Goal: Task Accomplishment & Management: Manage account settings

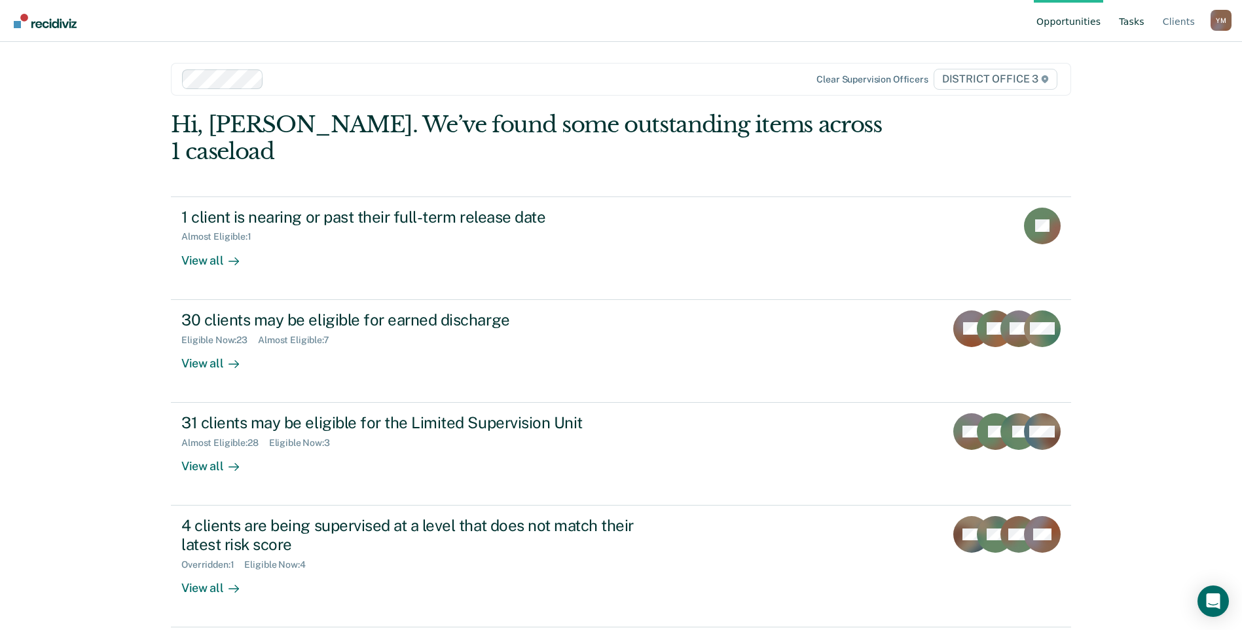
click at [1126, 28] on link "Tasks" at bounding box center [1132, 21] width 31 height 42
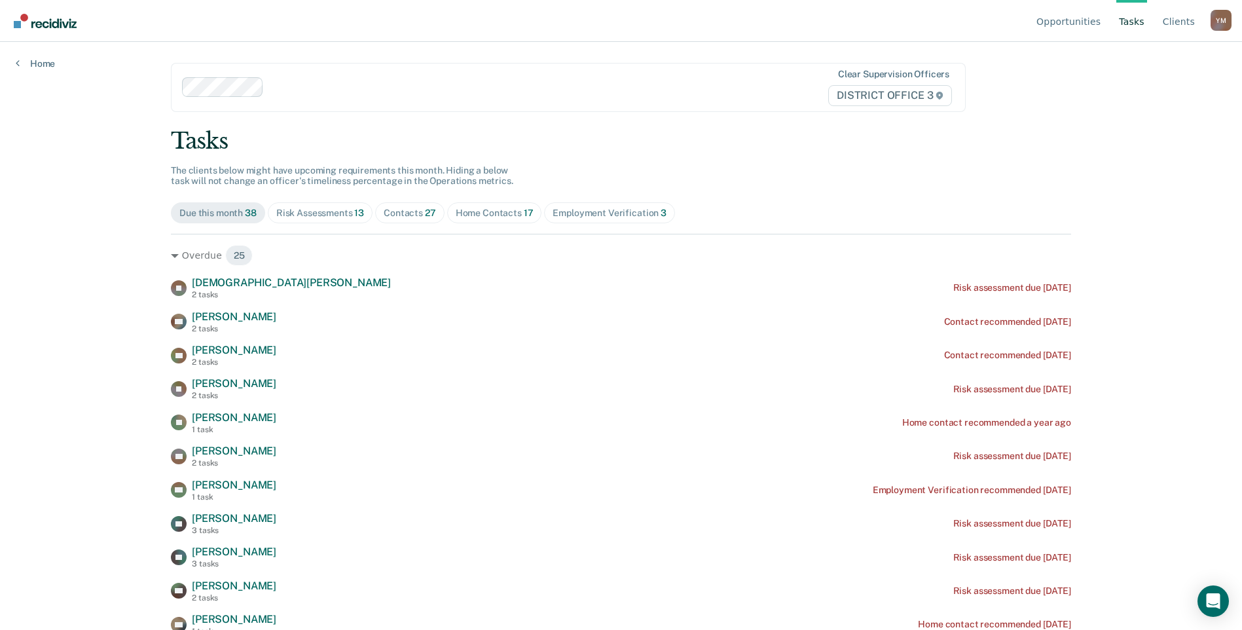
click at [425, 215] on span "27" at bounding box center [430, 213] width 11 height 10
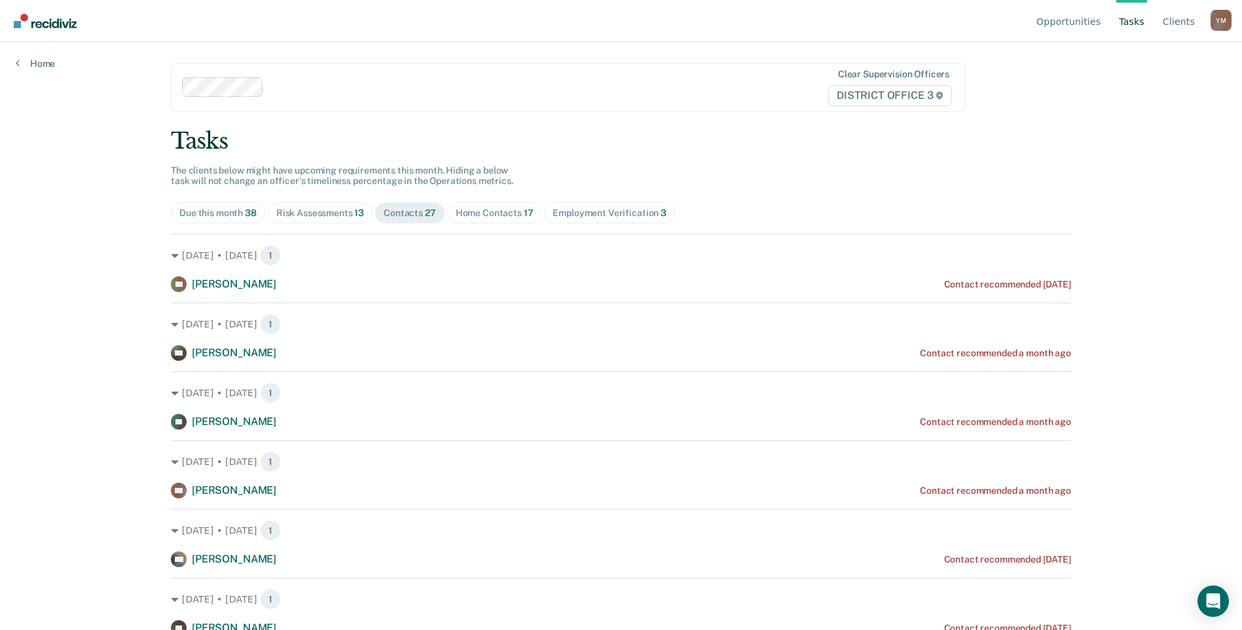
click at [511, 219] on span "Home Contacts 17" at bounding box center [494, 212] width 95 height 21
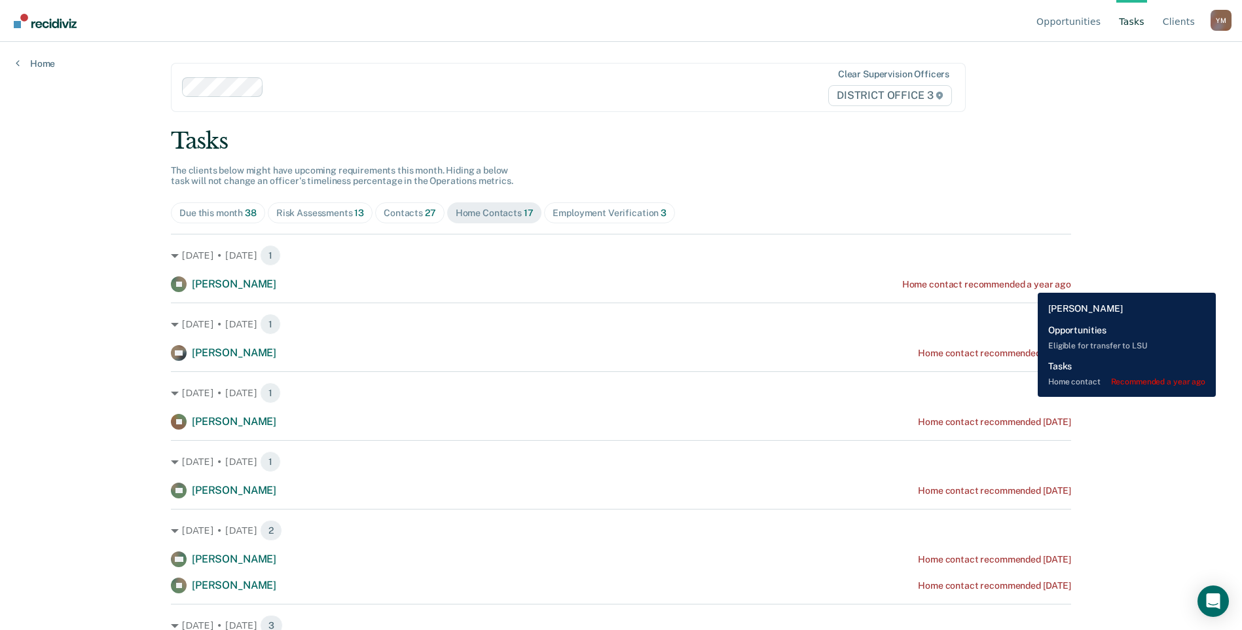
drag, startPoint x: 1028, startPoint y: 283, endPoint x: 976, endPoint y: 282, distance: 51.8
click at [976, 282] on div "Home contact recommended a year ago" at bounding box center [986, 284] width 169 height 11
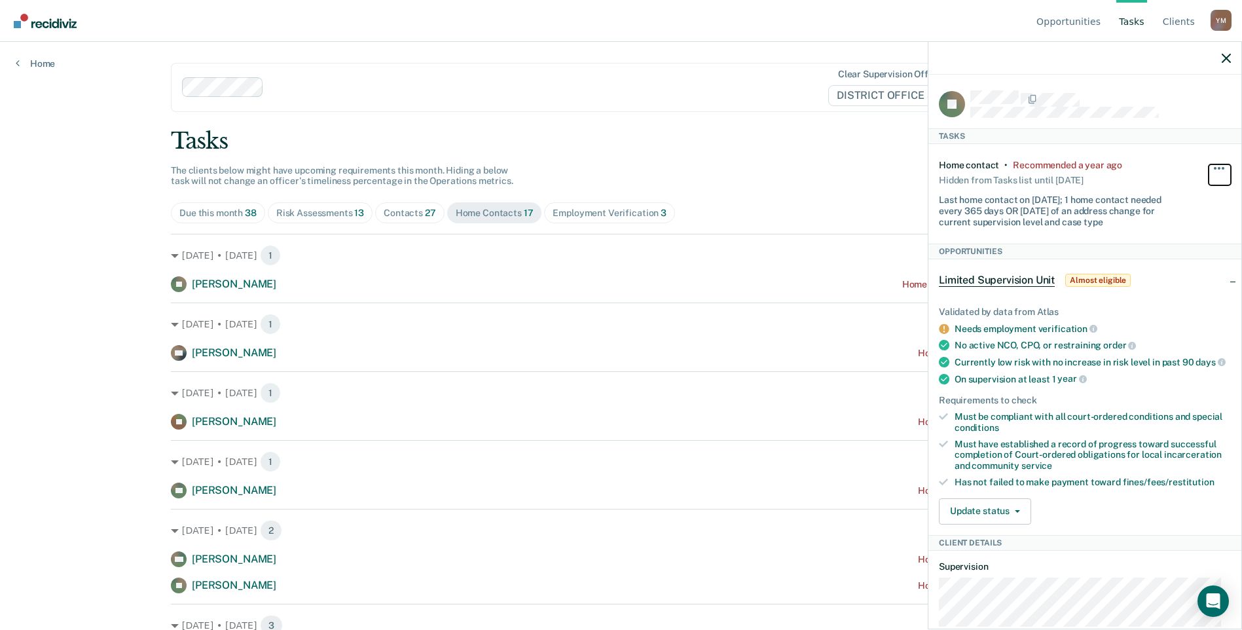
click at [1209, 166] on button "button" at bounding box center [1220, 174] width 22 height 21
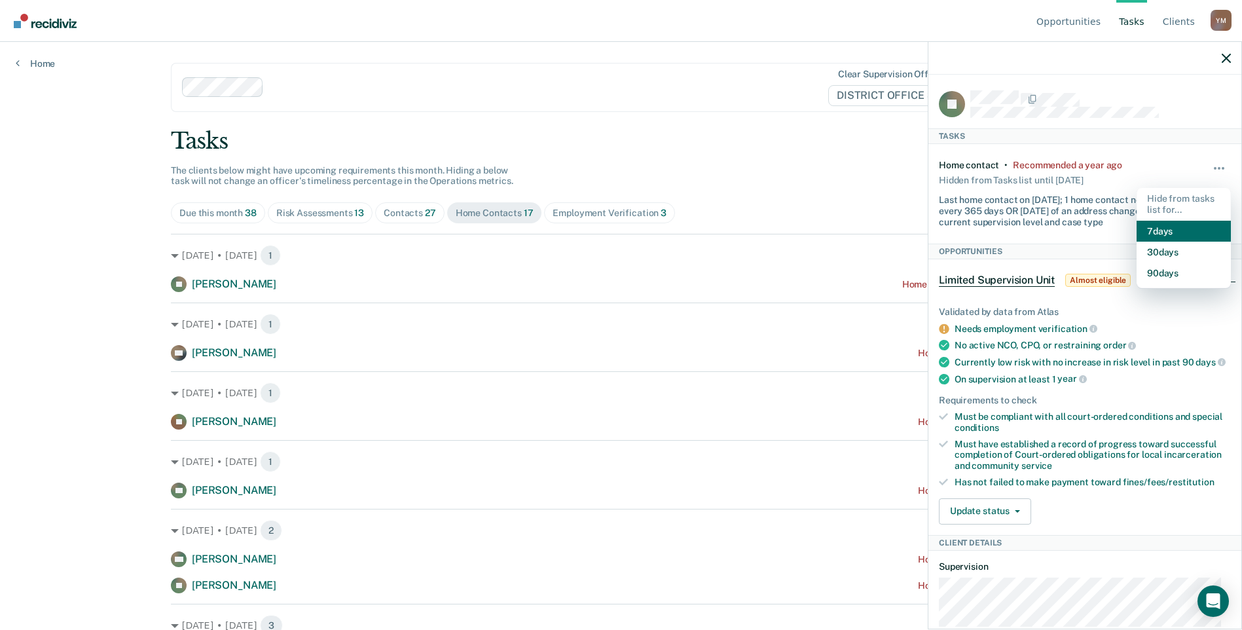
click at [1182, 231] on button "7 days" at bounding box center [1184, 231] width 94 height 21
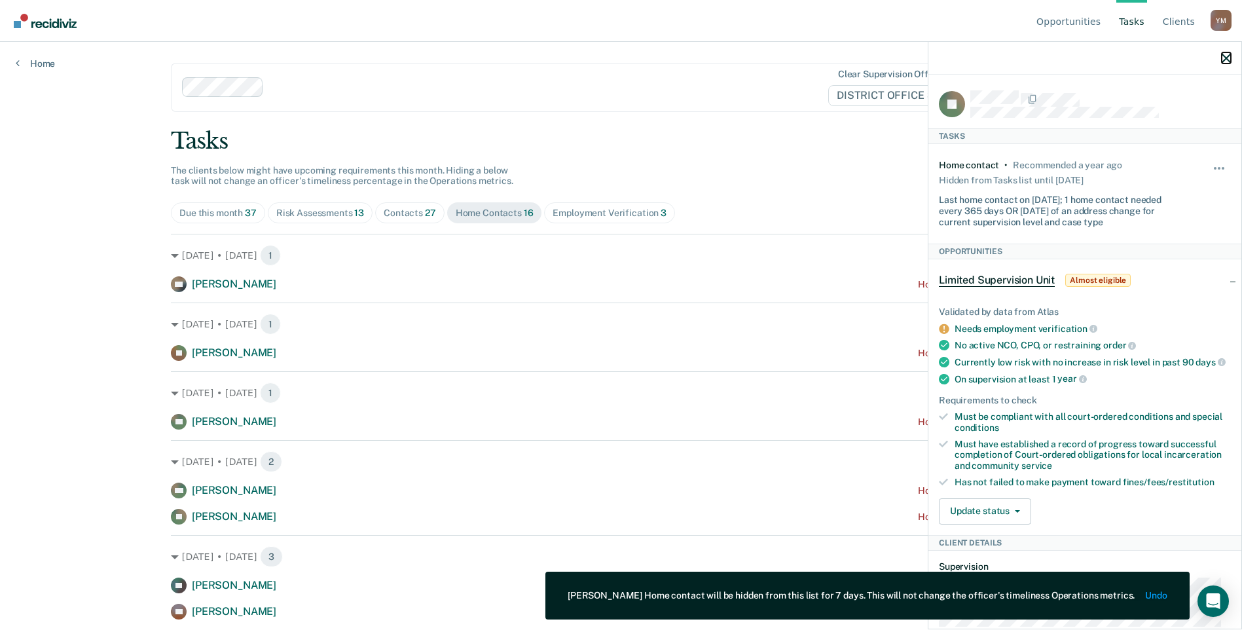
click at [1227, 58] on icon "button" at bounding box center [1226, 58] width 9 height 9
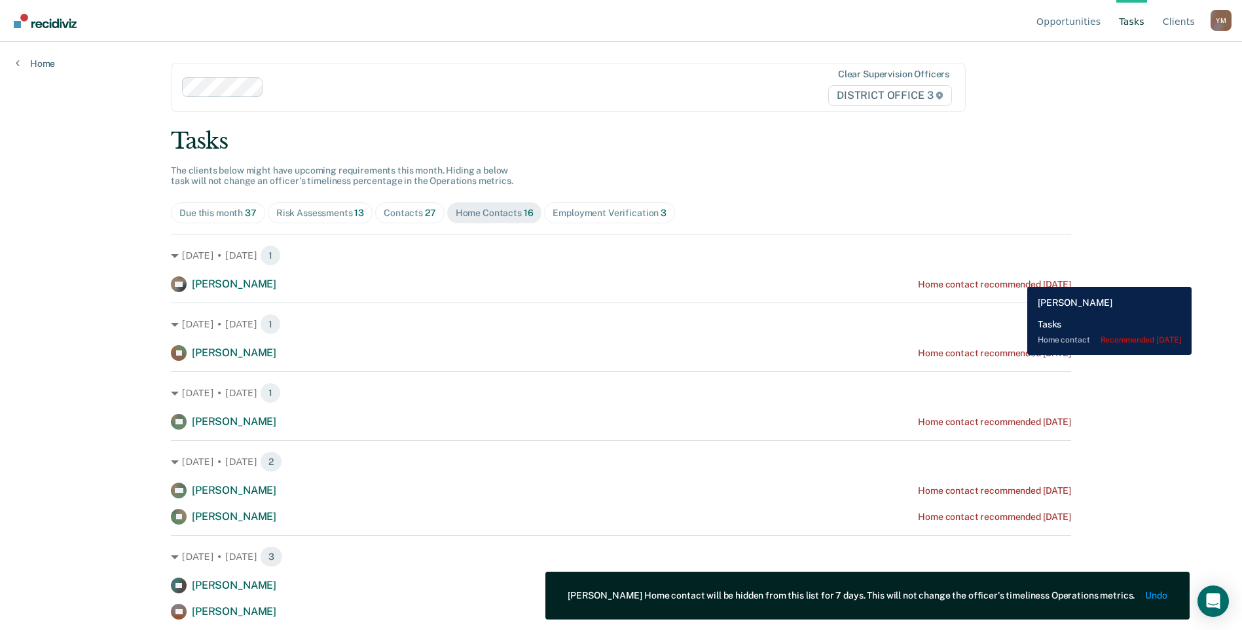
click at [1018, 277] on div "DO [PERSON_NAME] Home contact recommended [DATE]" at bounding box center [621, 284] width 900 height 16
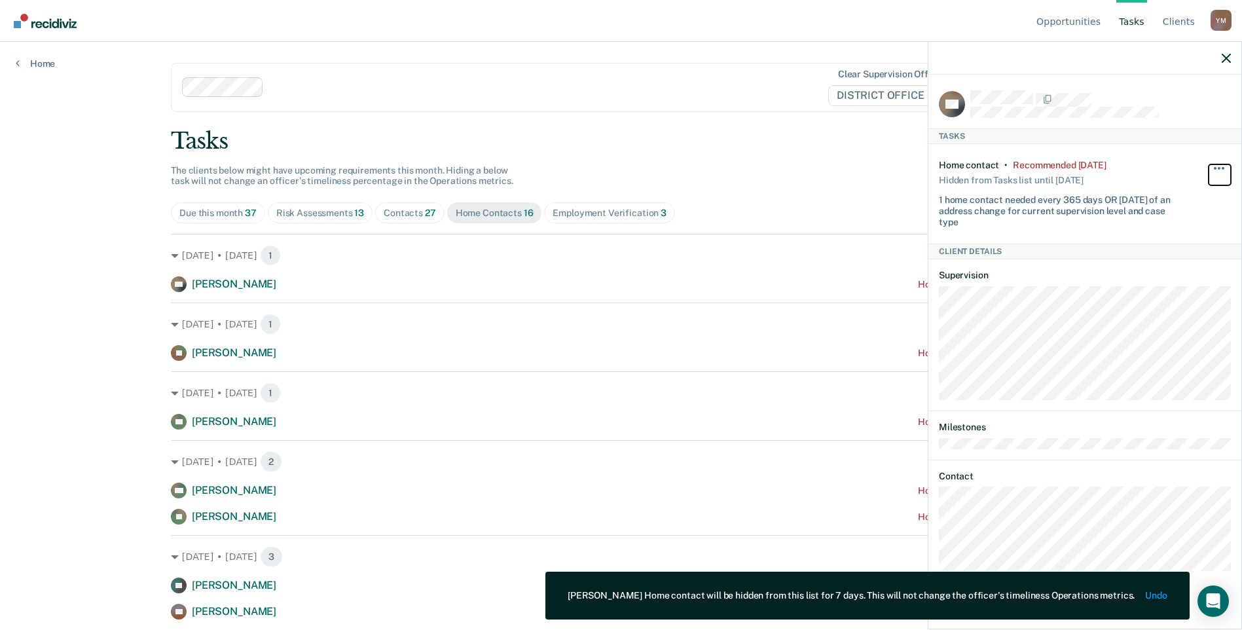
click at [1210, 168] on button "button" at bounding box center [1220, 174] width 22 height 21
click at [1179, 228] on button "7 days" at bounding box center [1184, 231] width 94 height 21
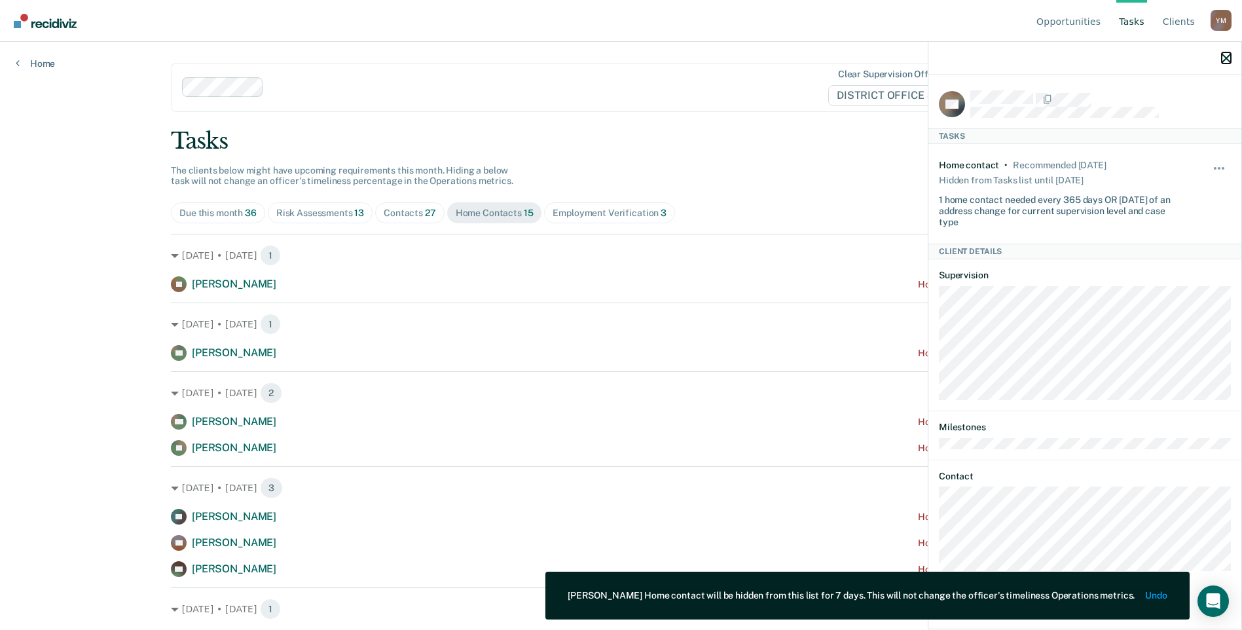
click at [1226, 56] on icon "button" at bounding box center [1226, 58] width 9 height 9
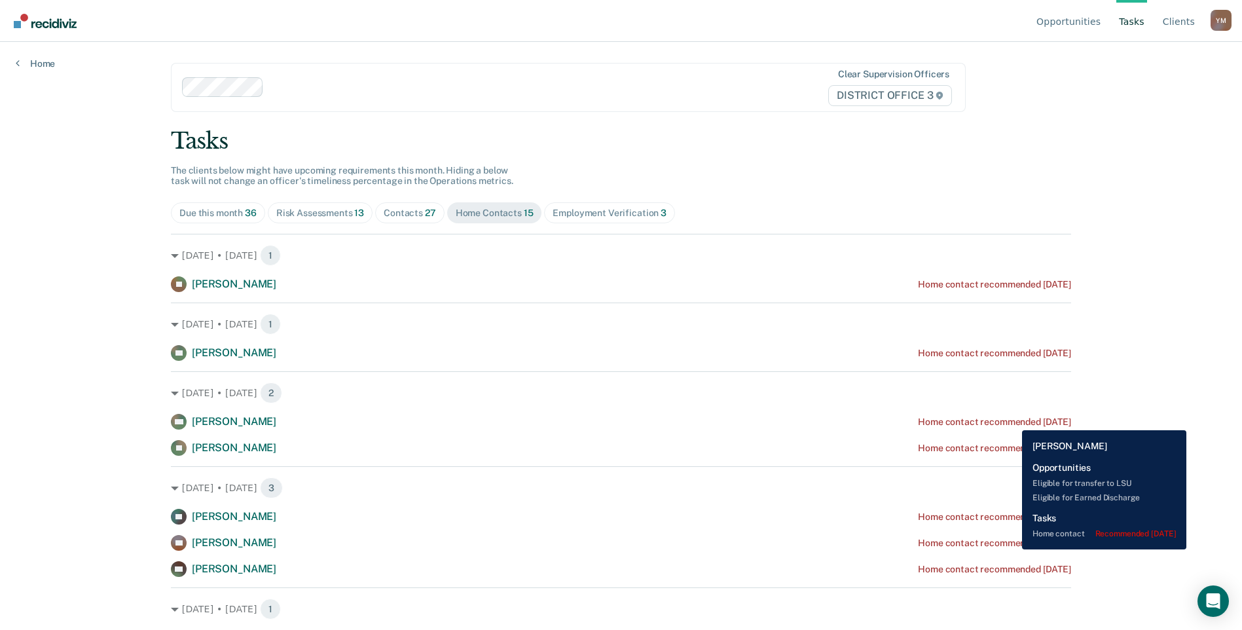
click at [1012, 420] on div "Home contact recommended [DATE]" at bounding box center [994, 421] width 153 height 11
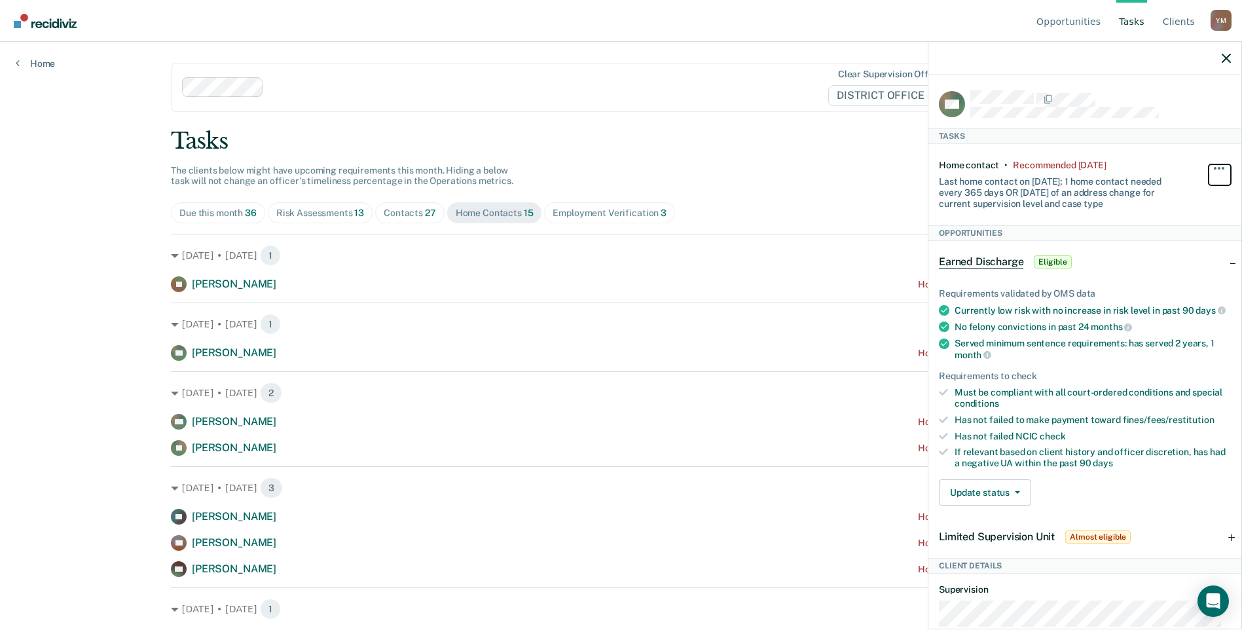
click at [1222, 167] on span "button" at bounding box center [1223, 168] width 3 height 3
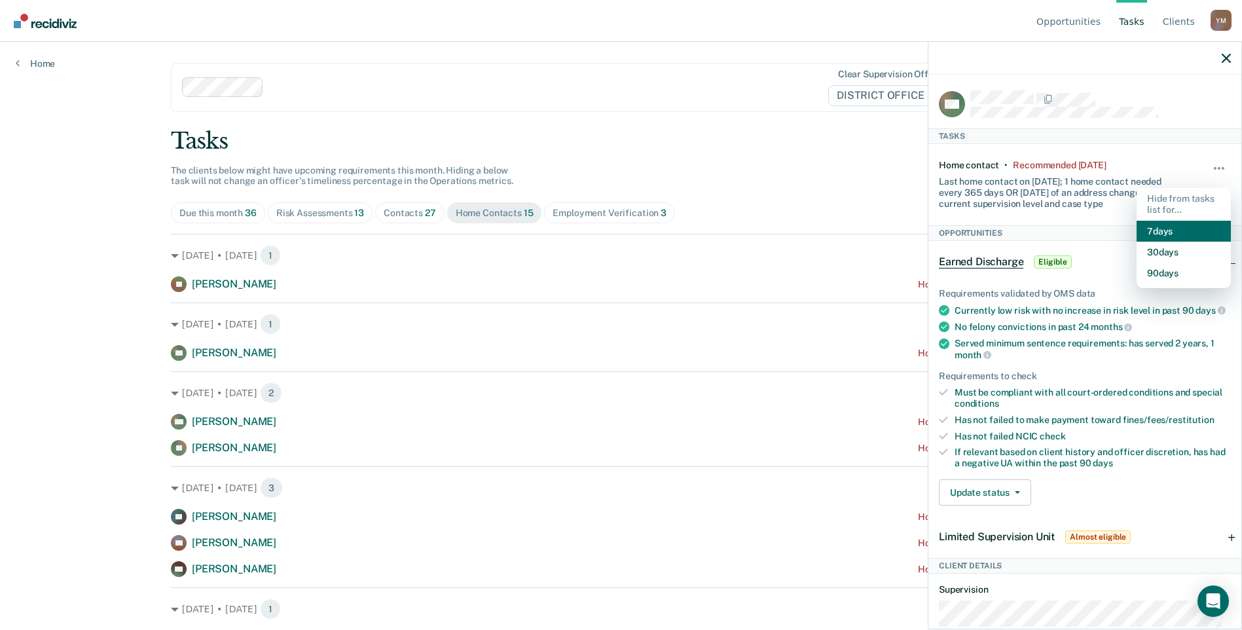
click at [1183, 231] on button "7 days" at bounding box center [1184, 231] width 94 height 21
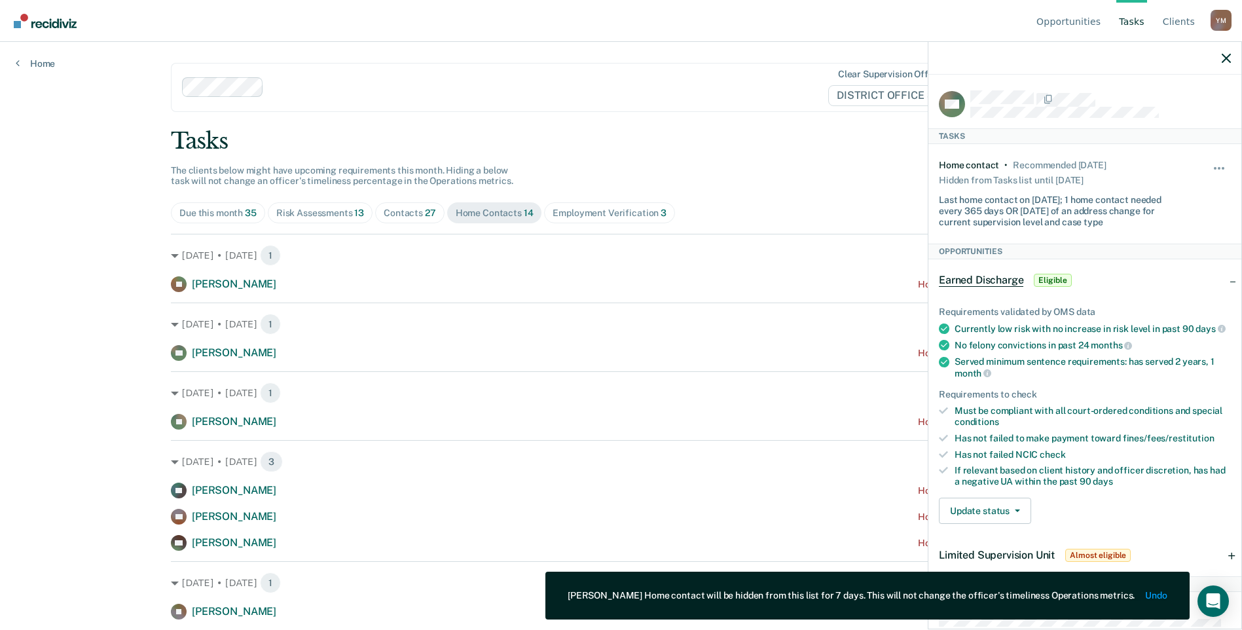
click at [1221, 63] on div at bounding box center [1085, 58] width 313 height 33
click at [1223, 60] on icon "button" at bounding box center [1226, 58] width 9 height 9
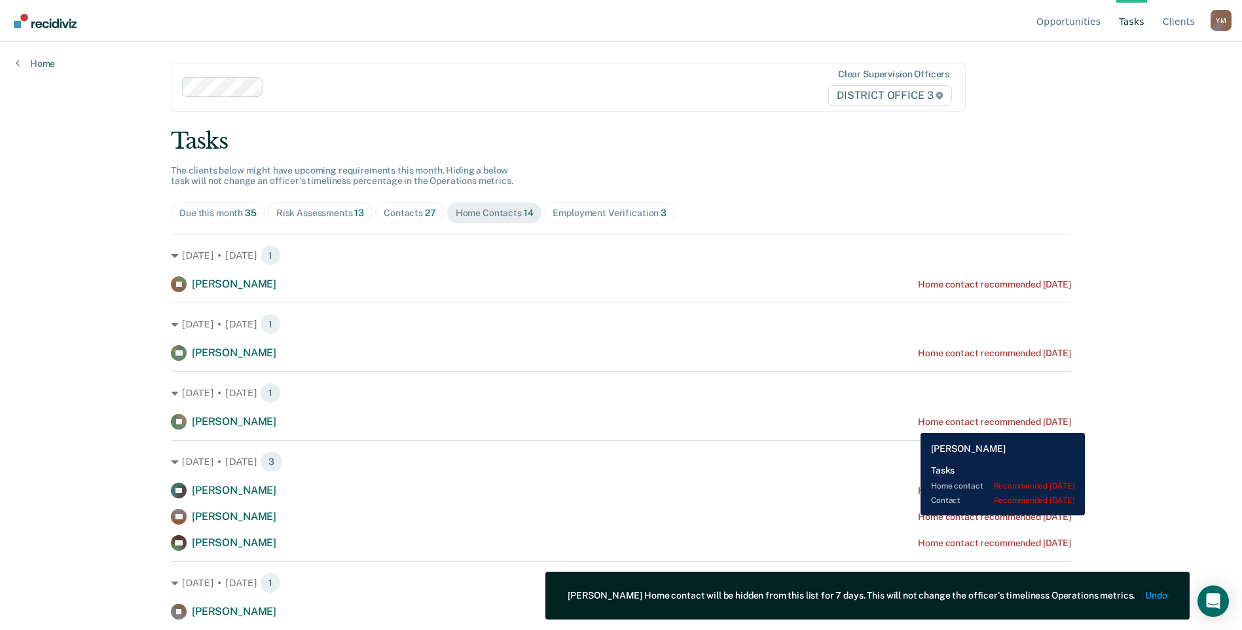
click at [918, 423] on div "Home contact recommended [DATE]" at bounding box center [994, 421] width 153 height 11
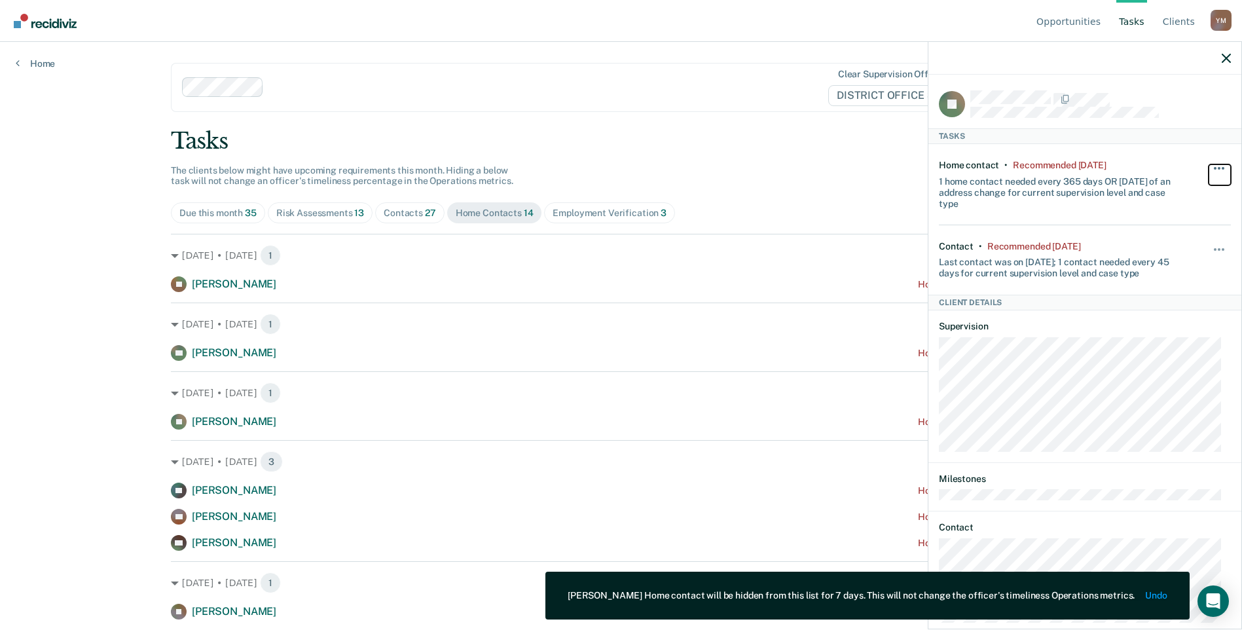
click at [1209, 169] on button "button" at bounding box center [1220, 174] width 22 height 21
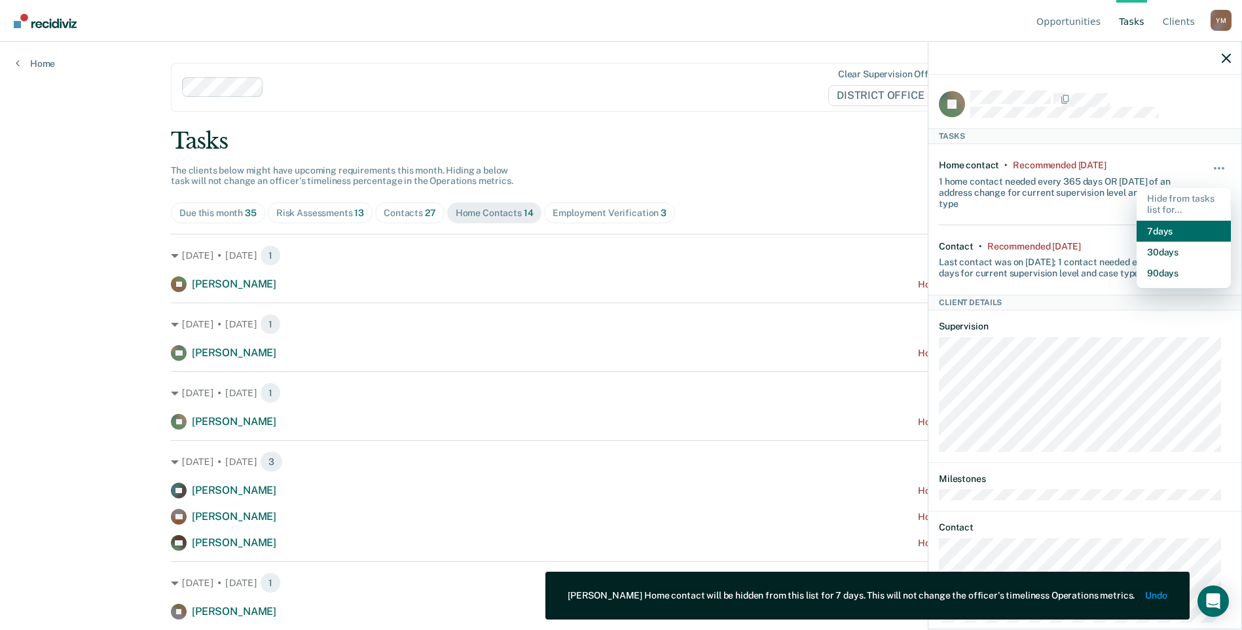
click at [1177, 231] on button "7 days" at bounding box center [1184, 231] width 94 height 21
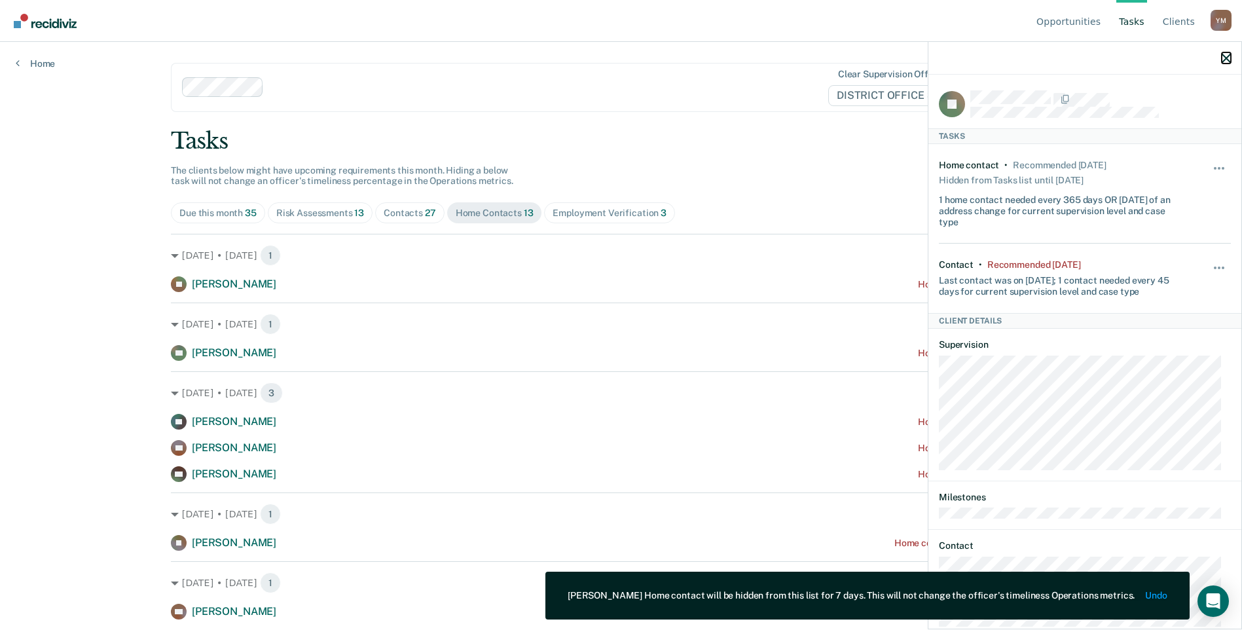
click at [1226, 57] on icon "button" at bounding box center [1226, 58] width 9 height 9
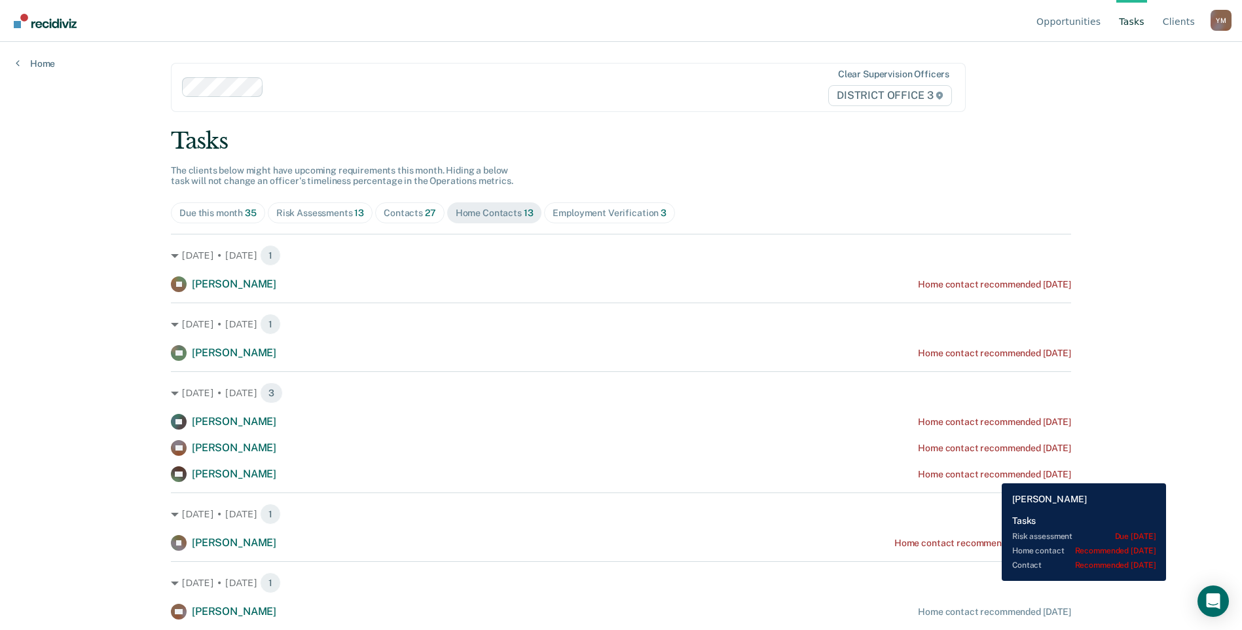
click at [992, 473] on div "Home contact recommended [DATE]" at bounding box center [994, 474] width 153 height 11
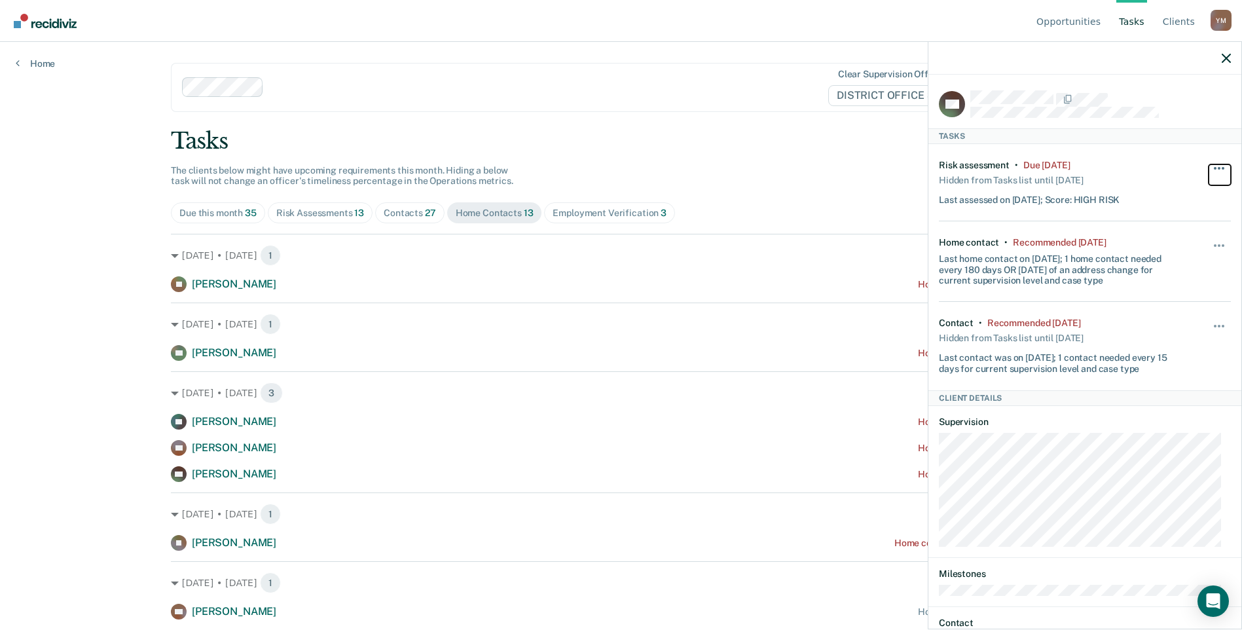
click at [1217, 167] on button "button" at bounding box center [1220, 174] width 22 height 21
click at [1052, 234] on div "Home contact • Recommended [DATE] Last home contact on [DATE]; 1 home contact n…" at bounding box center [1085, 261] width 292 height 81
click at [1209, 248] on button "button" at bounding box center [1220, 252] width 22 height 21
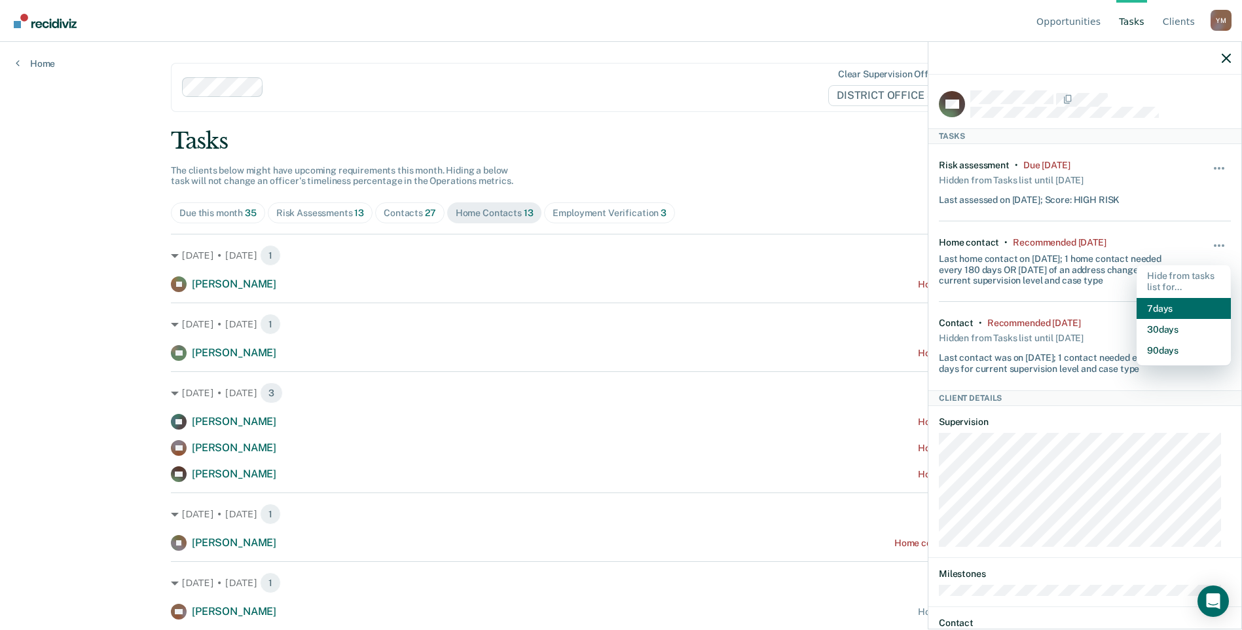
click at [1156, 305] on button "7 days" at bounding box center [1184, 308] width 94 height 21
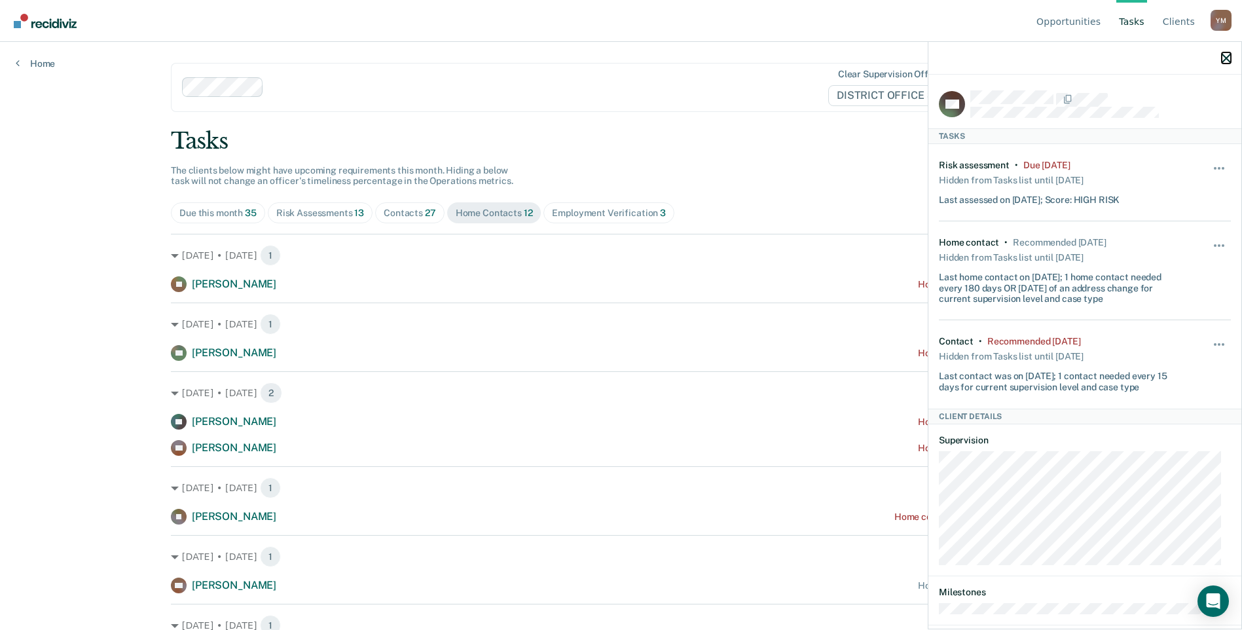
click at [1228, 55] on icon "button" at bounding box center [1226, 58] width 9 height 9
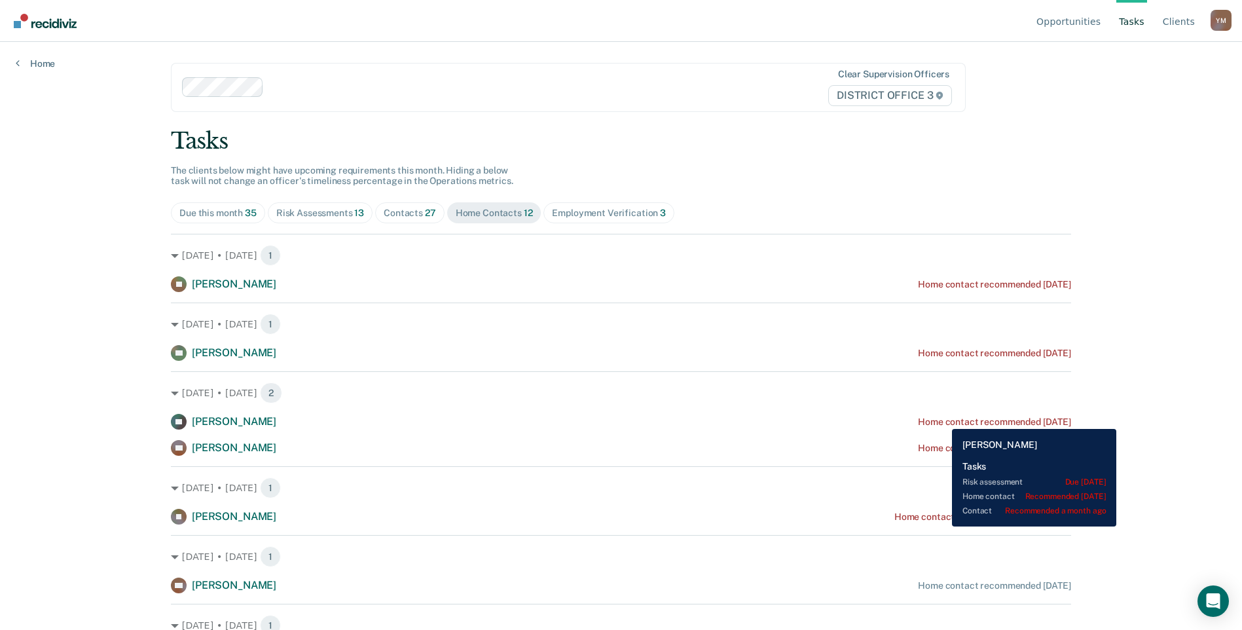
drag, startPoint x: 942, startPoint y: 419, endPoint x: 914, endPoint y: 419, distance: 28.8
click at [918, 419] on div "Home contact recommended [DATE]" at bounding box center [994, 421] width 153 height 11
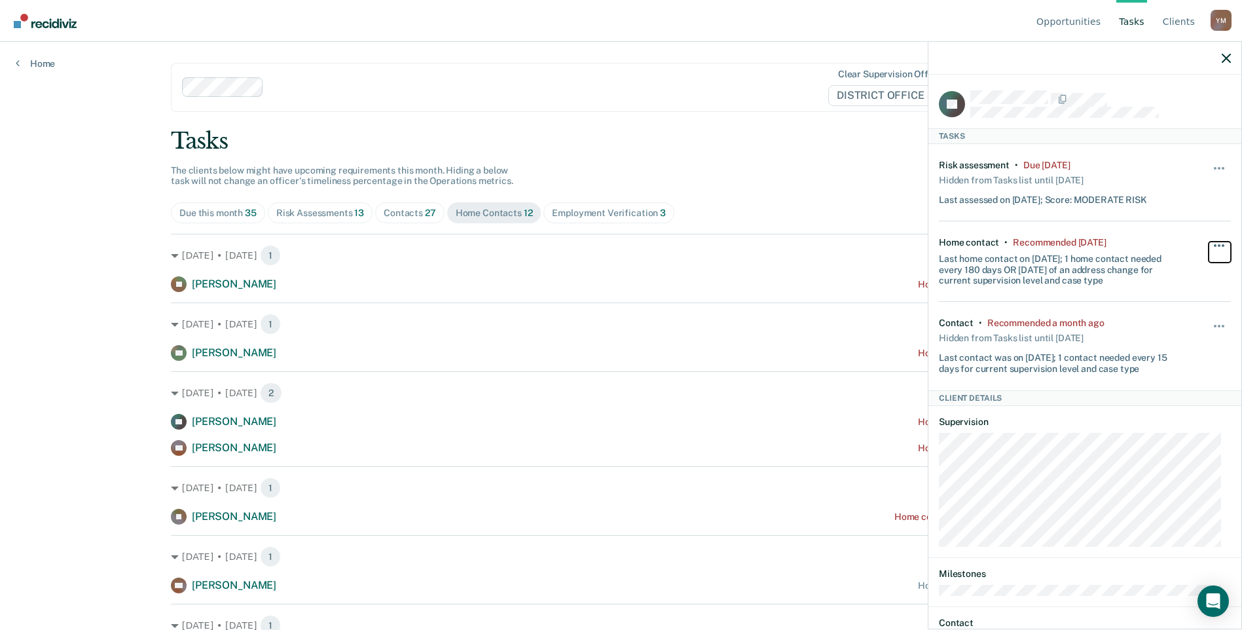
click at [1222, 245] on span "button" at bounding box center [1223, 245] width 3 height 3
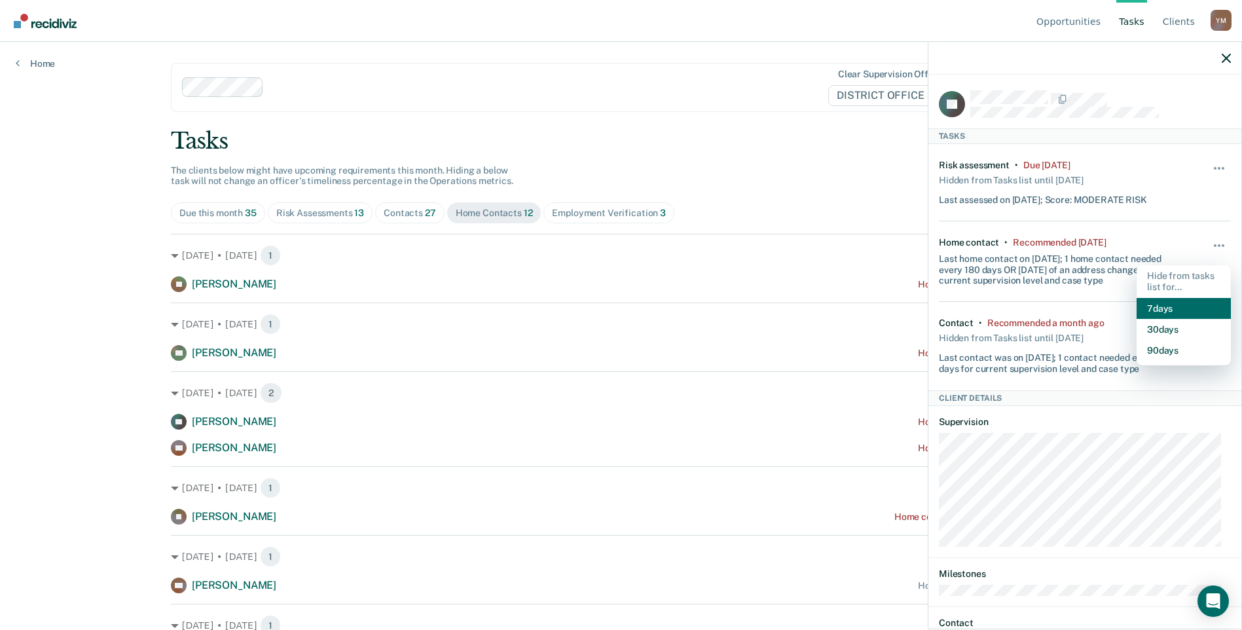
click at [1177, 314] on button "7 days" at bounding box center [1184, 308] width 94 height 21
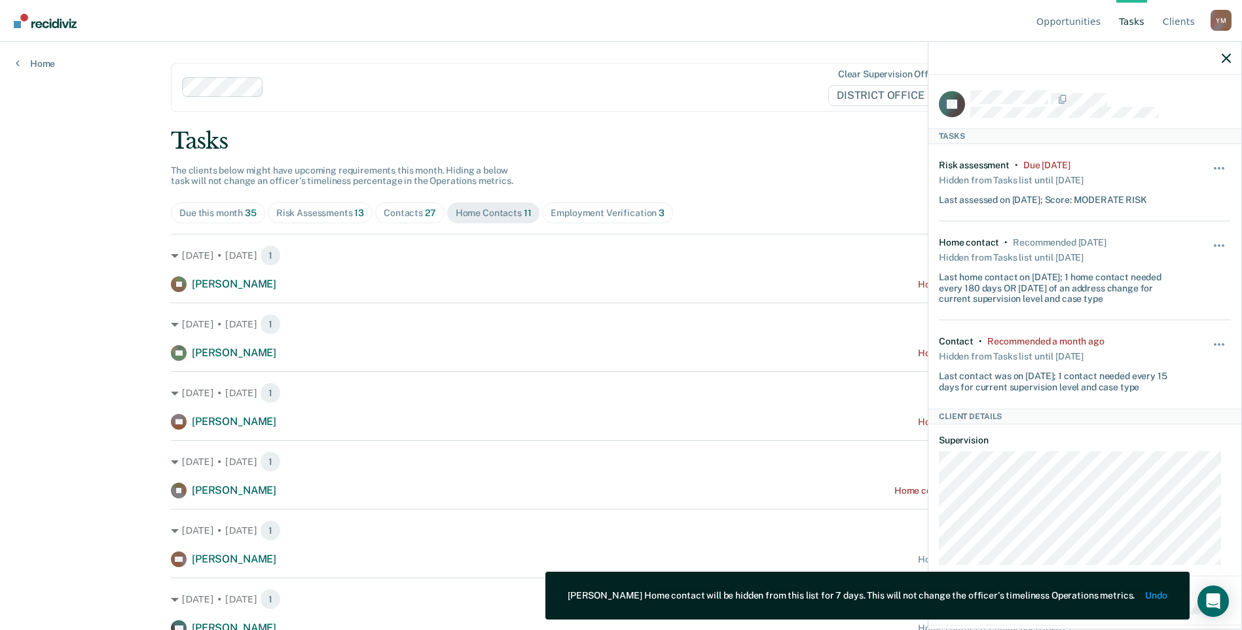
click at [1219, 62] on div at bounding box center [1085, 58] width 313 height 33
click at [1221, 61] on div at bounding box center [1085, 58] width 313 height 33
click at [1227, 54] on icon "button" at bounding box center [1226, 58] width 9 height 9
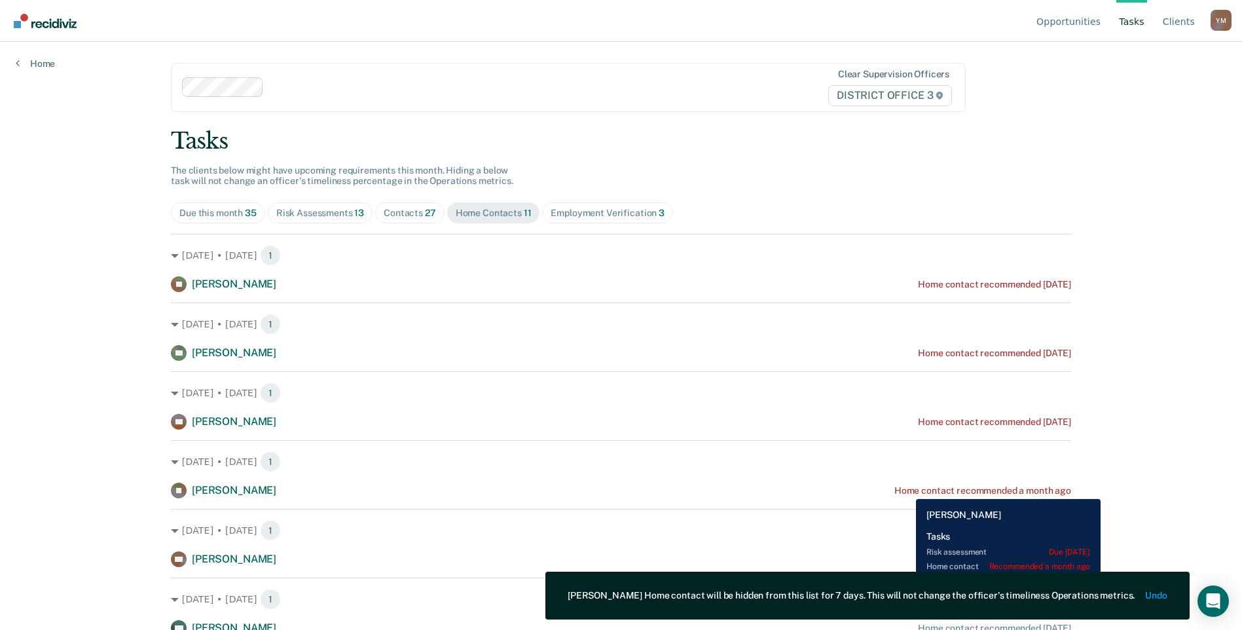
click at [906, 489] on div "Home contact recommended a month ago" at bounding box center [983, 490] width 177 height 11
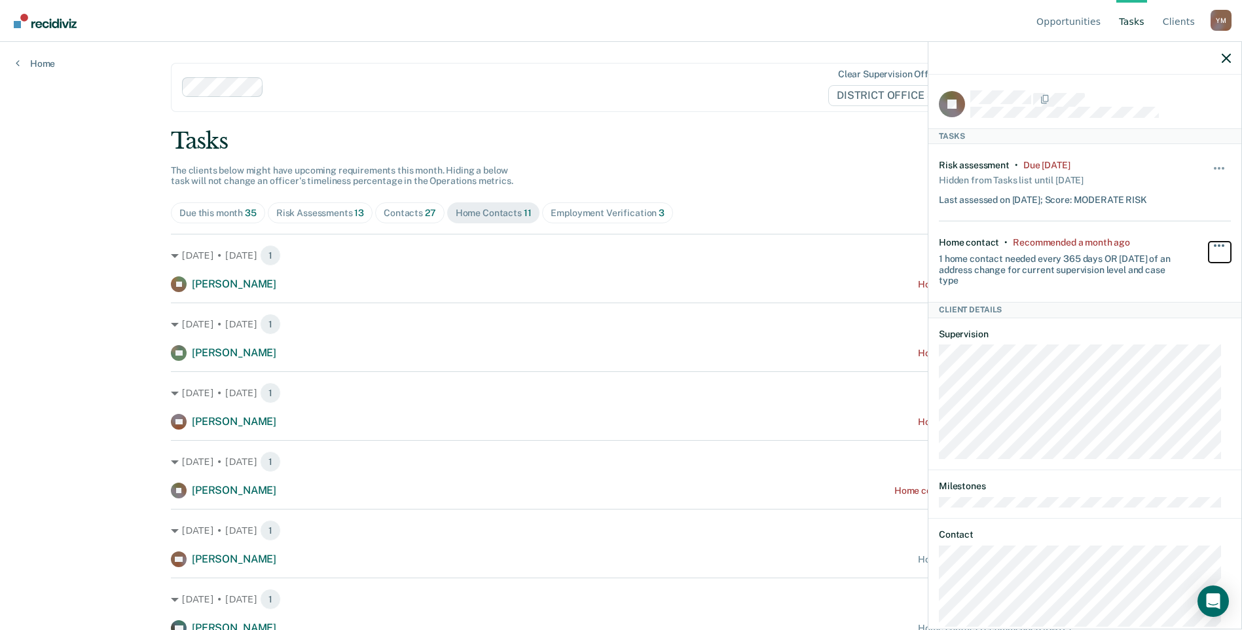
click at [1209, 245] on button "button" at bounding box center [1220, 252] width 22 height 21
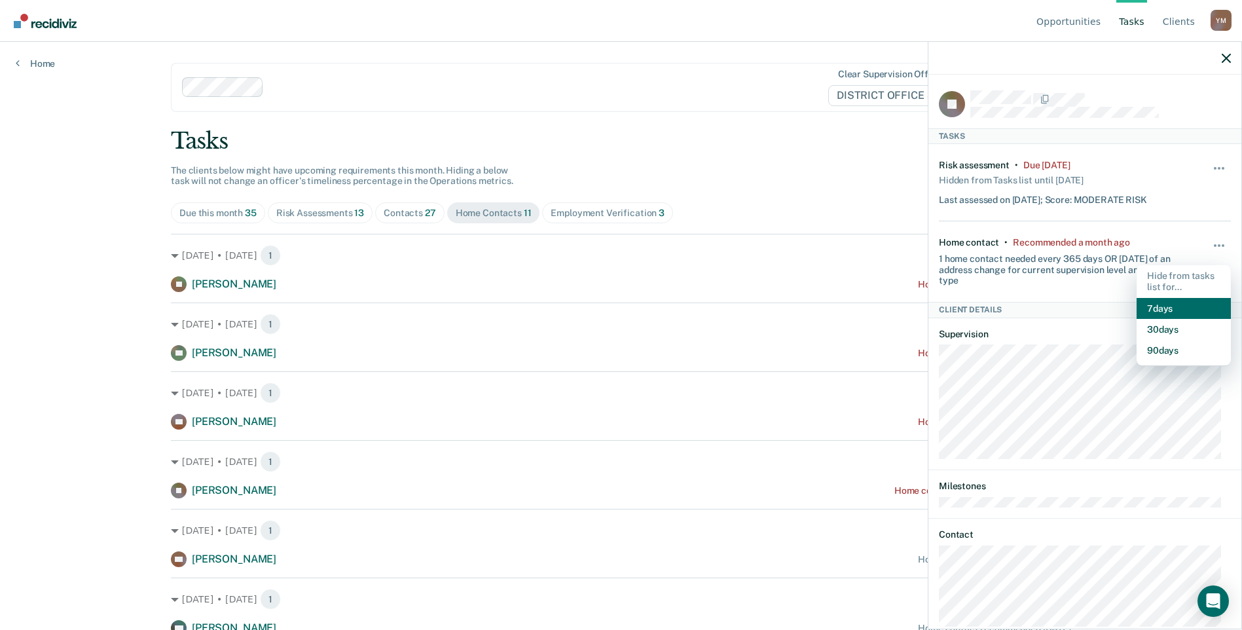
click at [1152, 305] on button "7 days" at bounding box center [1184, 308] width 94 height 21
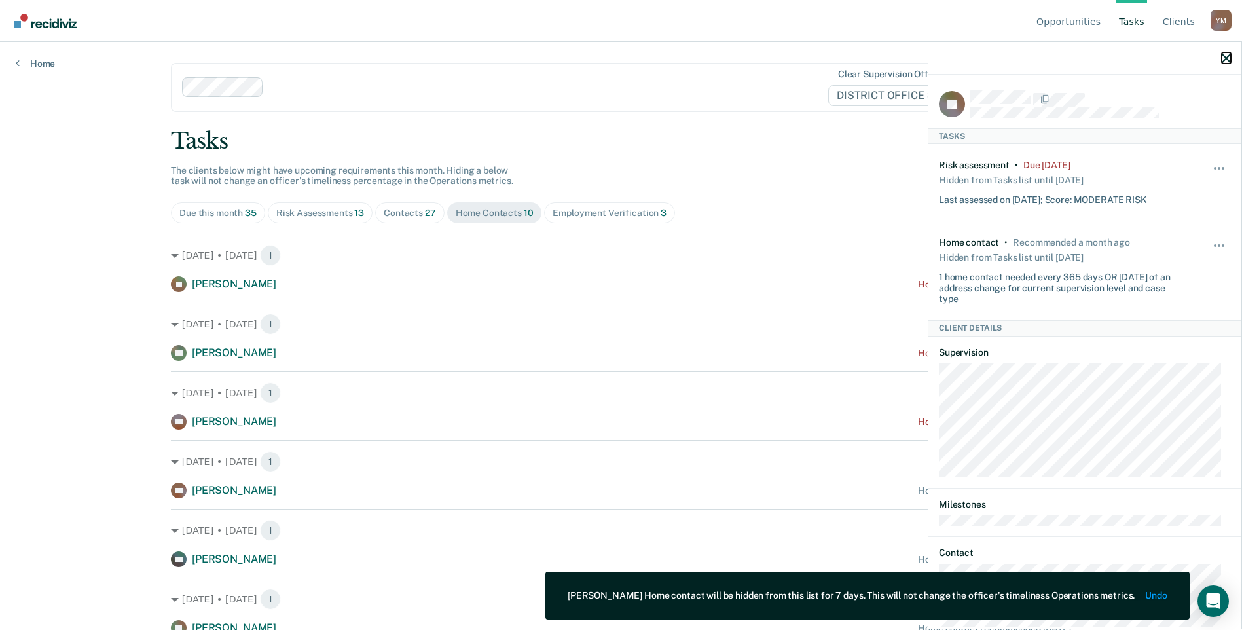
click at [1229, 59] on icon "button" at bounding box center [1226, 58] width 9 height 9
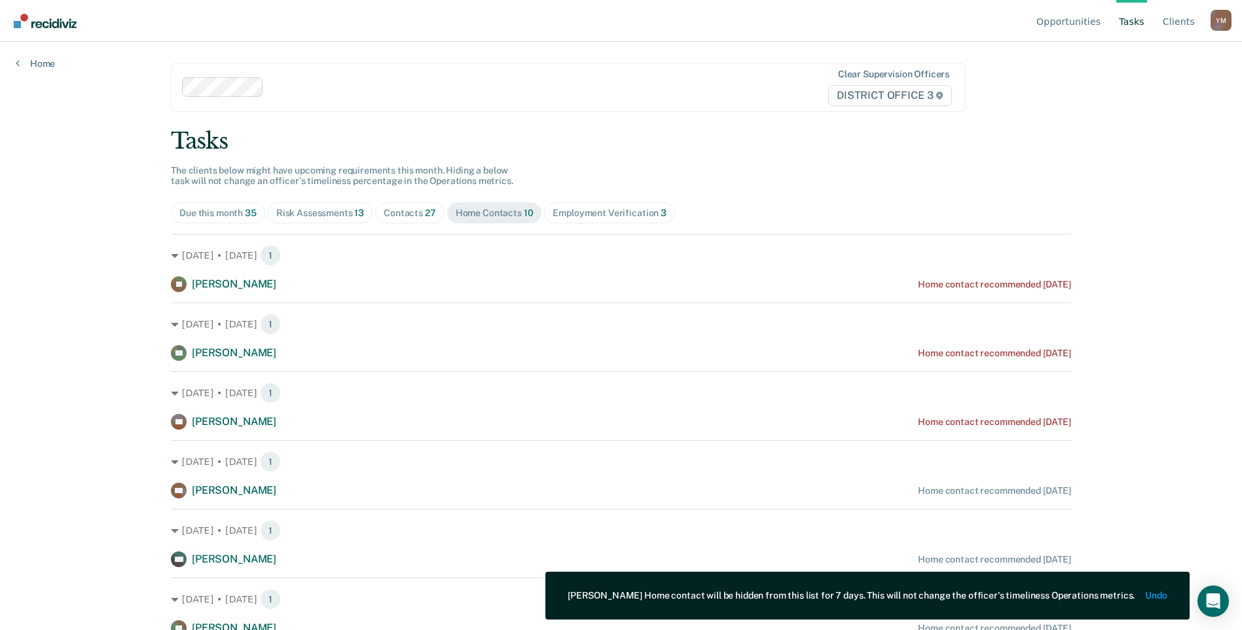
click at [386, 216] on div "Contacts 27" at bounding box center [410, 213] width 52 height 11
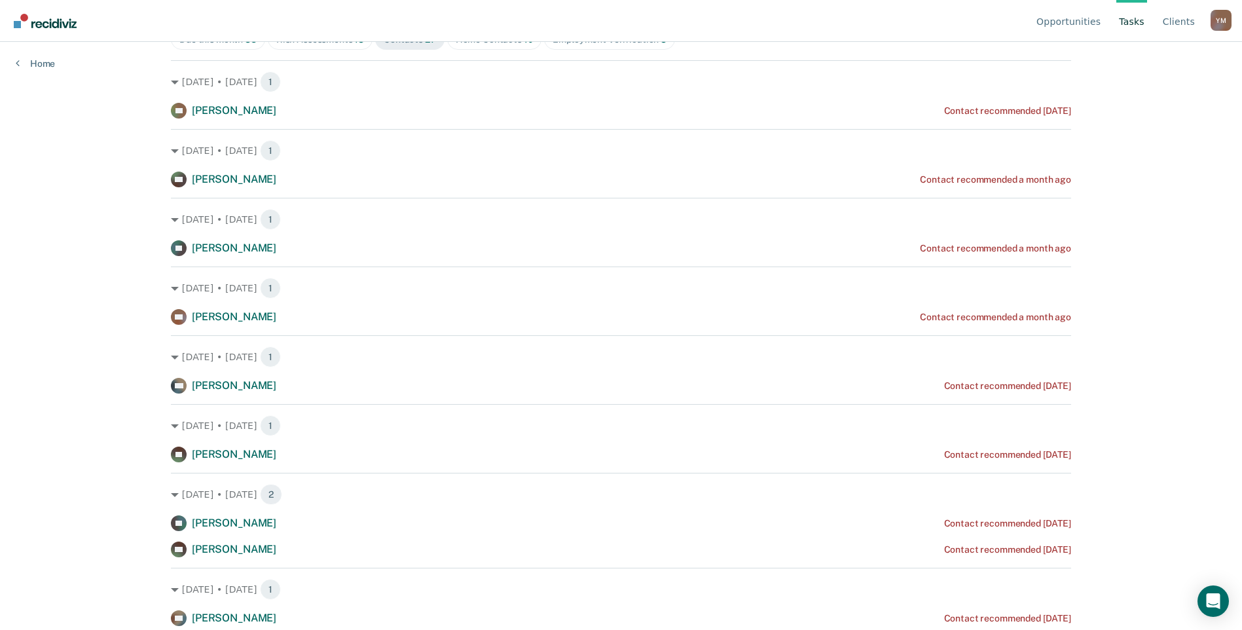
scroll to position [196, 0]
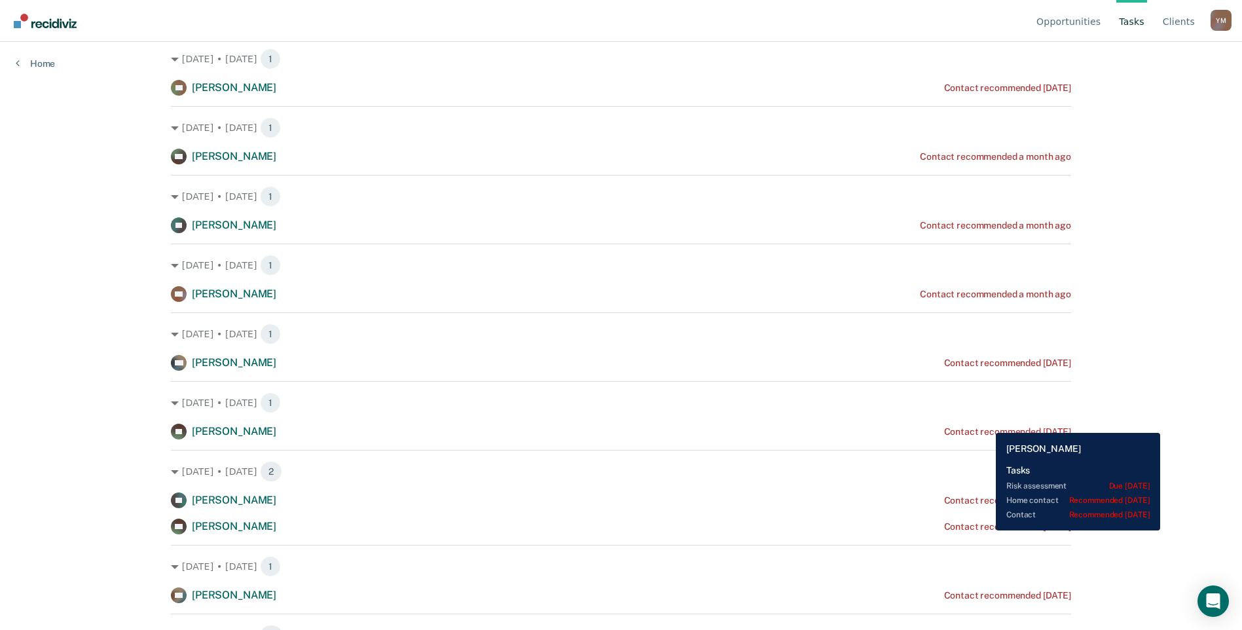
drag, startPoint x: 1009, startPoint y: 526, endPoint x: 986, endPoint y: 530, distance: 23.4
click at [986, 530] on div "Contact recommended [DATE]" at bounding box center [1007, 526] width 127 height 11
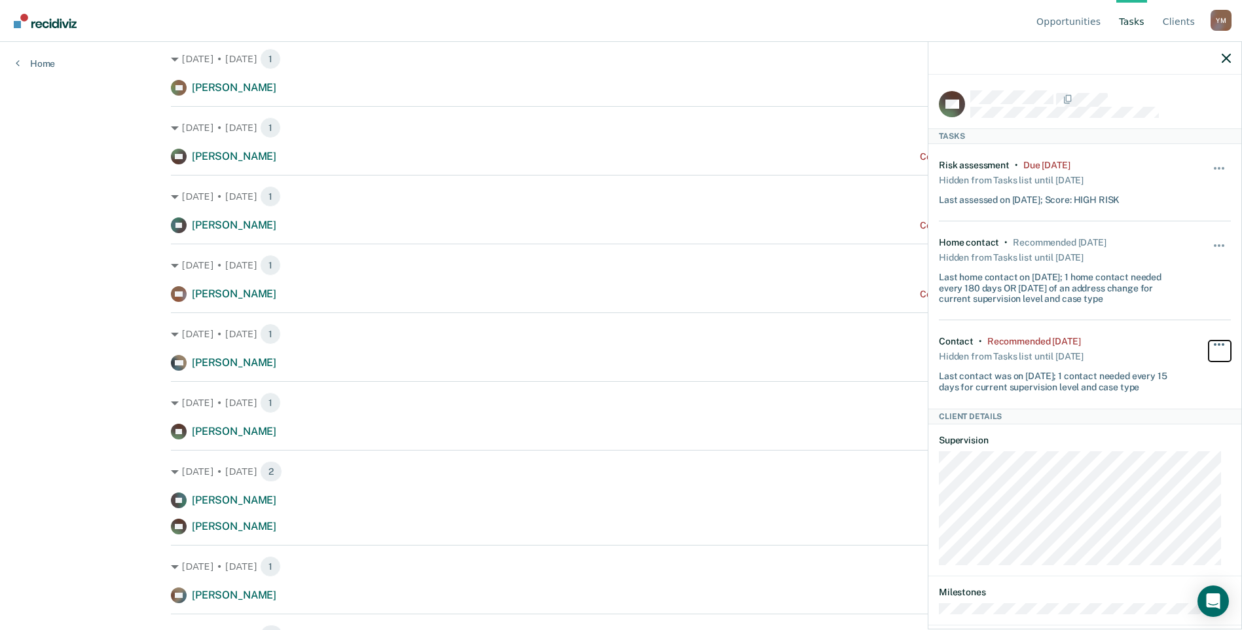
click at [1218, 343] on span "button" at bounding box center [1219, 344] width 3 height 3
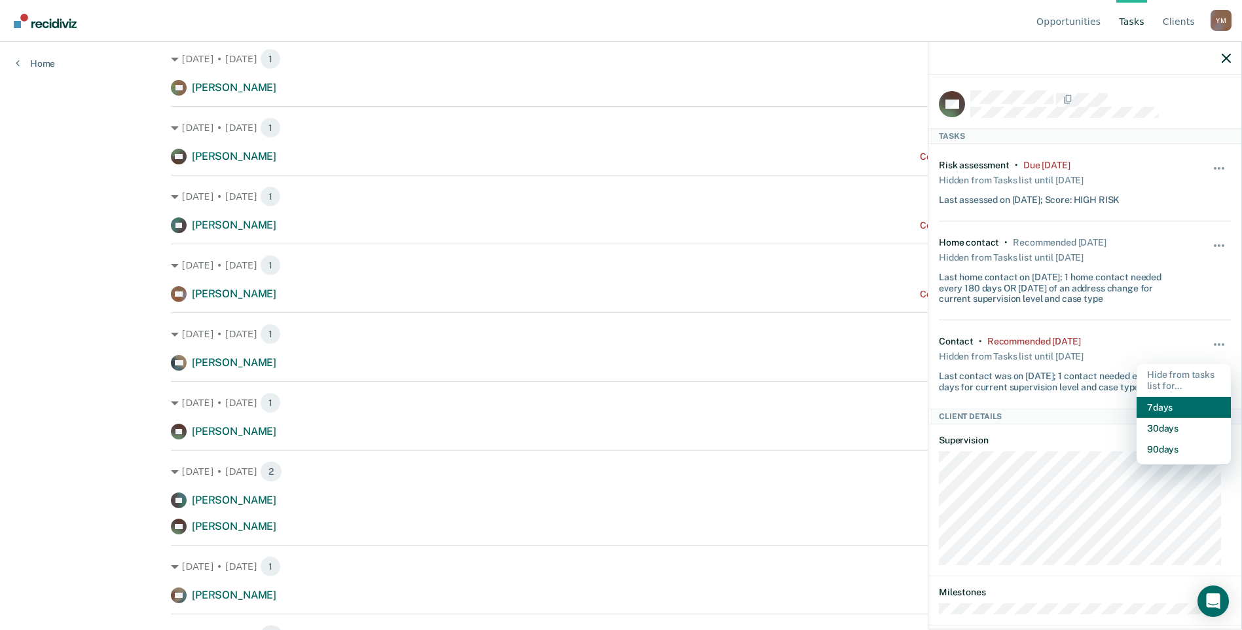
click at [1186, 405] on button "7 days" at bounding box center [1184, 407] width 94 height 21
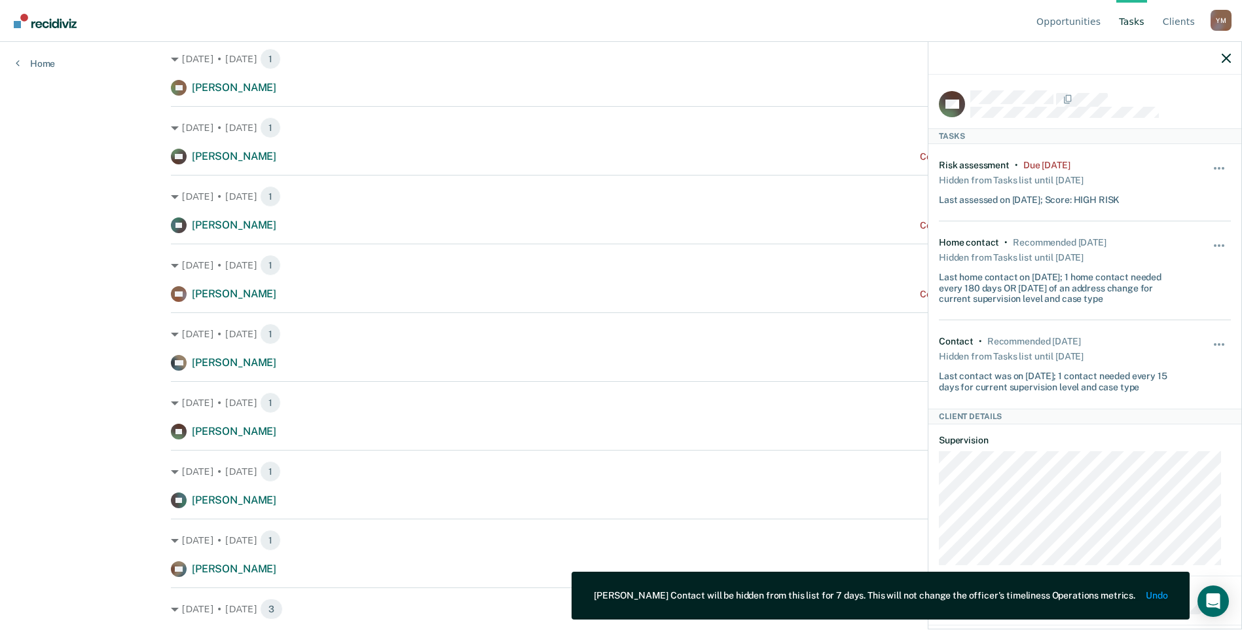
click at [1221, 61] on div at bounding box center [1085, 58] width 313 height 33
click at [1225, 58] on icon "button" at bounding box center [1226, 58] width 9 height 9
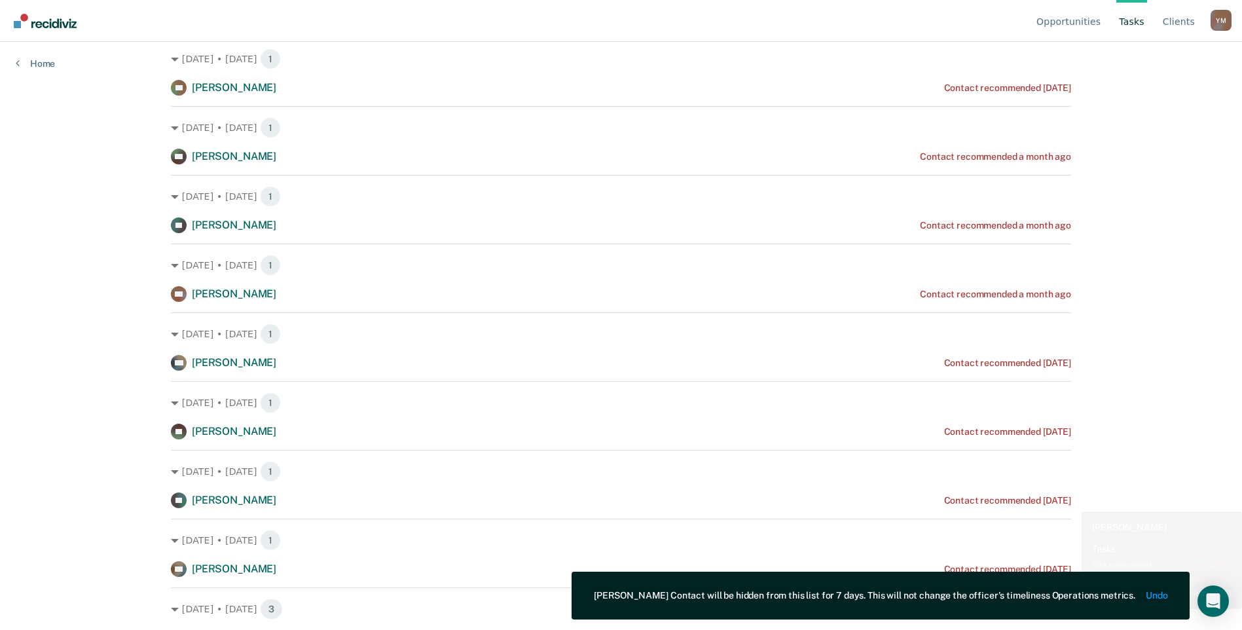
click at [1066, 502] on div "Contact recommended [DATE]" at bounding box center [1007, 500] width 127 height 11
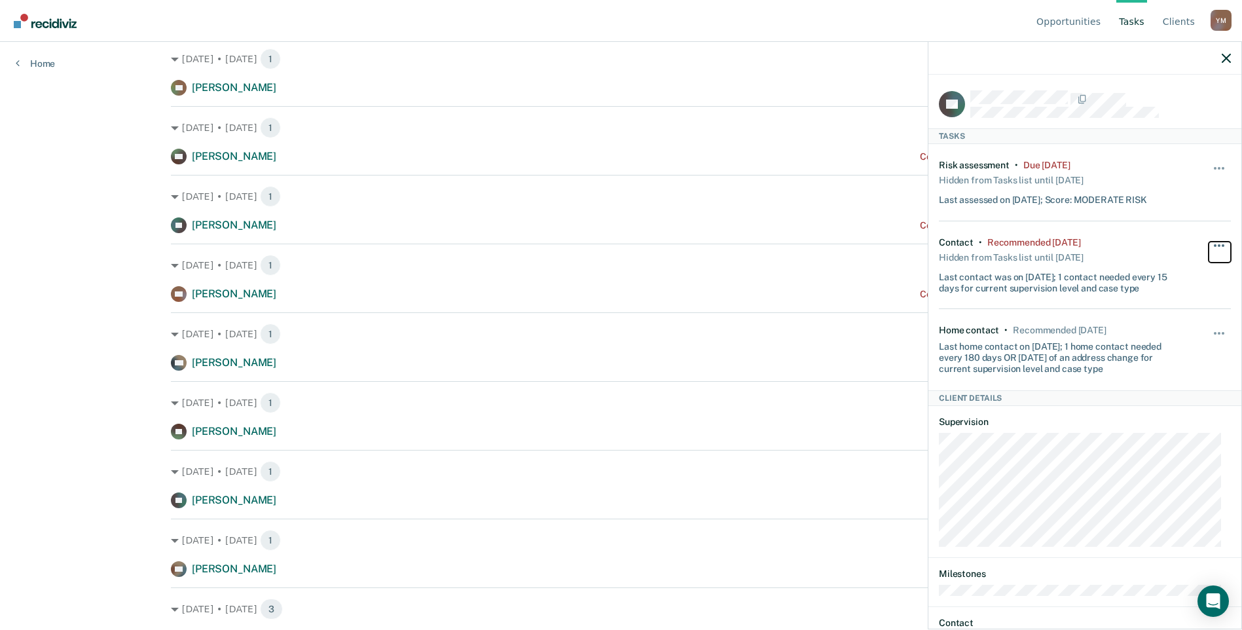
click at [1216, 243] on button "button" at bounding box center [1220, 252] width 22 height 21
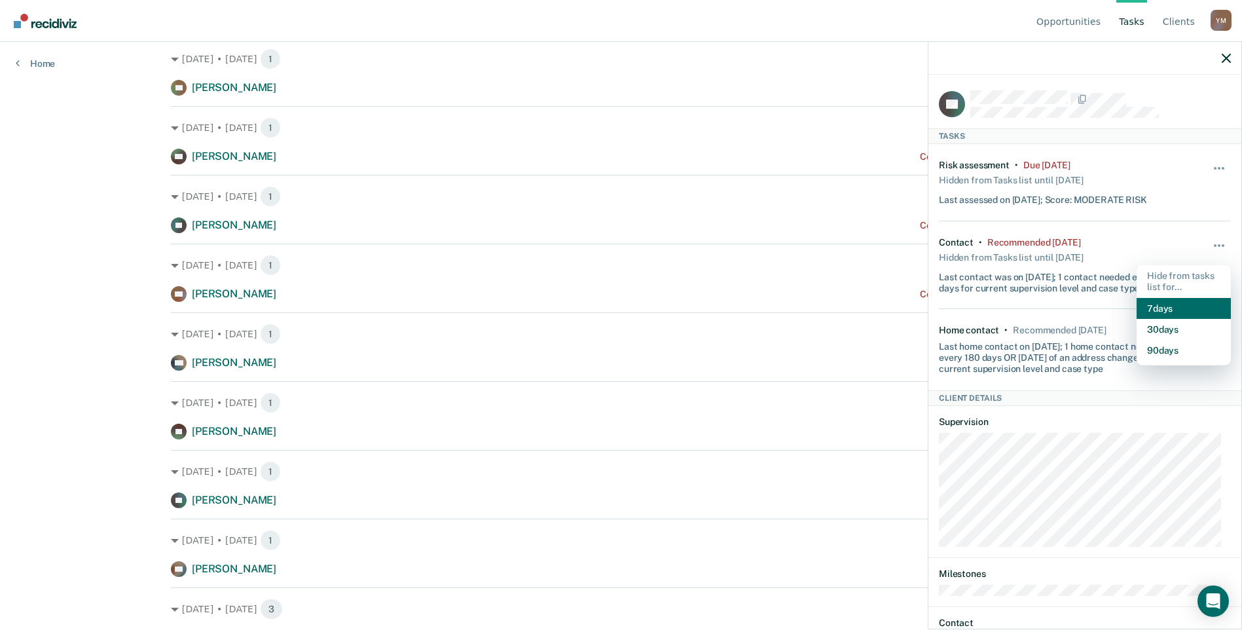
click at [1175, 310] on button "7 days" at bounding box center [1184, 308] width 94 height 21
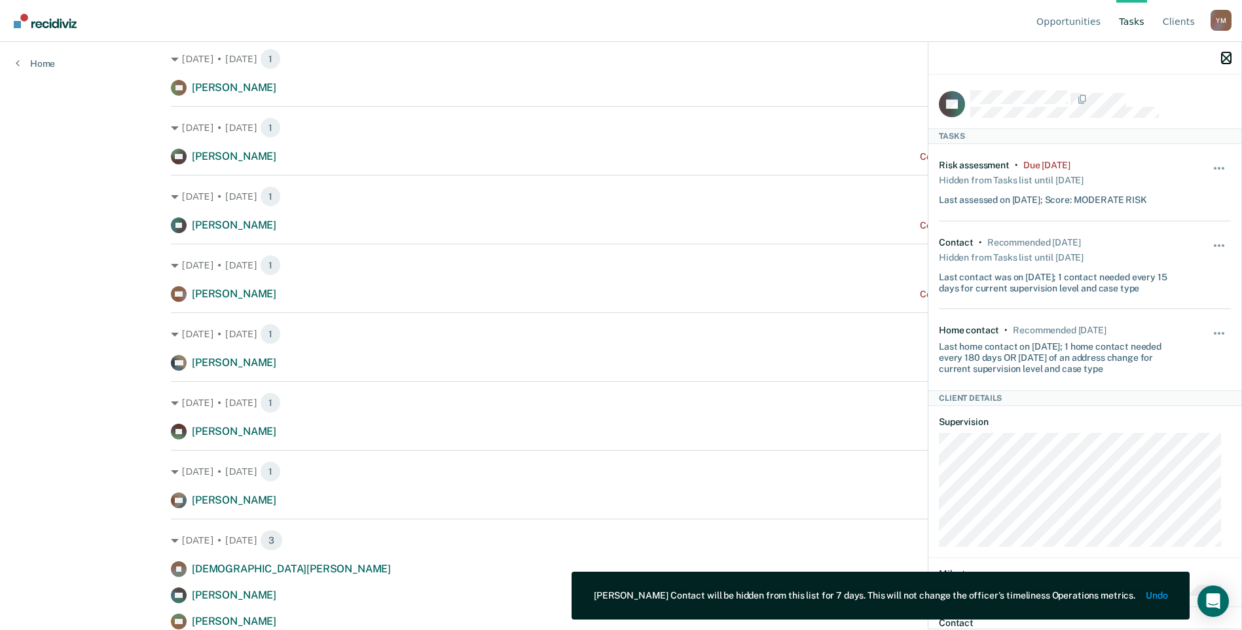
click at [1227, 62] on icon "button" at bounding box center [1226, 58] width 9 height 9
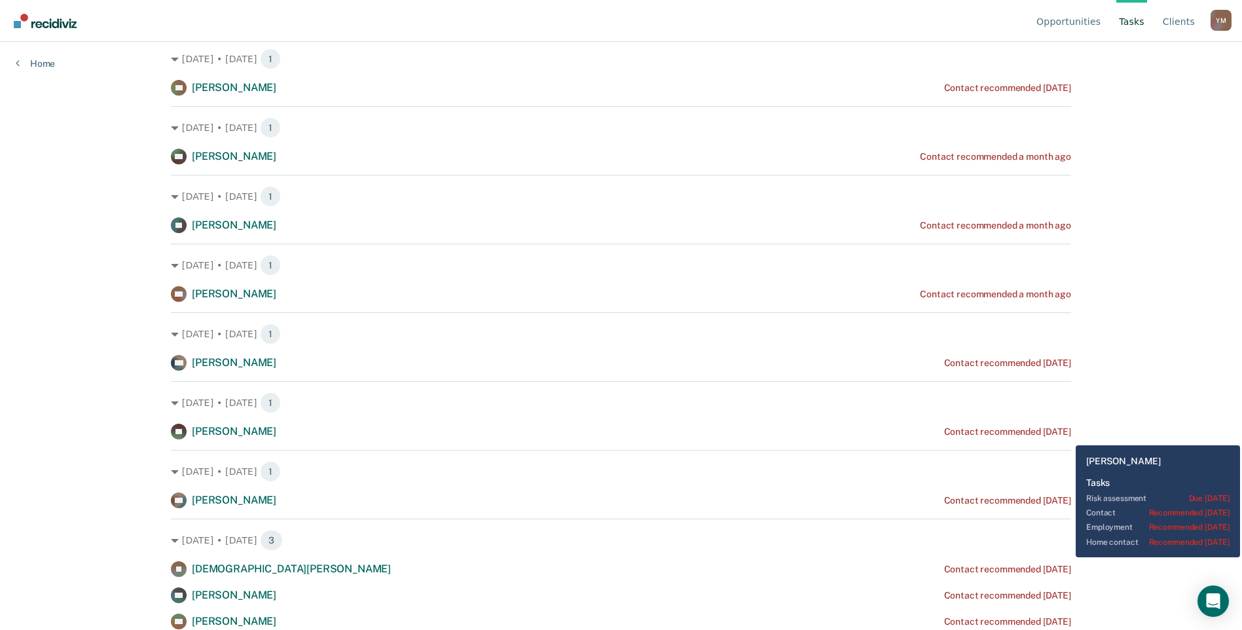
click at [1066, 435] on div "Contact recommended [DATE]" at bounding box center [1007, 431] width 127 height 11
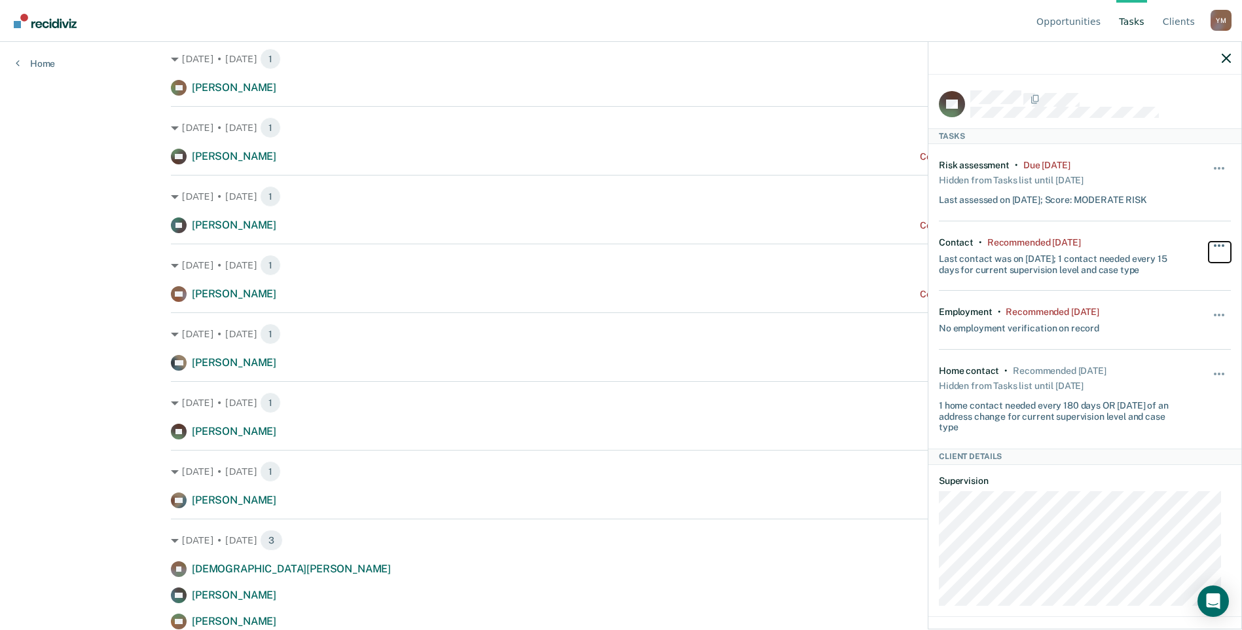
click at [1214, 244] on span "button" at bounding box center [1215, 245] width 3 height 3
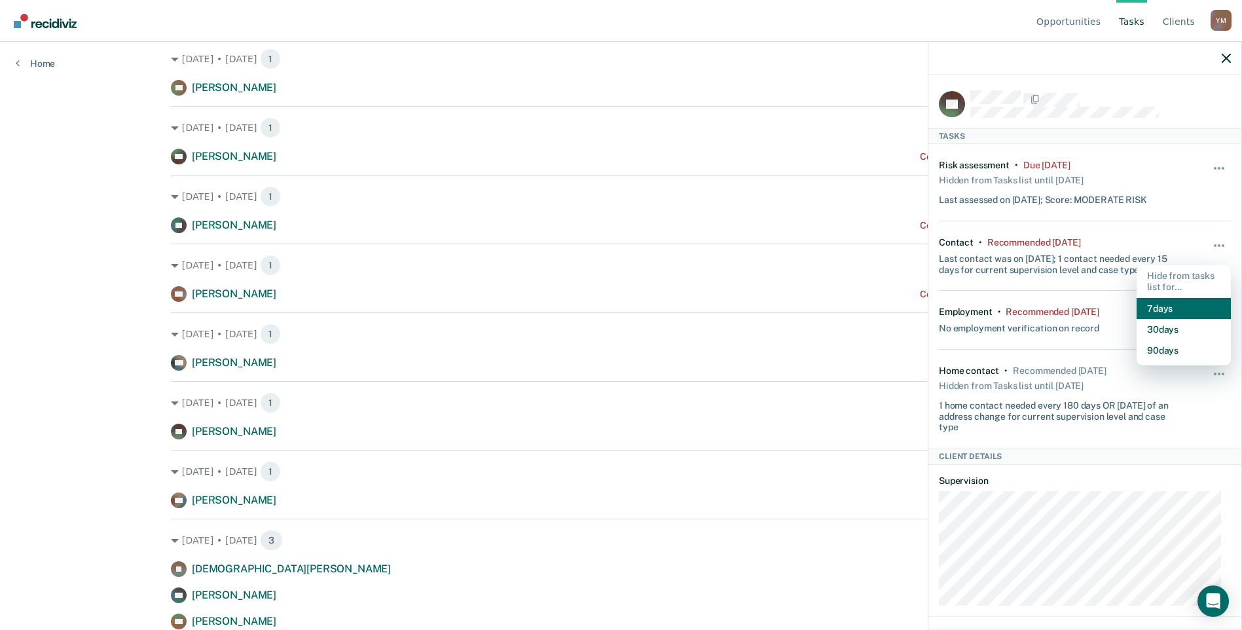
click at [1144, 301] on button "7 days" at bounding box center [1184, 308] width 94 height 21
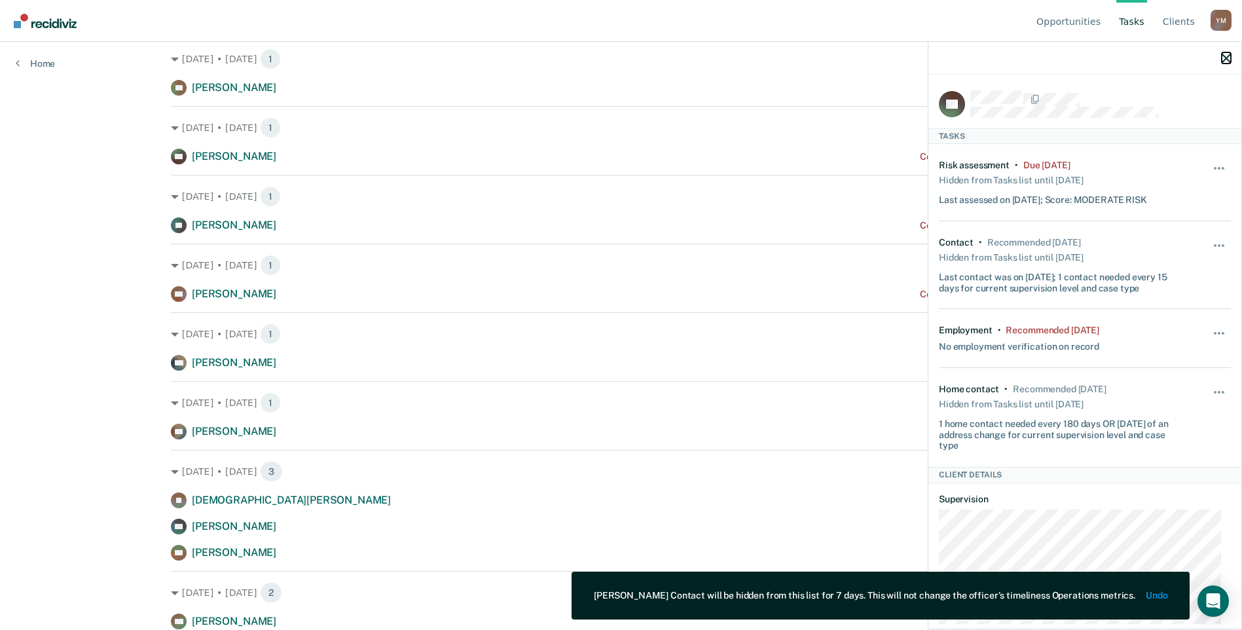
click at [1224, 56] on icon "button" at bounding box center [1226, 58] width 9 height 9
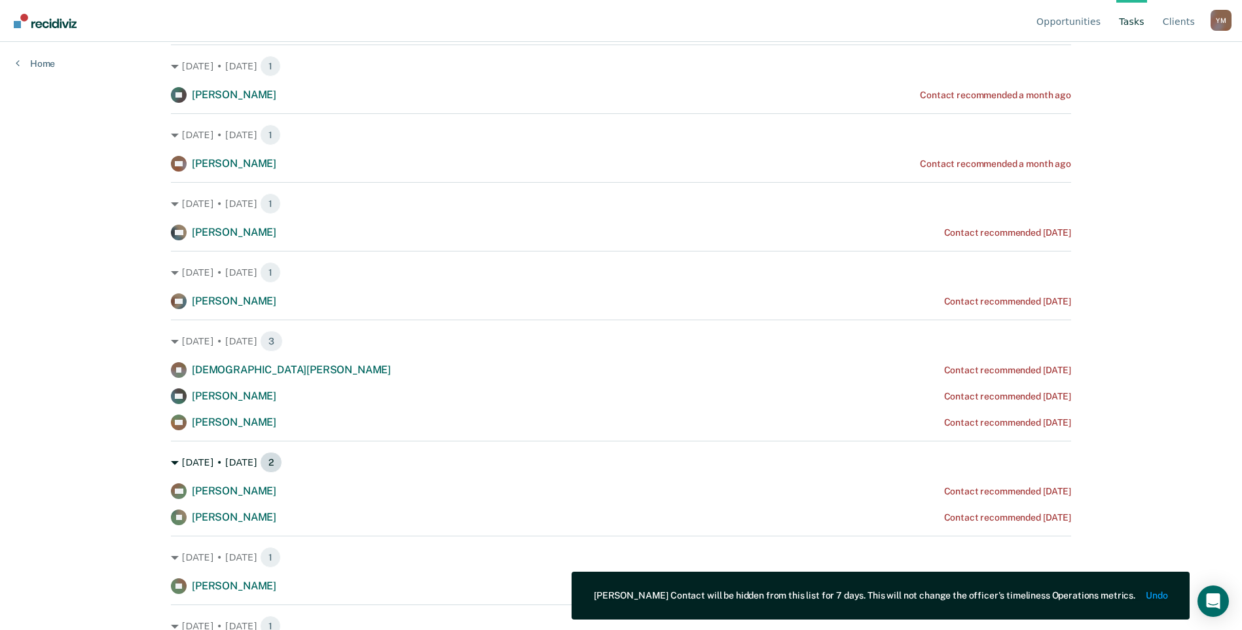
scroll to position [327, 0]
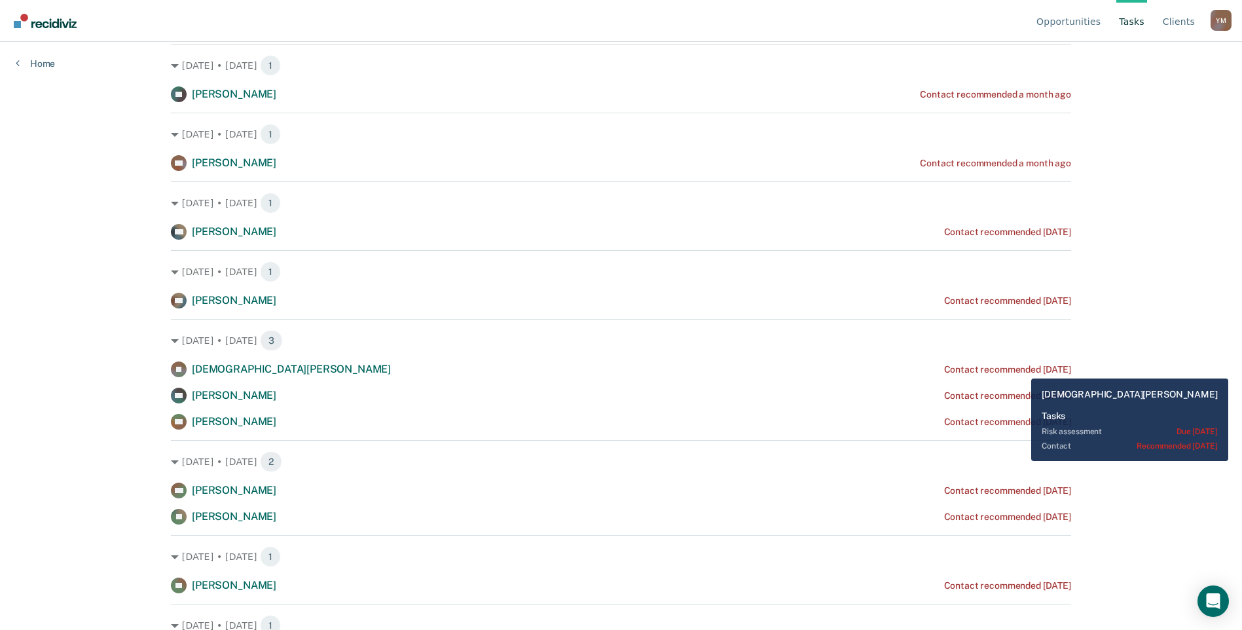
click at [1021, 371] on div "Contact recommended [DATE]" at bounding box center [1007, 369] width 127 height 11
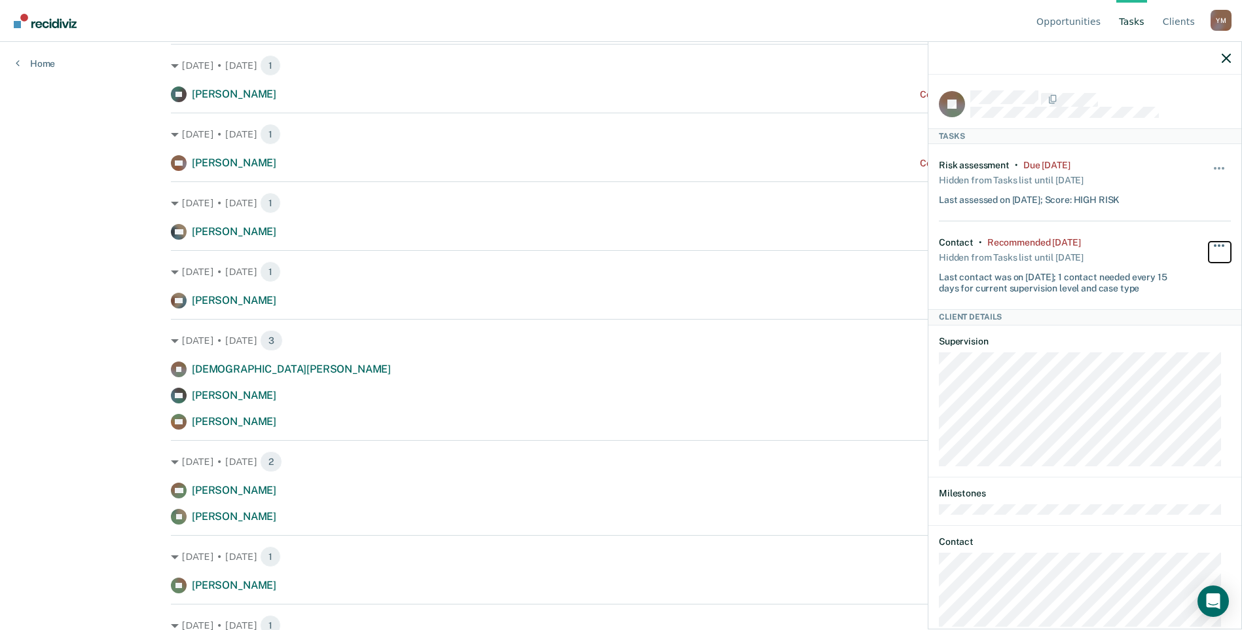
click at [1209, 243] on button "button" at bounding box center [1220, 252] width 22 height 21
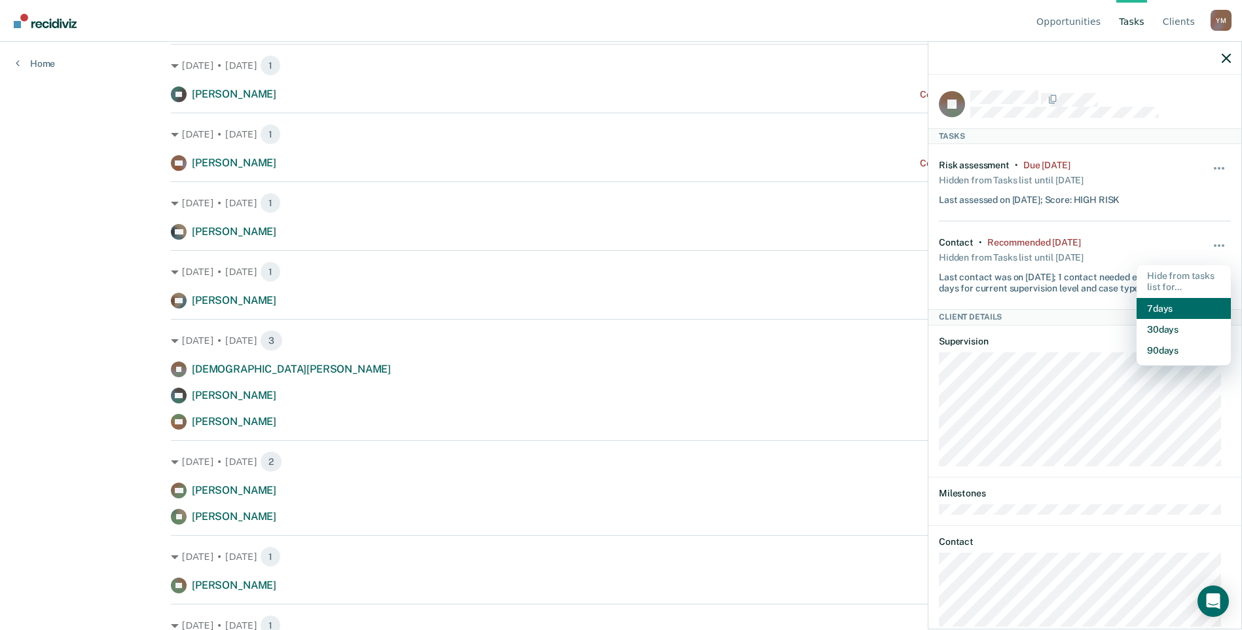
click at [1160, 309] on button "7 days" at bounding box center [1184, 308] width 94 height 21
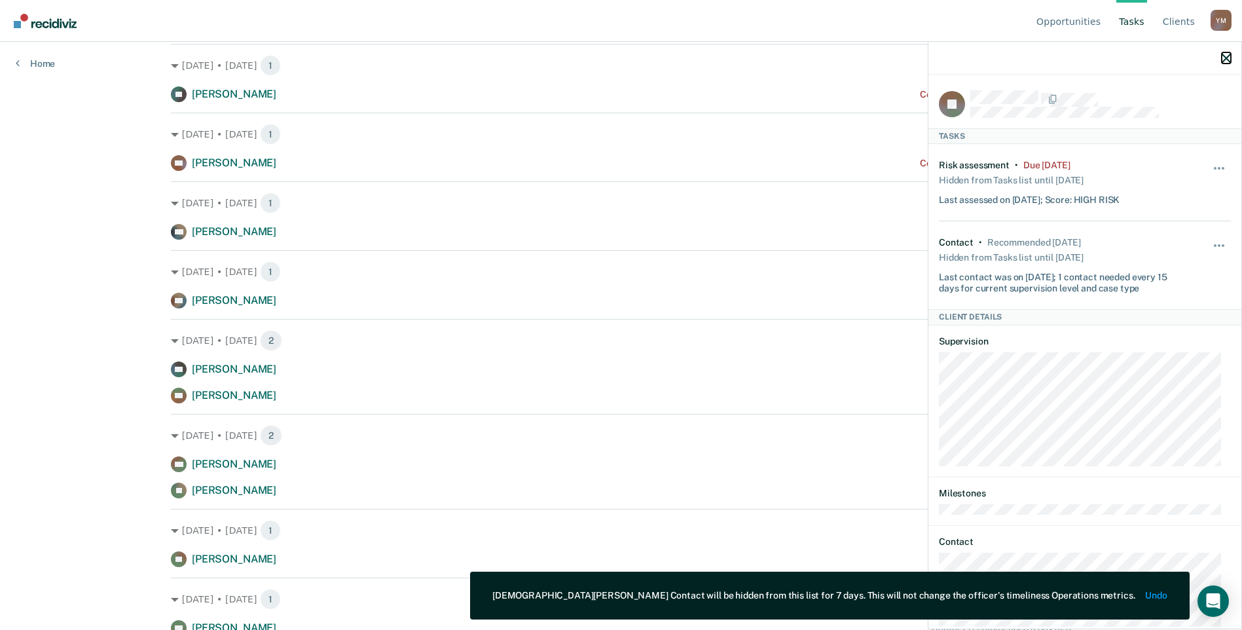
click at [1225, 53] on button "button" at bounding box center [1226, 57] width 9 height 11
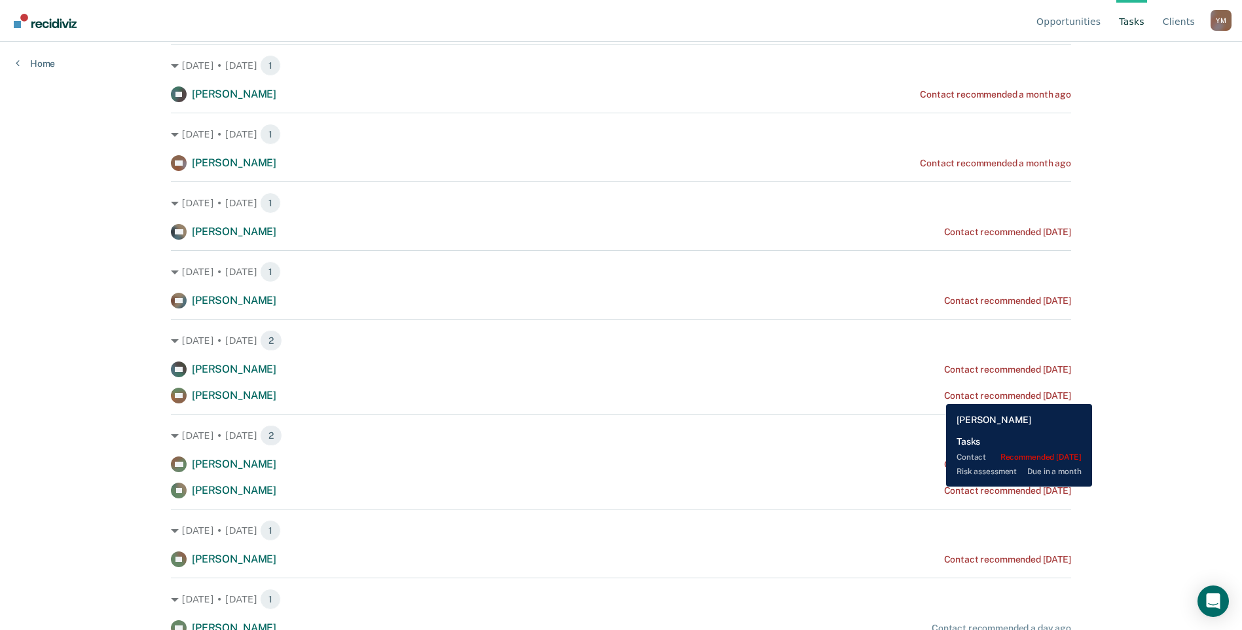
click at [944, 394] on div "Contact recommended [DATE]" at bounding box center [1007, 395] width 127 height 11
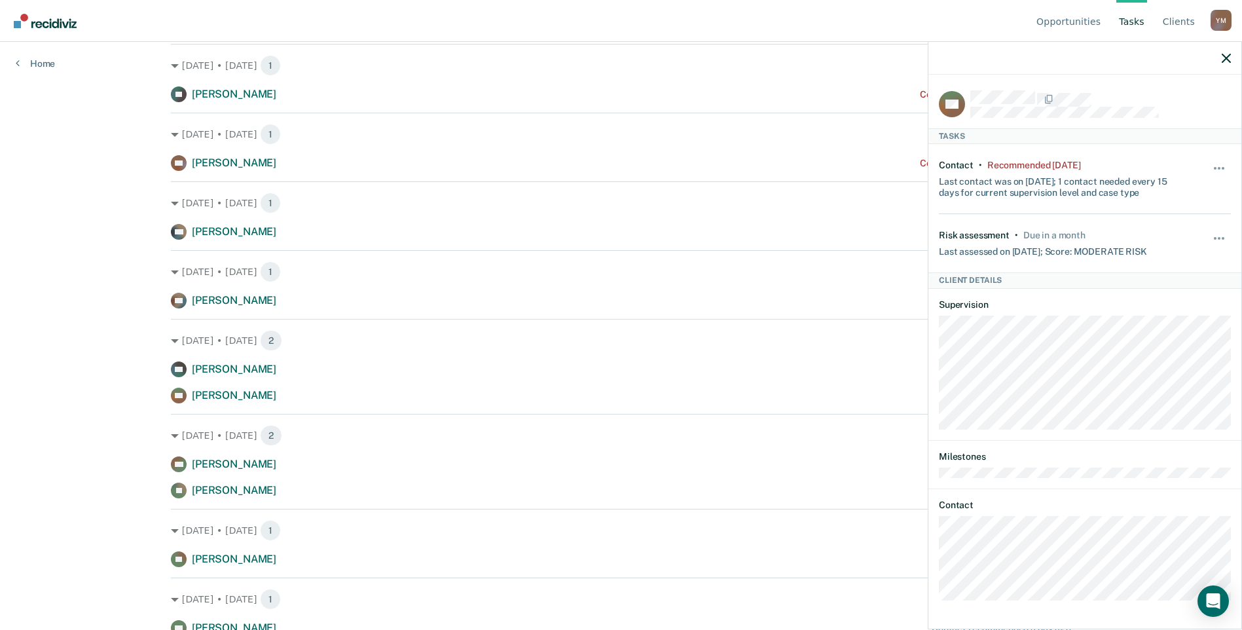
click at [1214, 162] on div "Hide from tasks list for... 7 days 30 days 90 days" at bounding box center [1220, 179] width 22 height 38
click at [1216, 167] on span "button" at bounding box center [1215, 168] width 3 height 3
click at [1160, 230] on button "7 days" at bounding box center [1184, 231] width 94 height 21
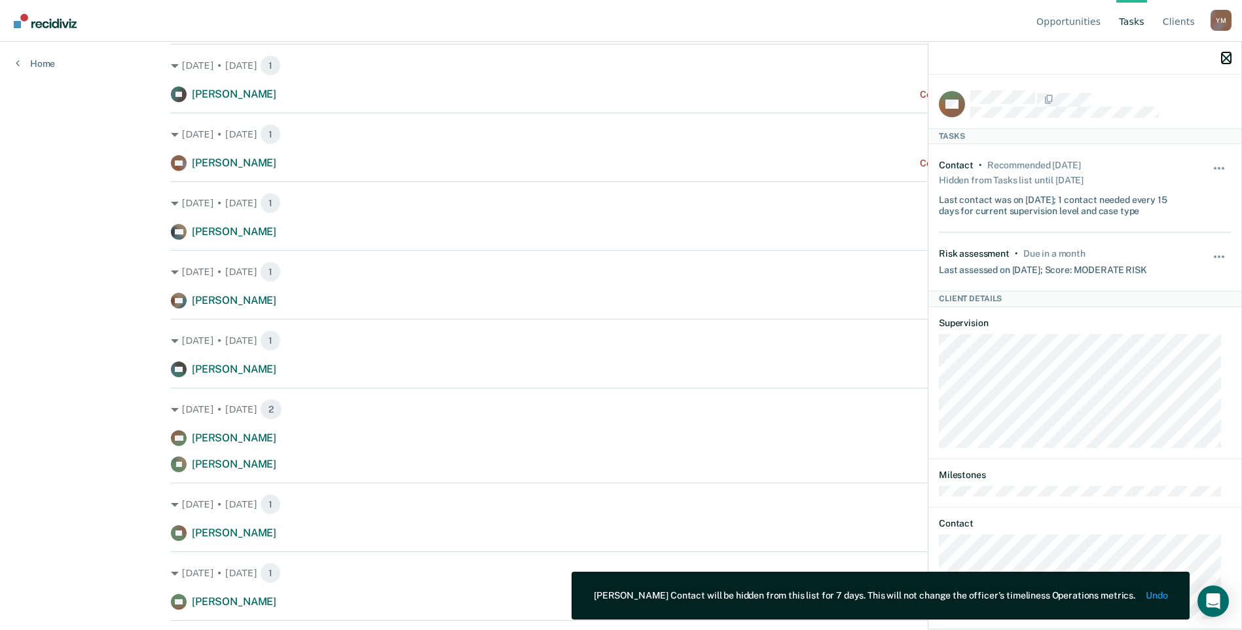
click at [1223, 61] on icon "button" at bounding box center [1226, 58] width 9 height 9
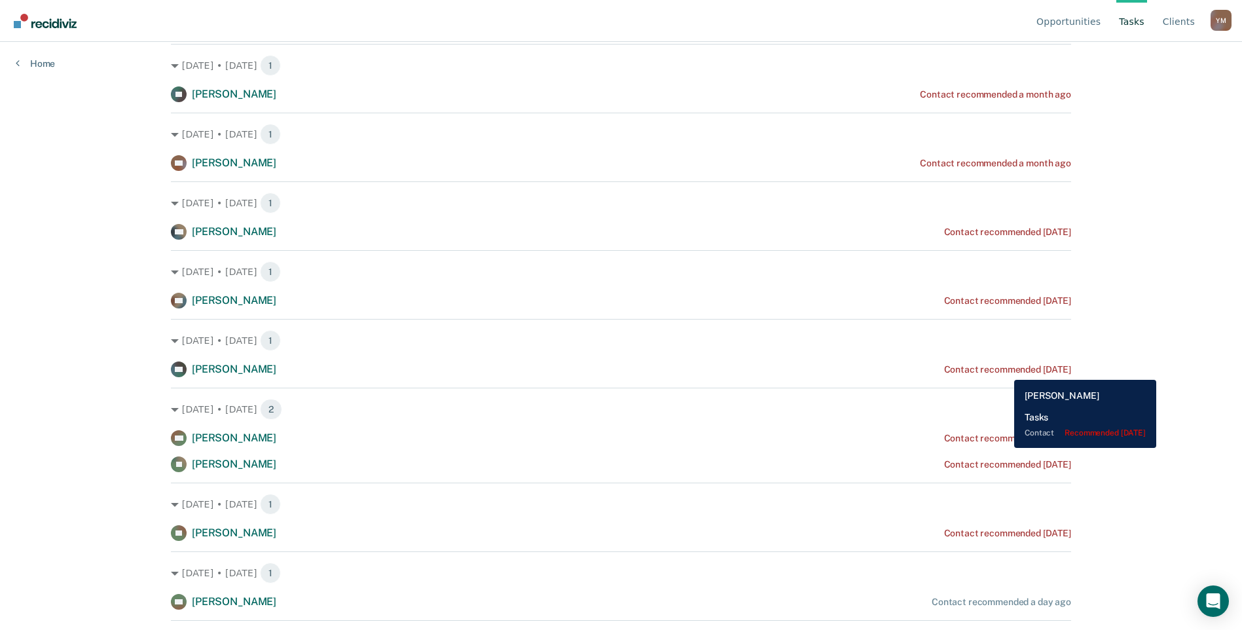
click at [1005, 369] on div "Contact recommended [DATE]" at bounding box center [1007, 369] width 127 height 11
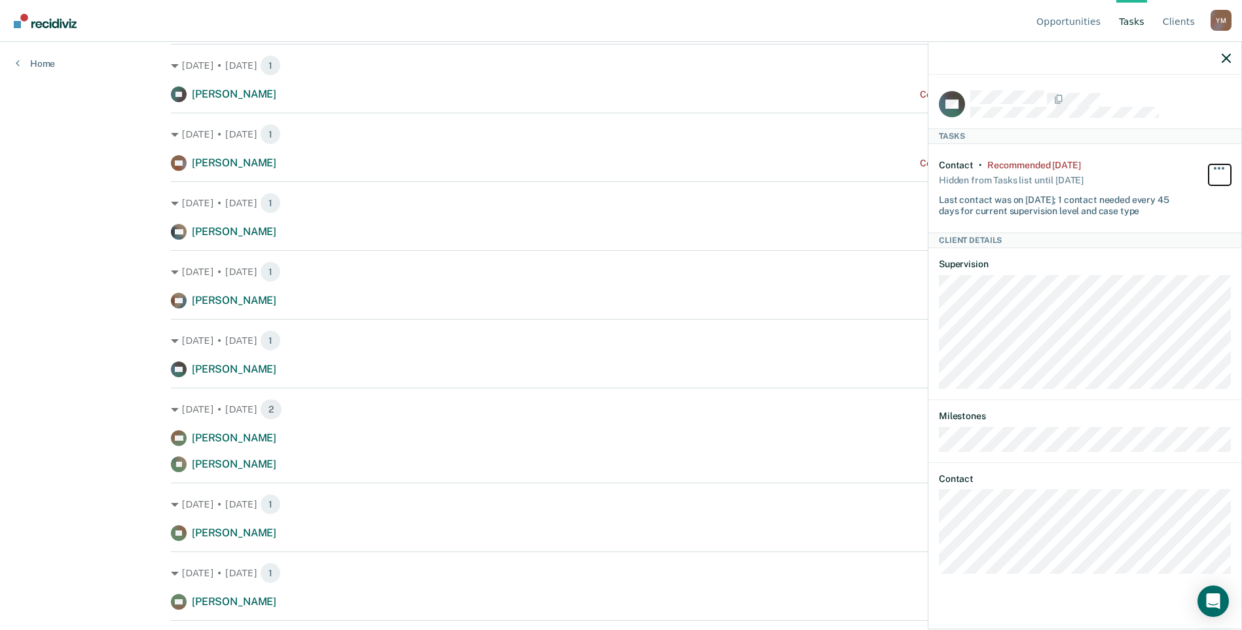
click at [1222, 167] on span "button" at bounding box center [1223, 168] width 3 height 3
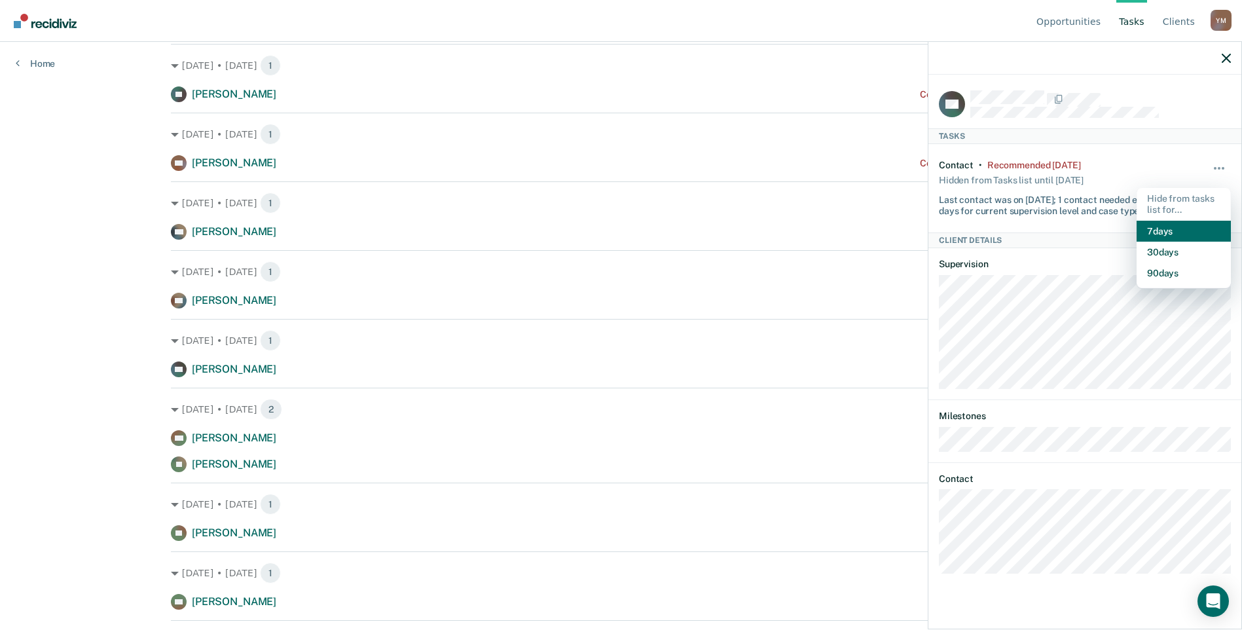
click at [1183, 232] on button "7 days" at bounding box center [1184, 231] width 94 height 21
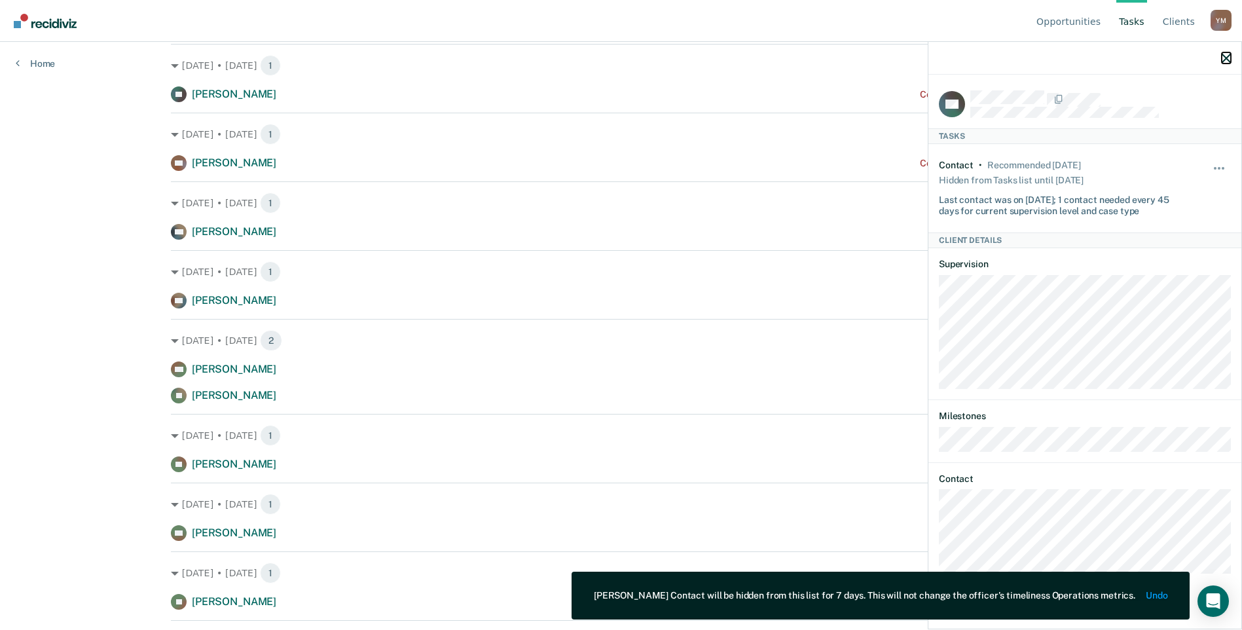
click at [1229, 60] on icon "button" at bounding box center [1226, 58] width 9 height 9
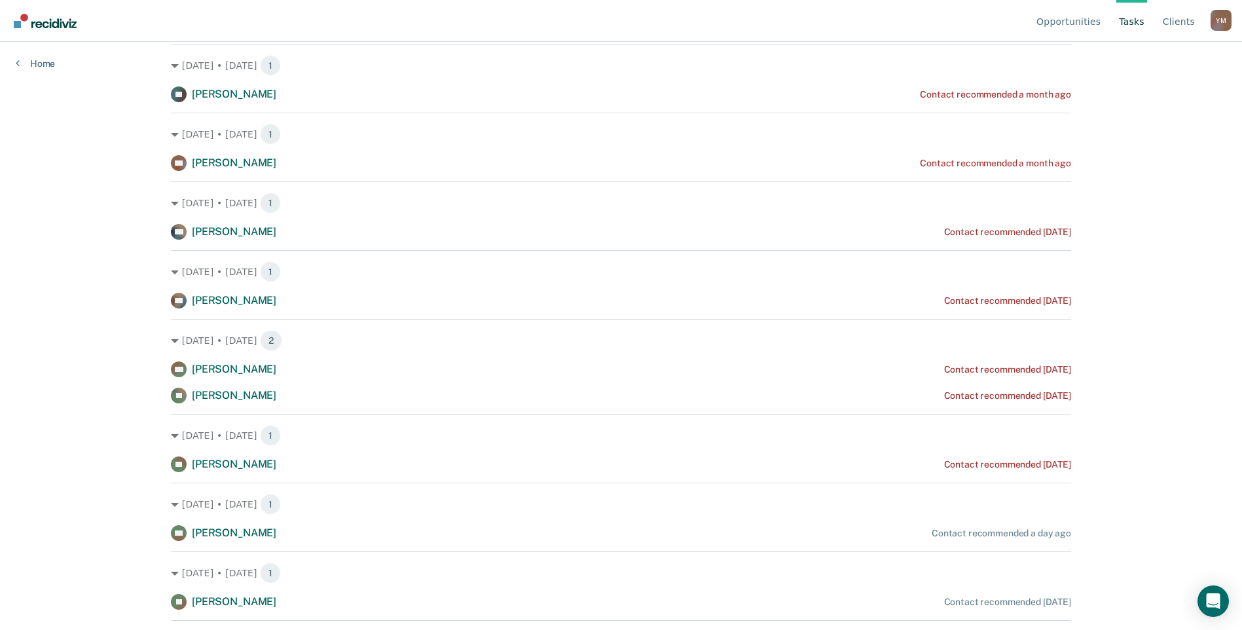
click at [944, 463] on div "Contact recommended [DATE]" at bounding box center [1007, 464] width 127 height 11
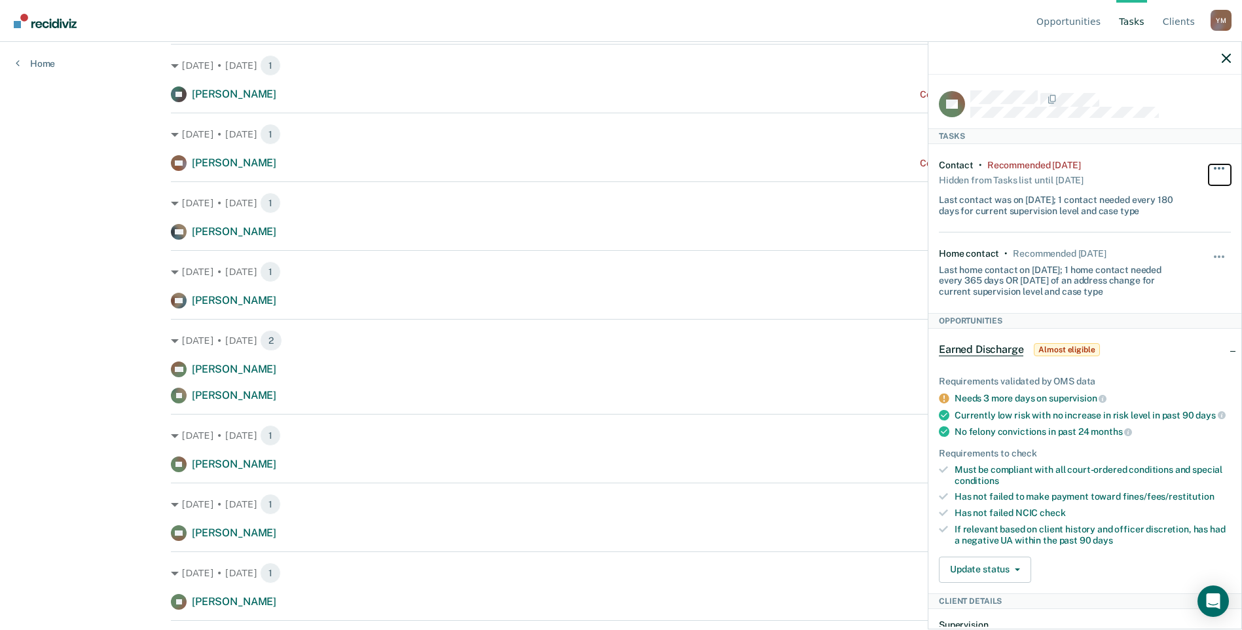
click at [1209, 164] on button "button" at bounding box center [1220, 174] width 22 height 21
click at [1178, 227] on button "7 days" at bounding box center [1184, 231] width 94 height 21
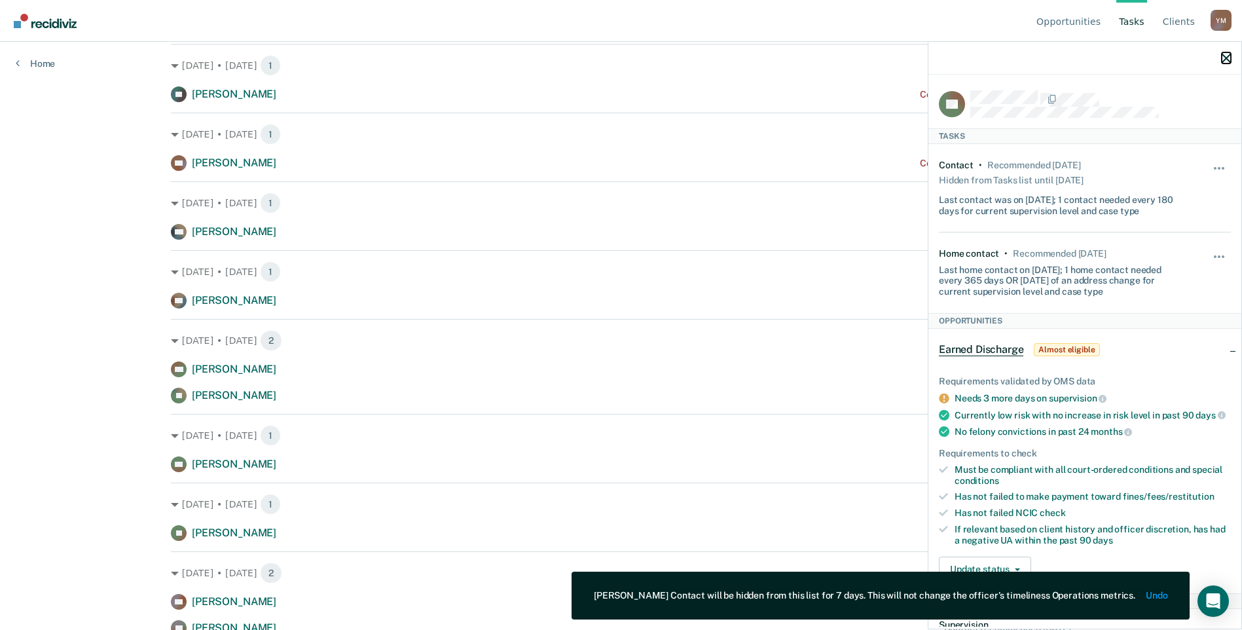
click at [1226, 58] on icon "button" at bounding box center [1226, 58] width 9 height 9
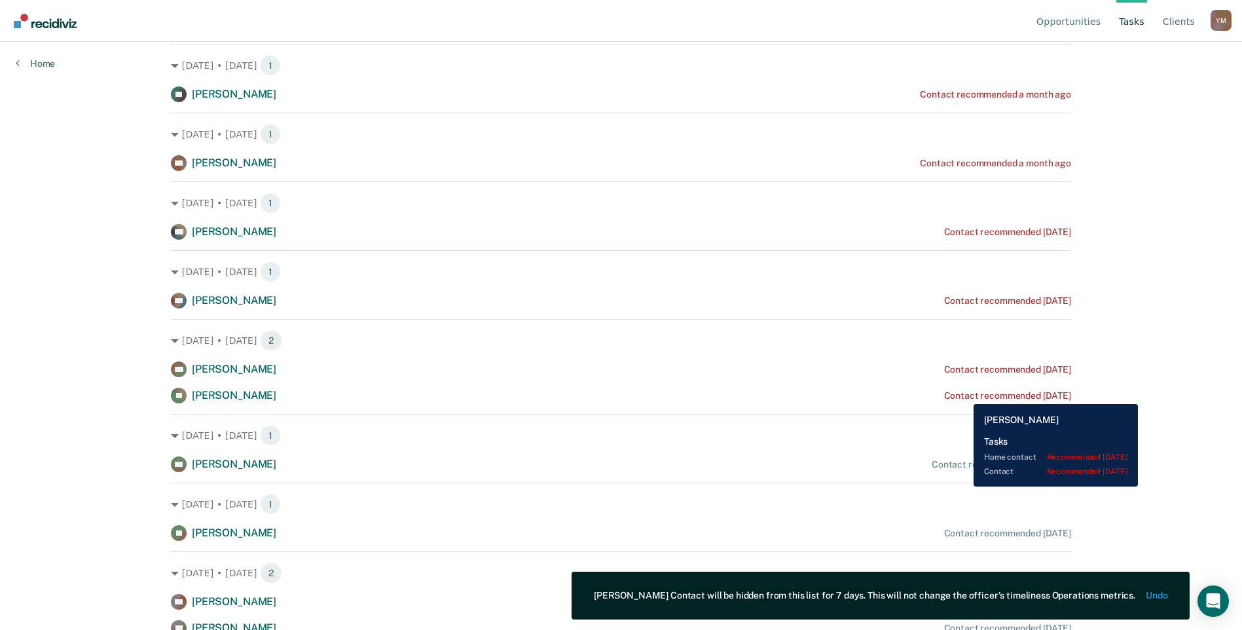
click at [964, 394] on div "Contact recommended [DATE]" at bounding box center [1007, 395] width 127 height 11
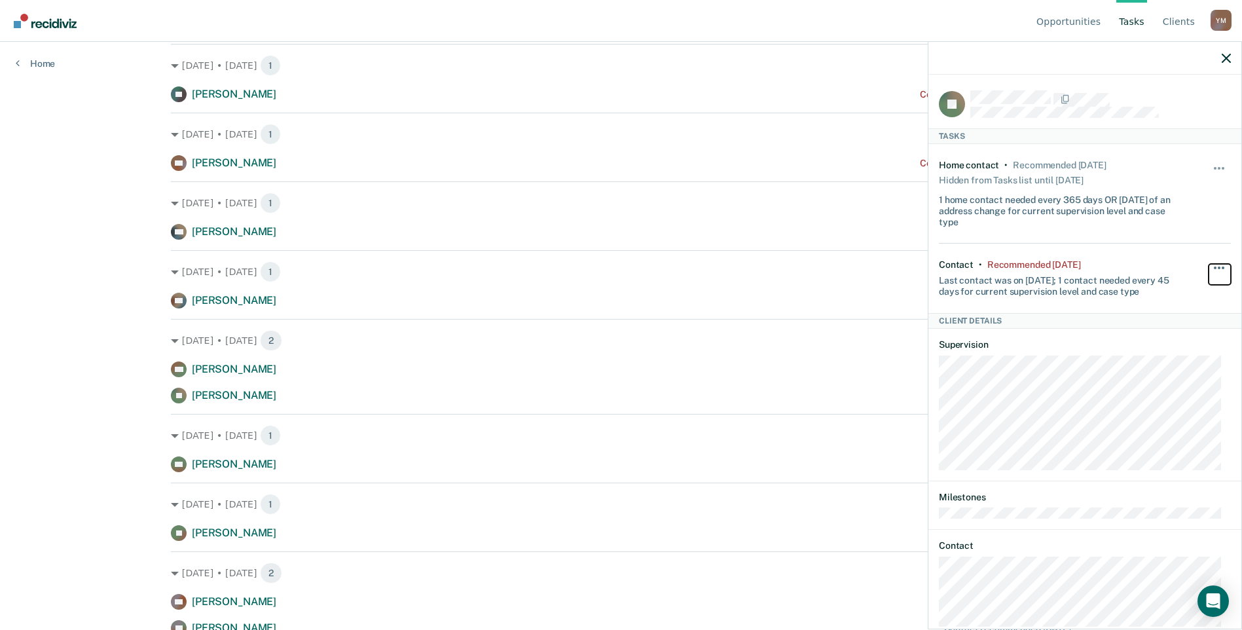
click at [1213, 264] on button "button" at bounding box center [1220, 274] width 22 height 21
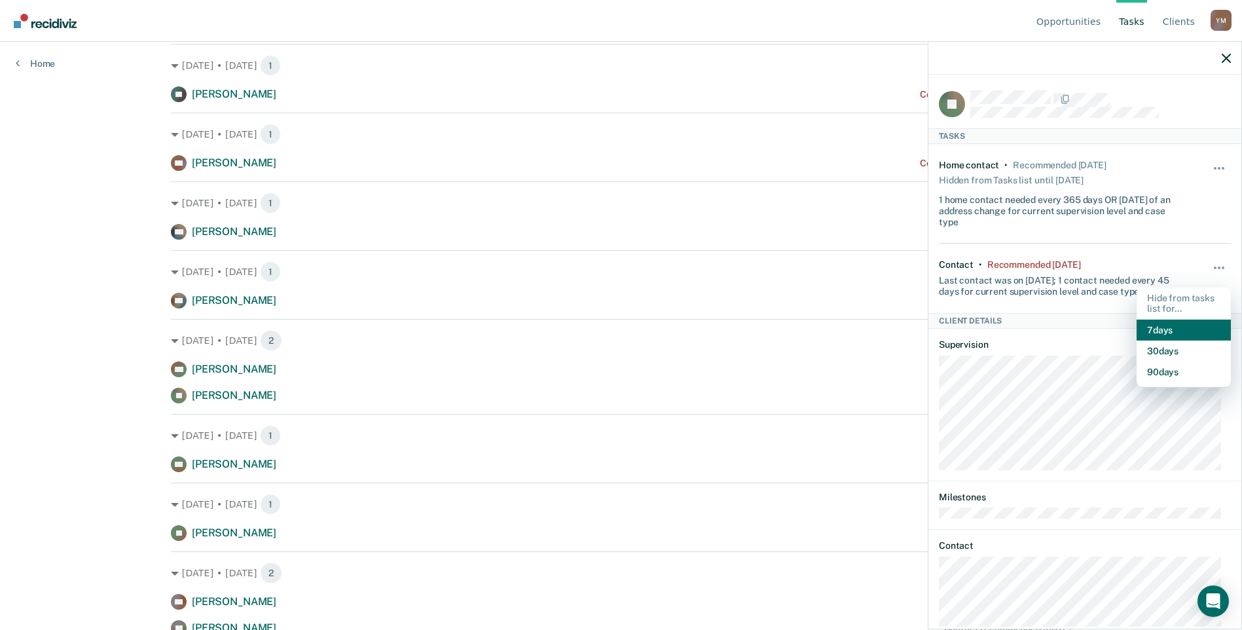
click at [1175, 323] on button "7 days" at bounding box center [1184, 330] width 94 height 21
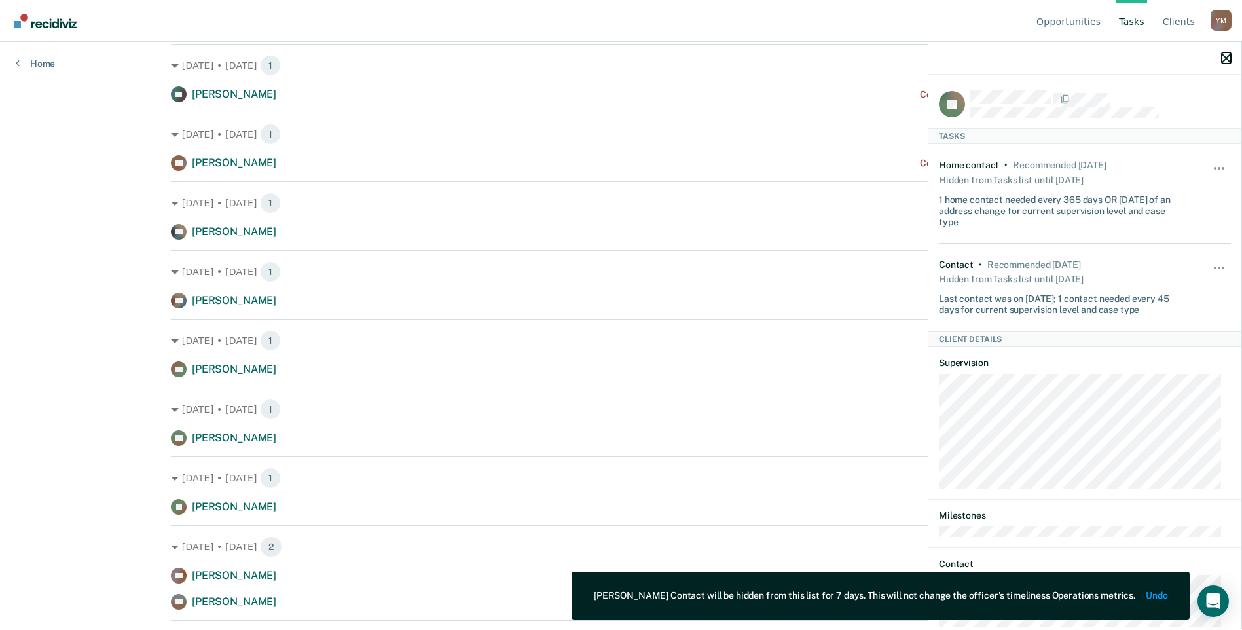
drag, startPoint x: 1227, startPoint y: 57, endPoint x: 1189, endPoint y: 71, distance: 40.0
click at [1227, 57] on icon "button" at bounding box center [1226, 58] width 9 height 9
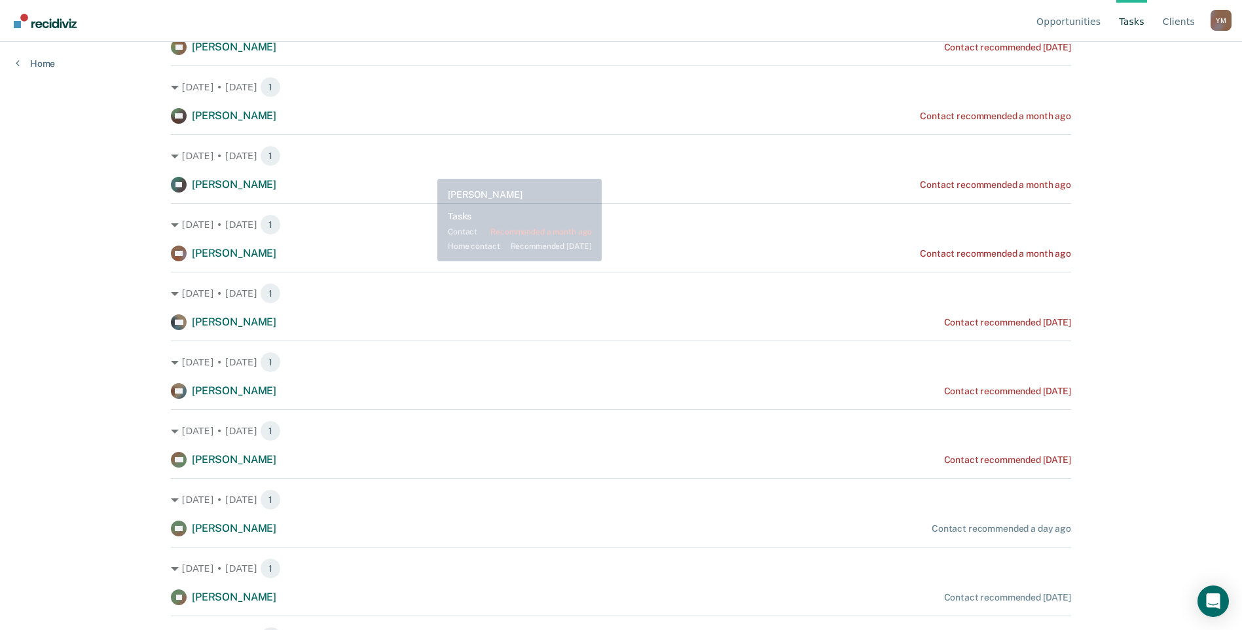
scroll to position [196, 0]
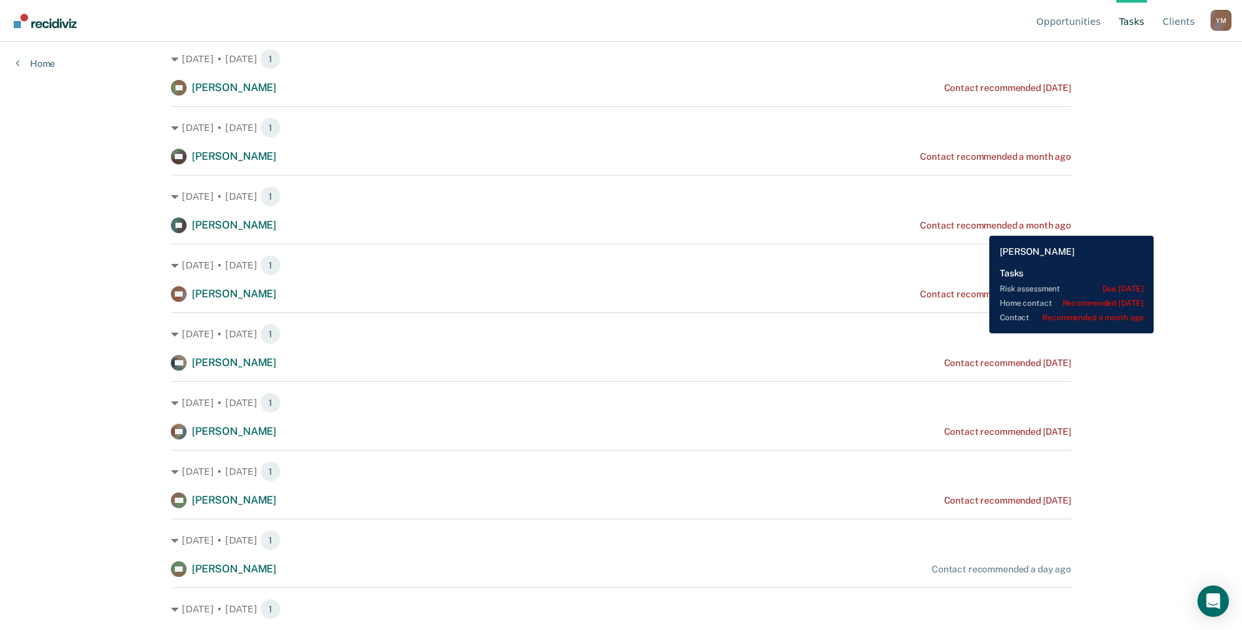
click at [980, 226] on div "Contact recommended a month ago" at bounding box center [995, 225] width 151 height 11
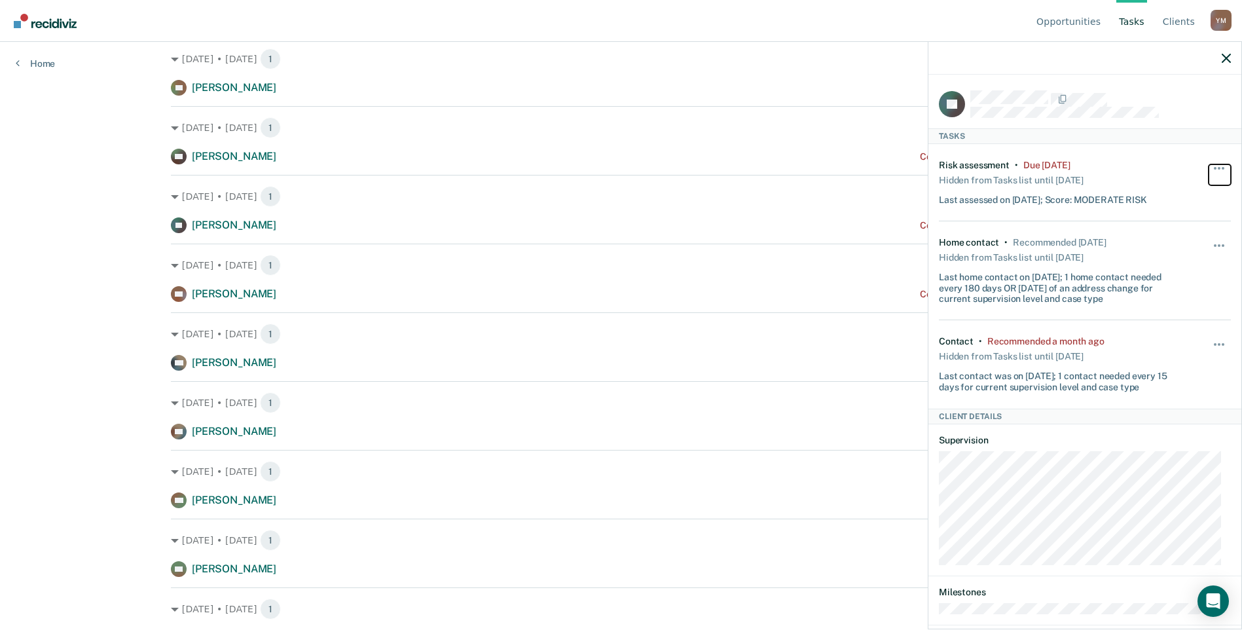
click at [1209, 164] on button "button" at bounding box center [1220, 174] width 22 height 21
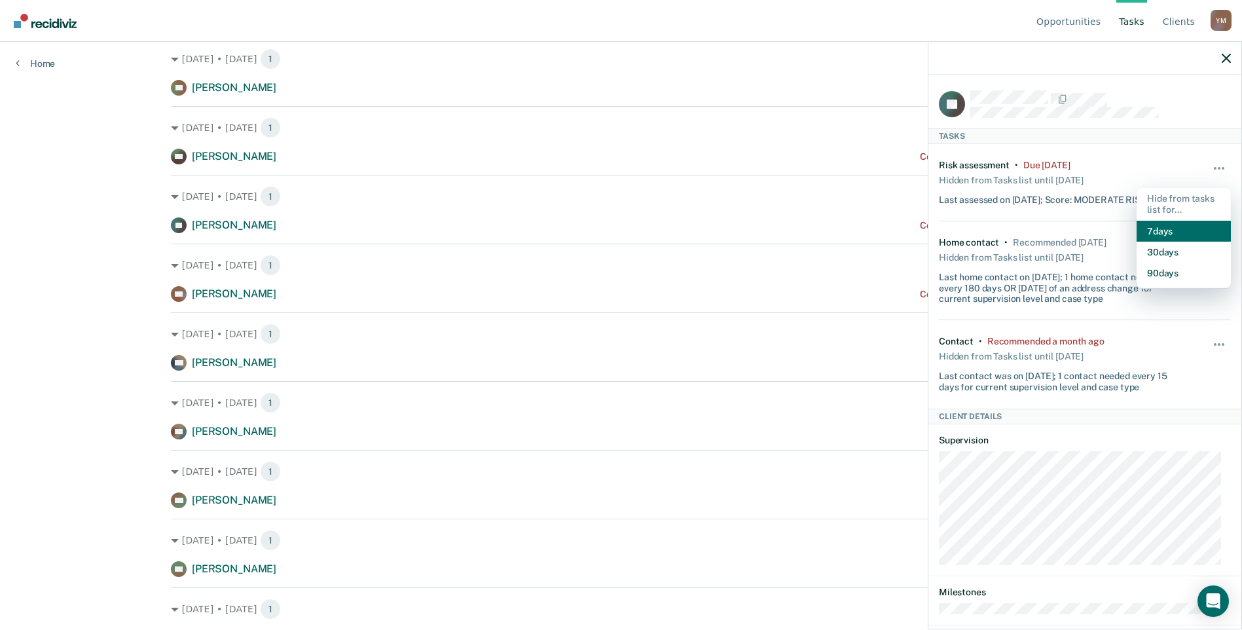
click at [1176, 227] on button "7 days" at bounding box center [1184, 231] width 94 height 21
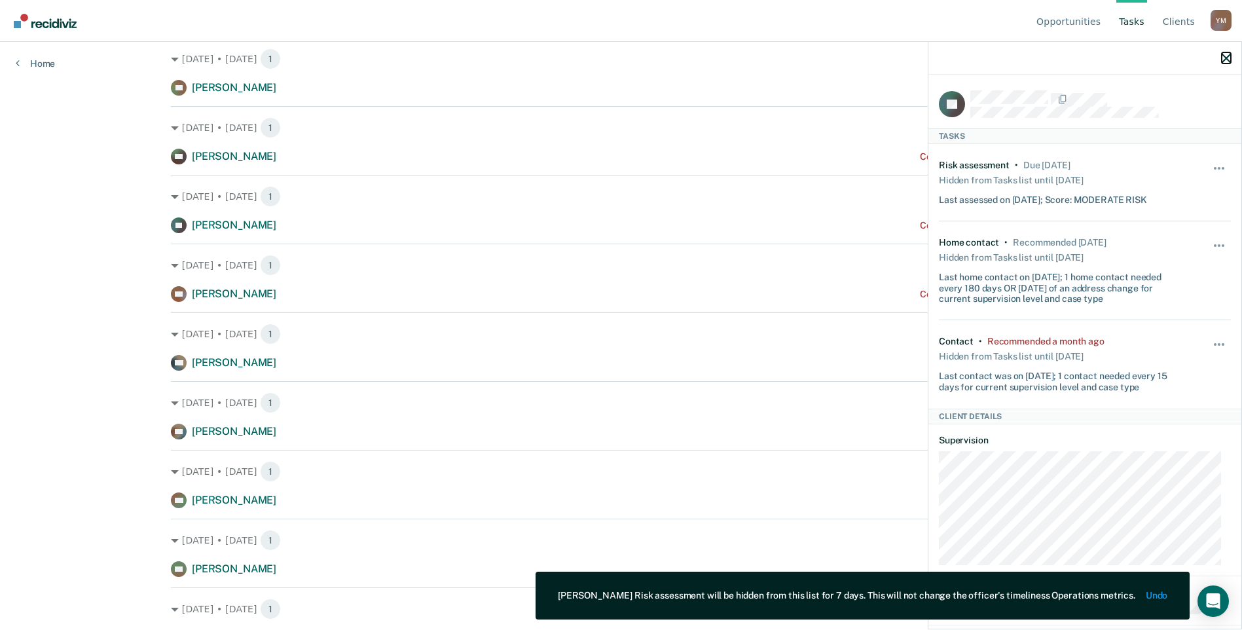
click at [1225, 56] on icon "button" at bounding box center [1226, 58] width 9 height 9
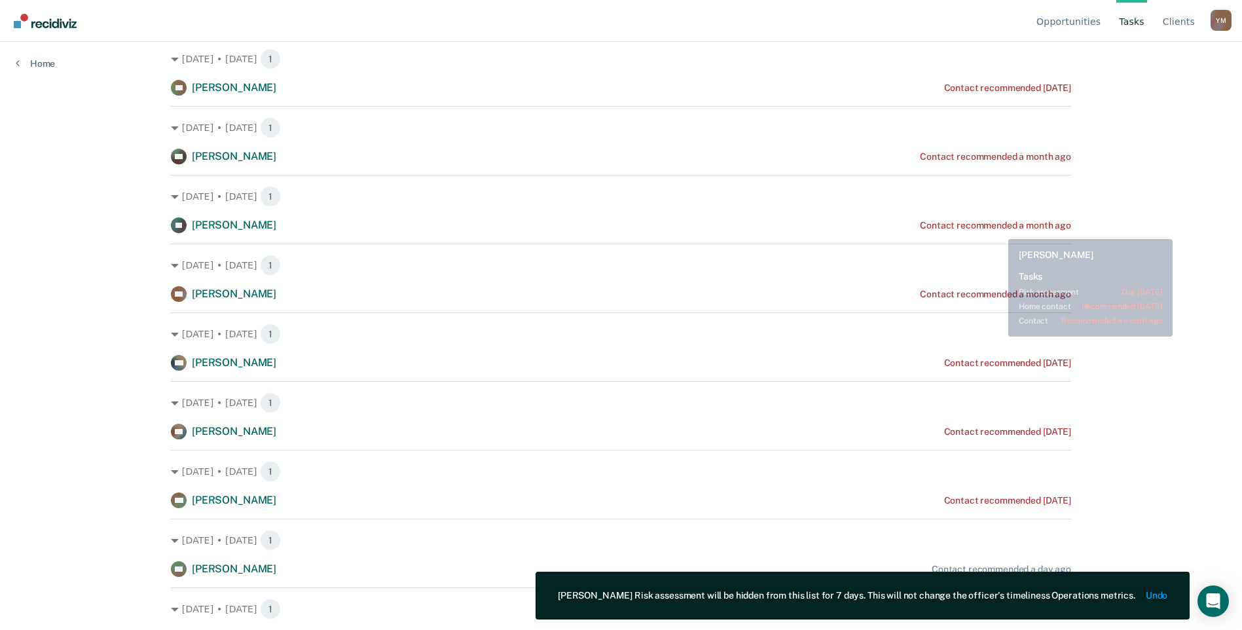
click at [1001, 223] on div "Contact recommended a month ago" at bounding box center [995, 225] width 151 height 11
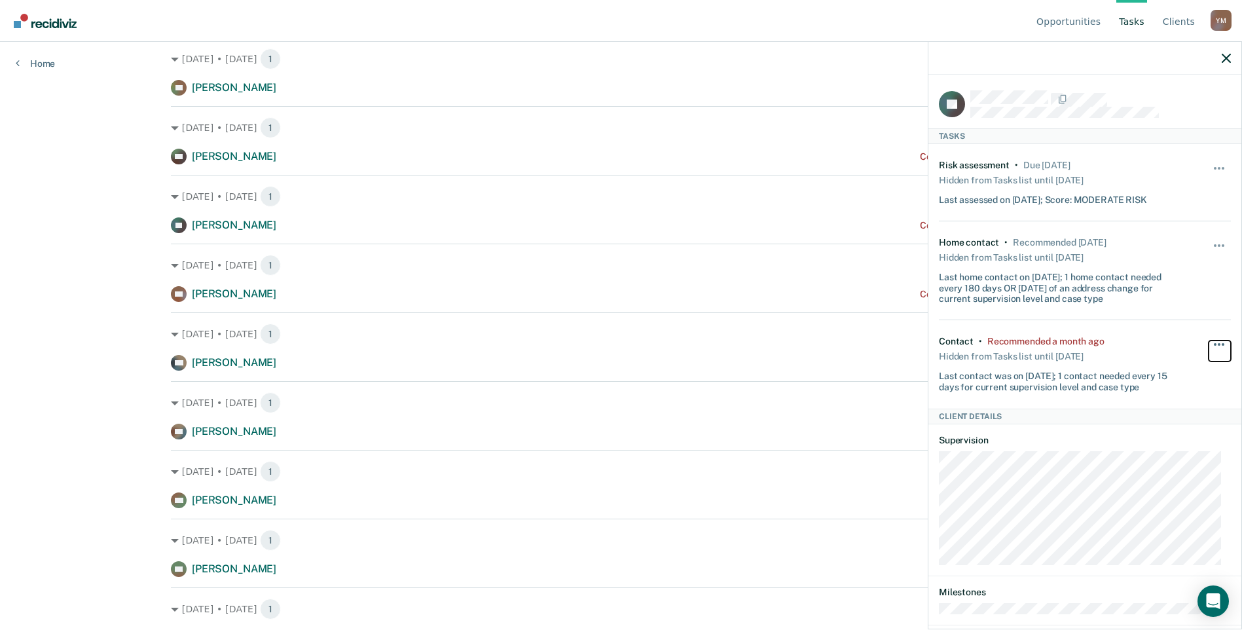
click at [1211, 342] on button "button" at bounding box center [1220, 351] width 22 height 21
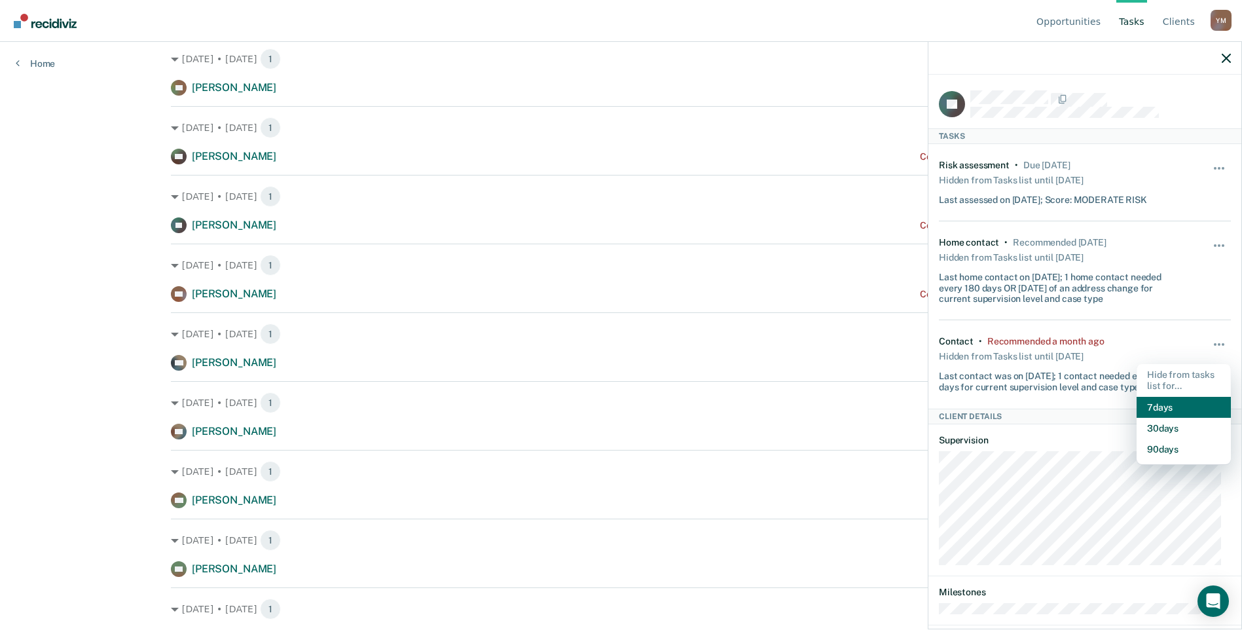
click at [1150, 405] on button "7 days" at bounding box center [1184, 407] width 94 height 21
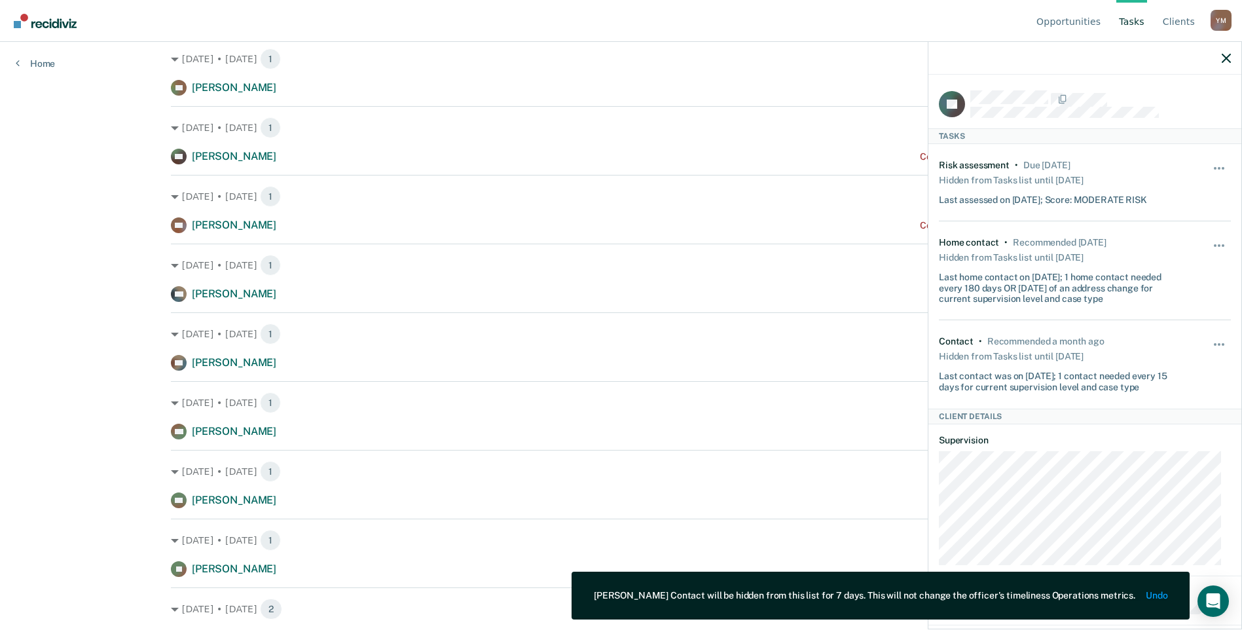
click at [1232, 60] on div at bounding box center [1085, 58] width 313 height 33
click at [1229, 57] on icon "button" at bounding box center [1226, 58] width 9 height 9
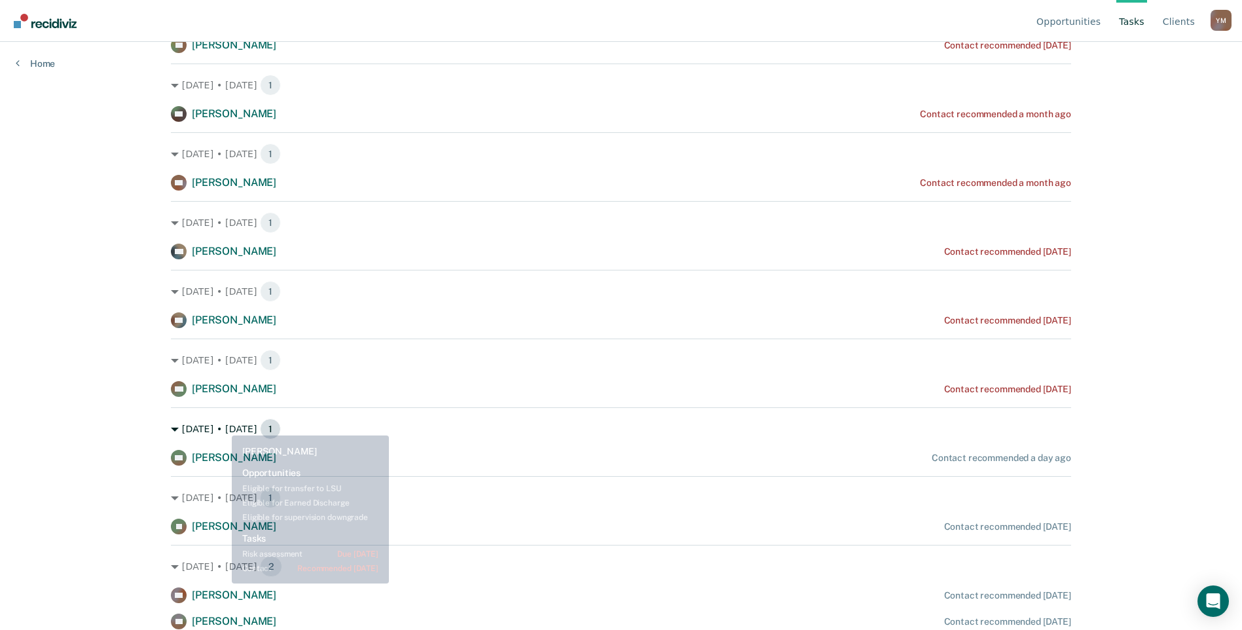
scroll to position [262, 0]
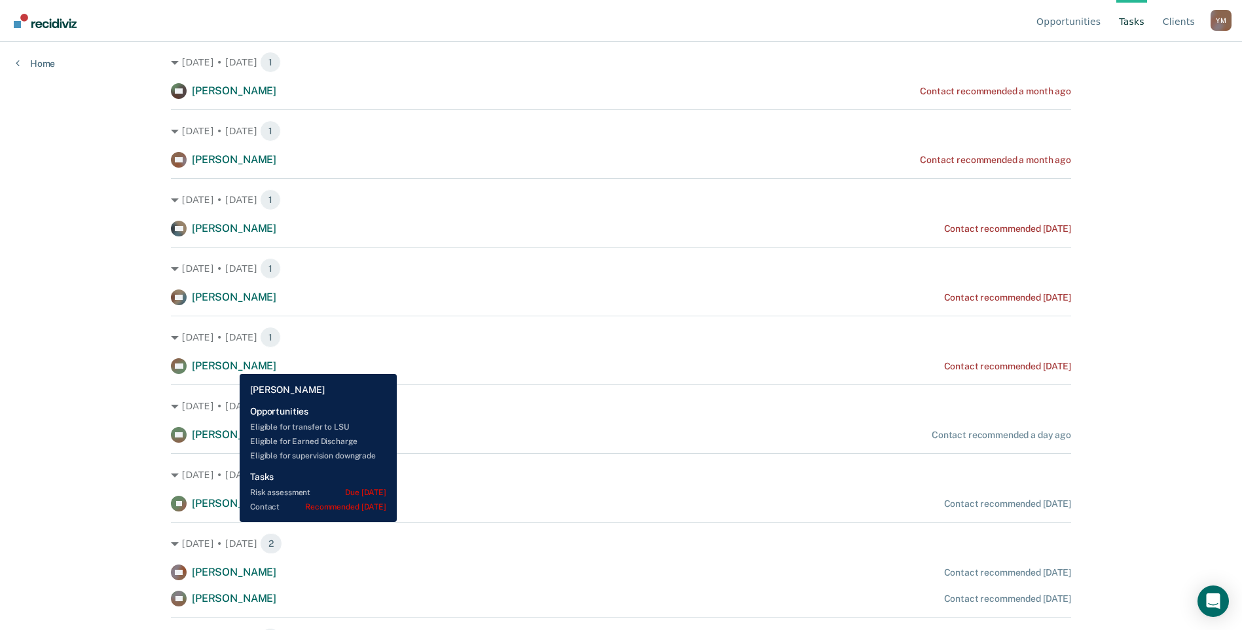
click at [230, 364] on span "[PERSON_NAME]" at bounding box center [234, 366] width 84 height 12
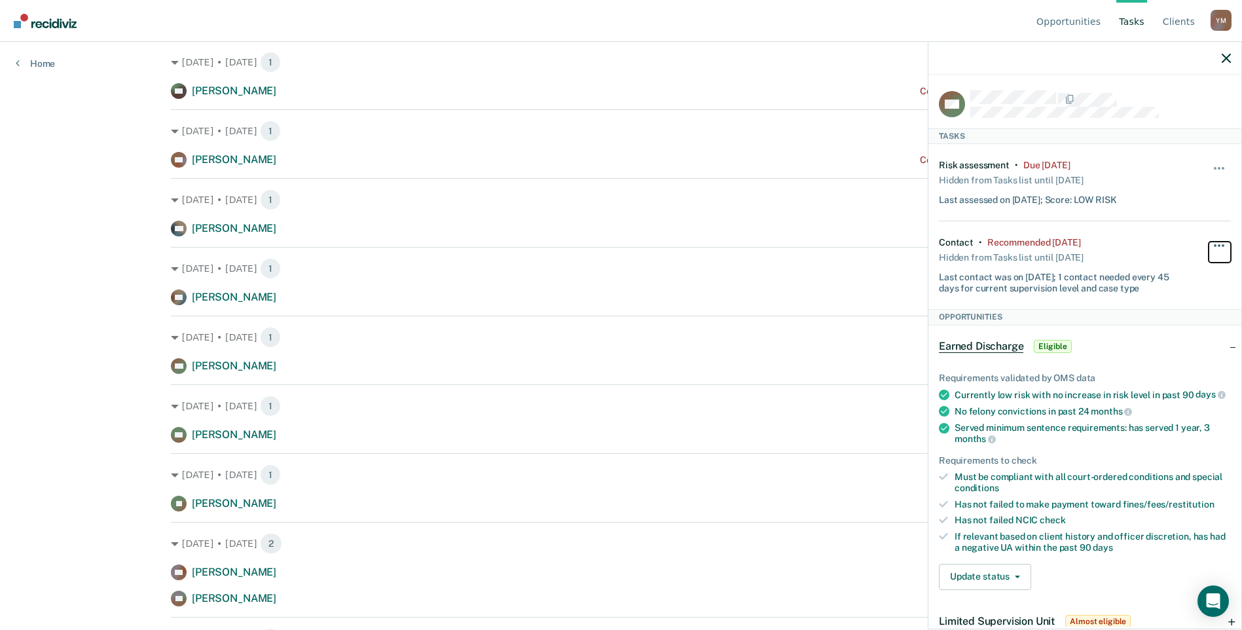
click at [1209, 247] on button "button" at bounding box center [1220, 252] width 22 height 21
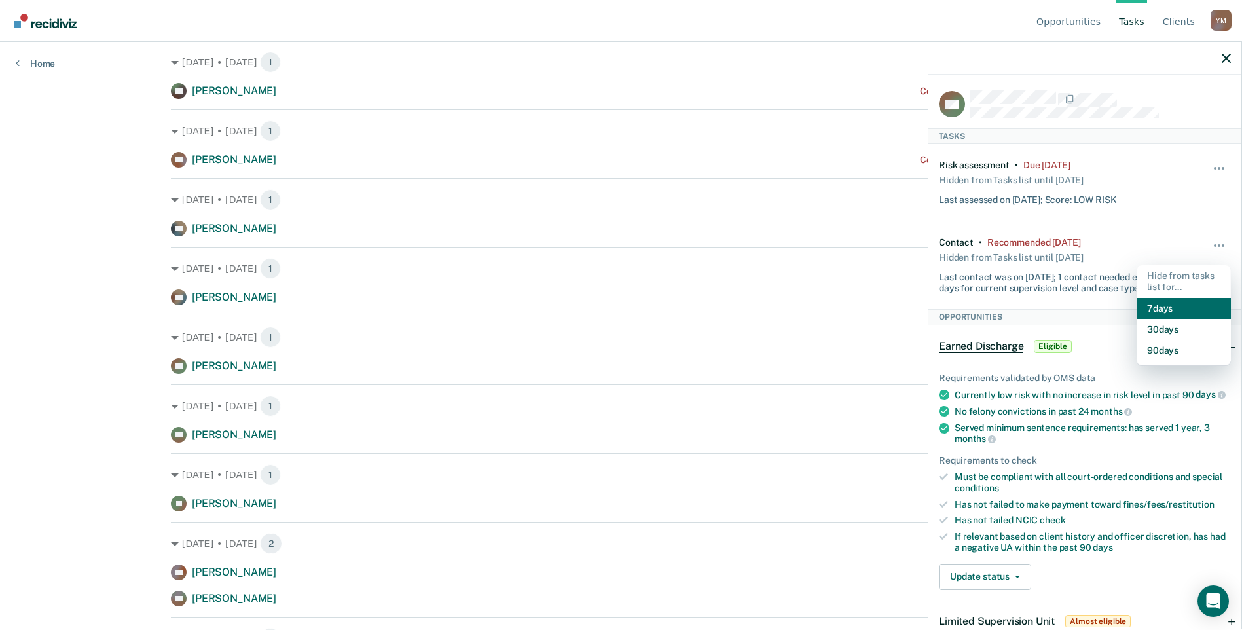
click at [1164, 301] on button "7 days" at bounding box center [1184, 308] width 94 height 21
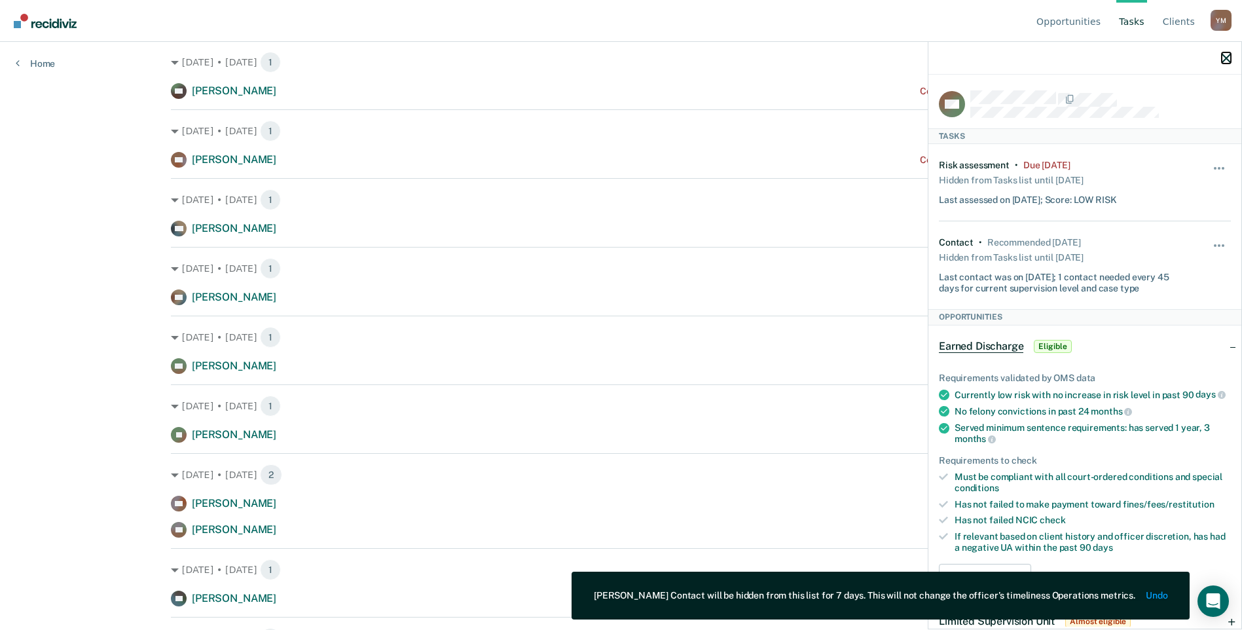
click at [1225, 58] on icon "button" at bounding box center [1226, 58] width 9 height 9
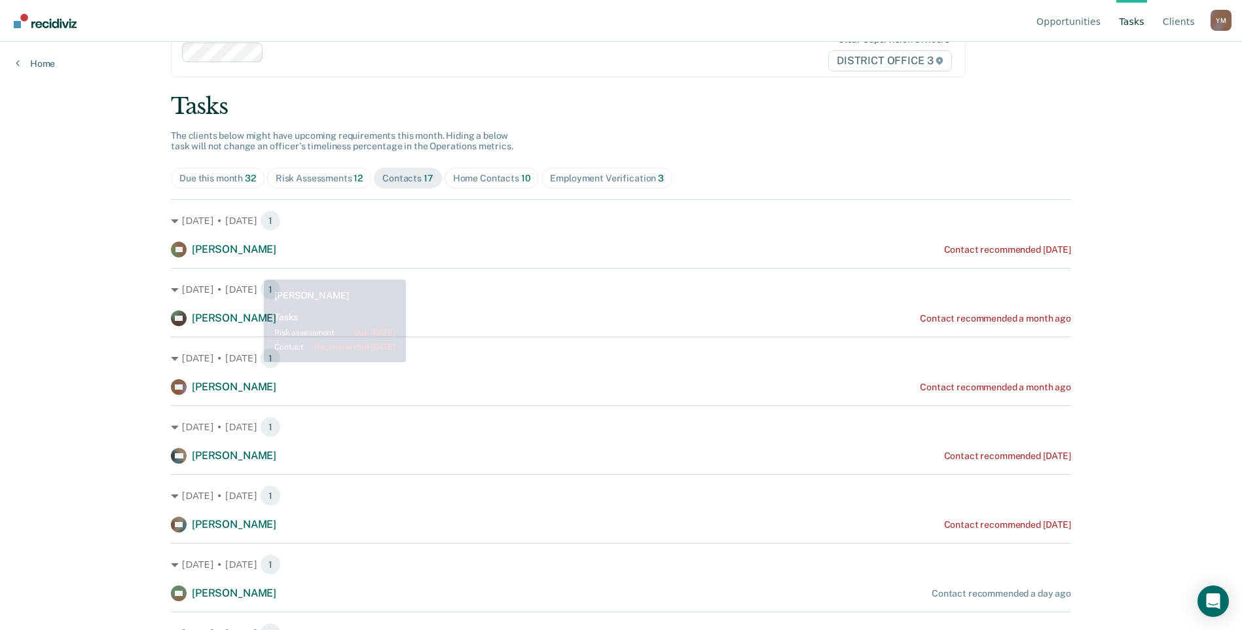
scroll to position [65, 0]
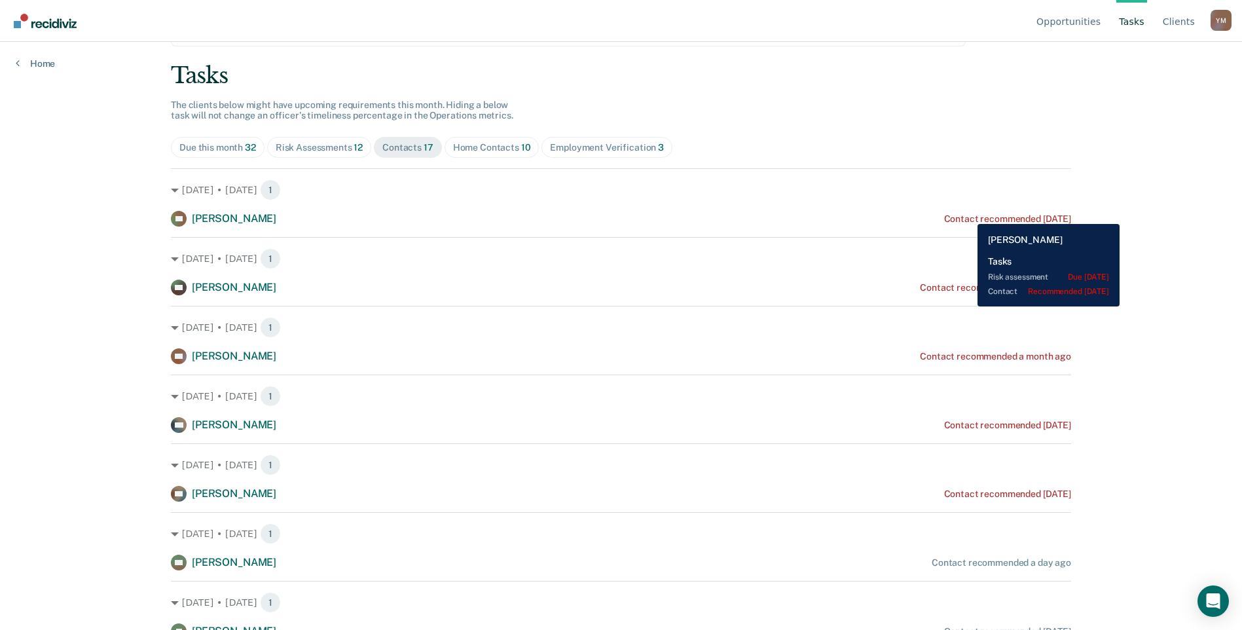
drag, startPoint x: 968, startPoint y: 214, endPoint x: 952, endPoint y: 223, distance: 18.2
click at [952, 223] on div "Contact recommended [DATE]" at bounding box center [1007, 218] width 127 height 11
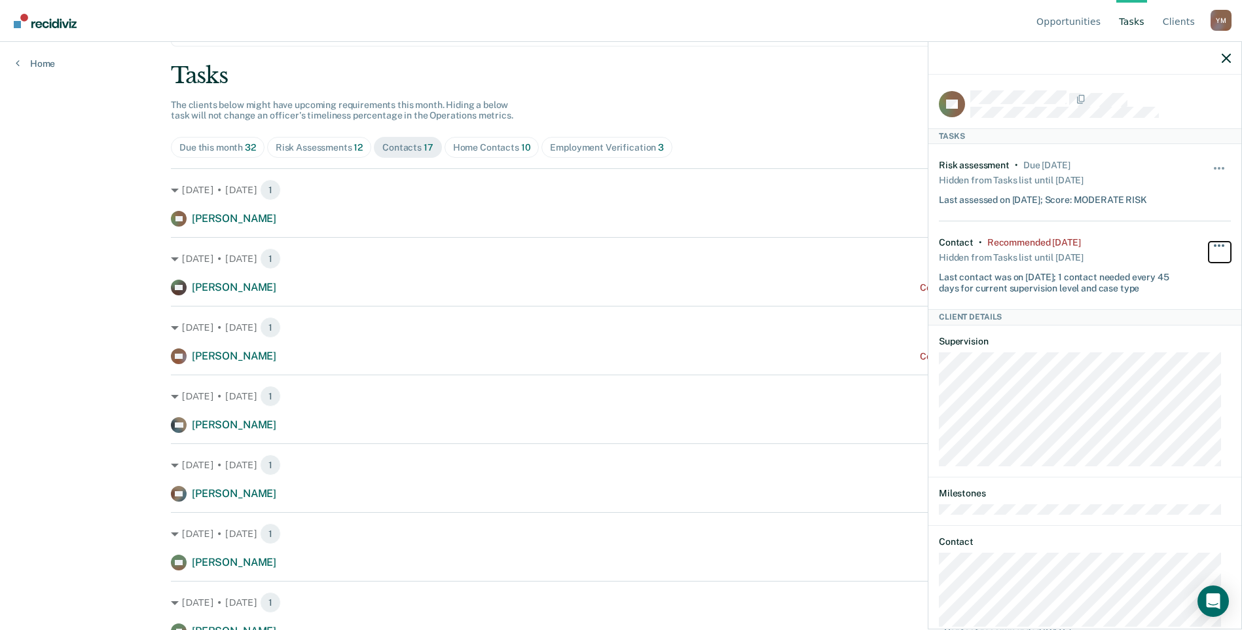
click at [1210, 242] on button "button" at bounding box center [1220, 252] width 22 height 21
click at [1137, 237] on div "Contact • Recommended [DATE] Hidden from Tasks list until [DATE] Last contact w…" at bounding box center [1061, 265] width 244 height 56
click at [1222, 244] on span "button" at bounding box center [1223, 245] width 3 height 3
click at [1155, 278] on div "Contact • Recommended [DATE] Hidden from Tasks list until [DATE] Last contact w…" at bounding box center [1085, 265] width 292 height 88
click at [1209, 242] on button "button" at bounding box center [1220, 252] width 22 height 21
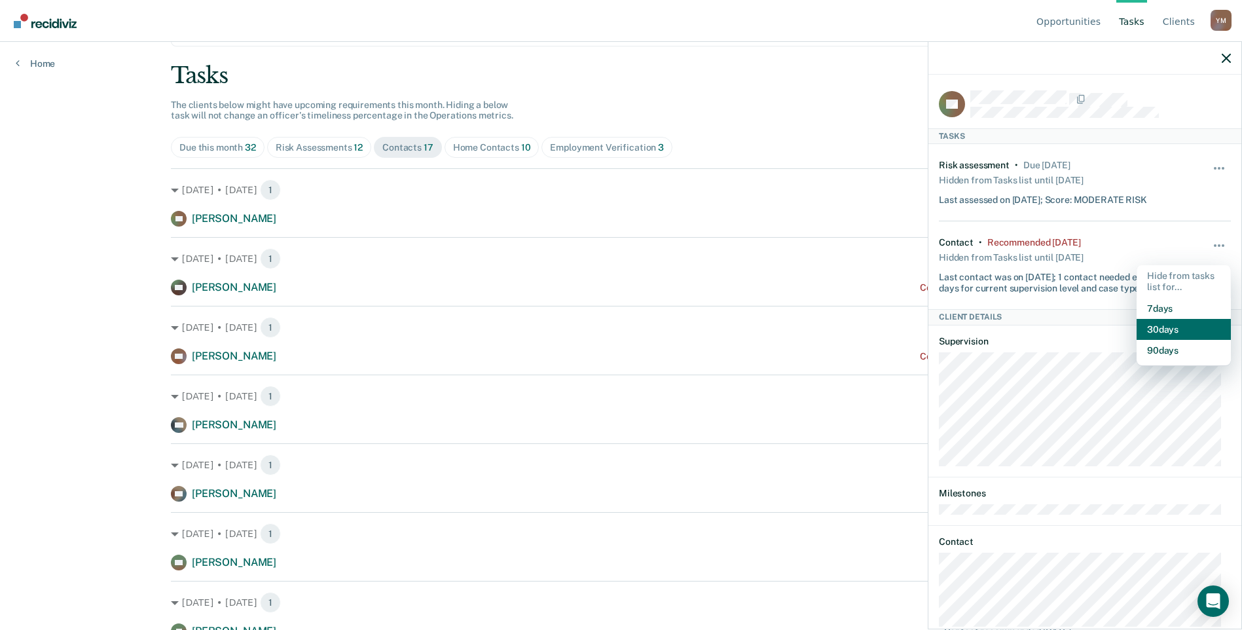
click at [1171, 327] on button "30 days" at bounding box center [1184, 329] width 94 height 21
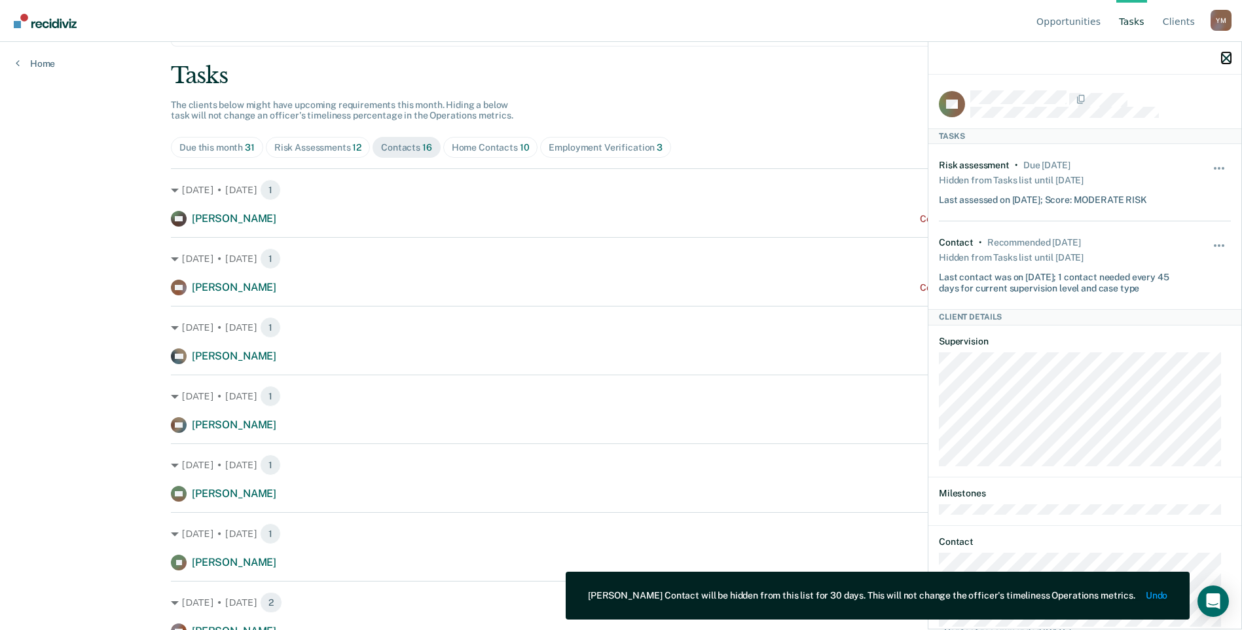
click at [1223, 61] on icon "button" at bounding box center [1226, 58] width 9 height 9
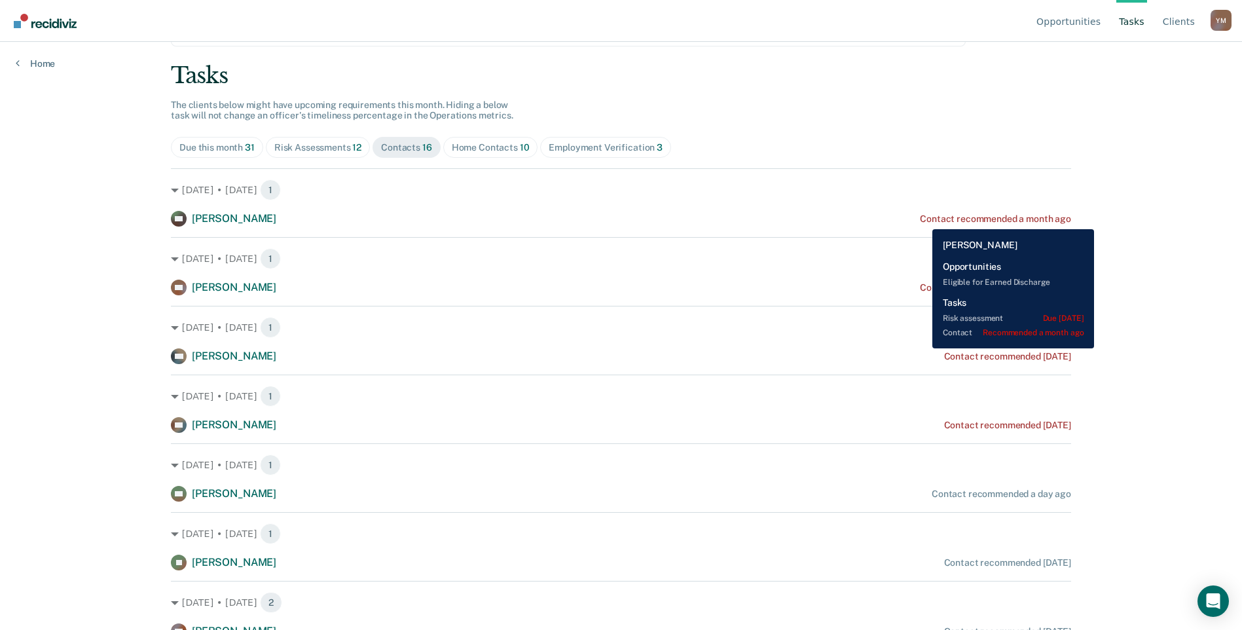
drag, startPoint x: 923, startPoint y: 219, endPoint x: 929, endPoint y: 212, distance: 9.8
click at [929, 212] on div "SH [PERSON_NAME] Contact recommended a month ago" at bounding box center [621, 219] width 900 height 16
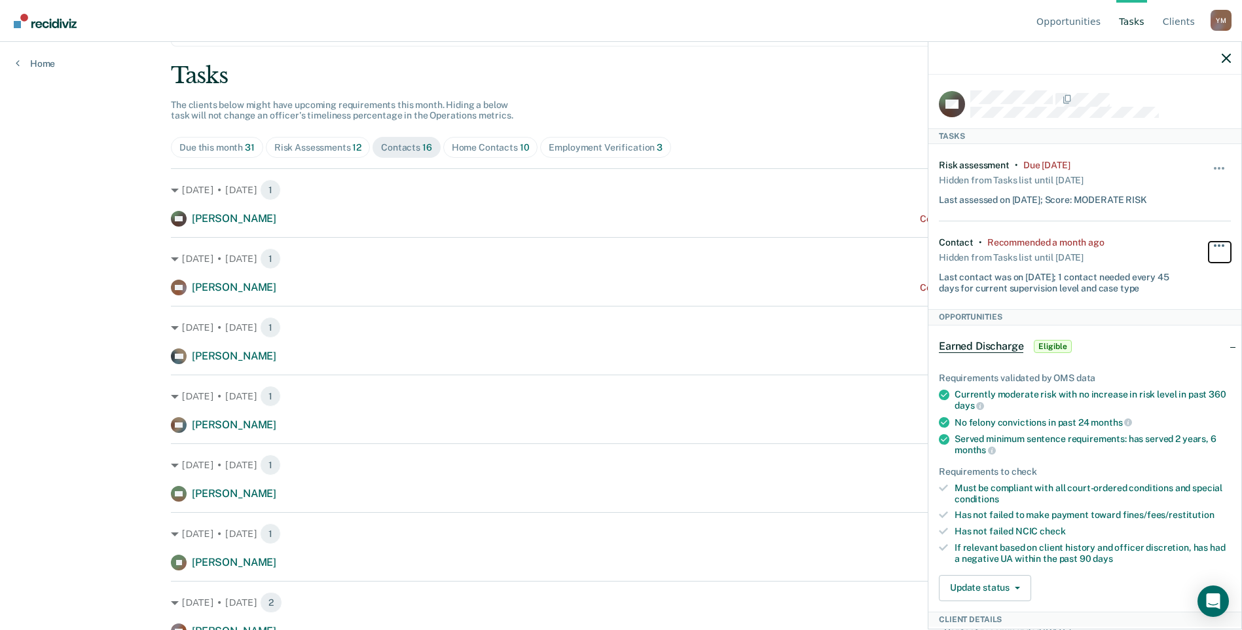
click at [1209, 244] on button "button" at bounding box center [1220, 252] width 22 height 21
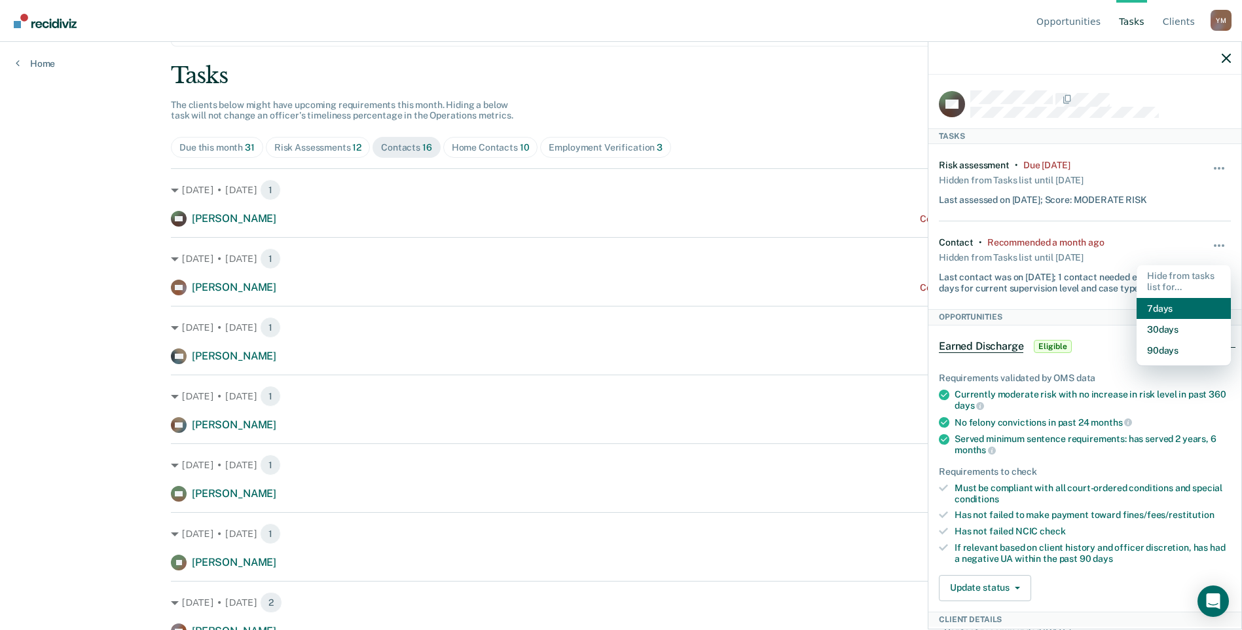
click at [1171, 307] on button "7 days" at bounding box center [1184, 308] width 94 height 21
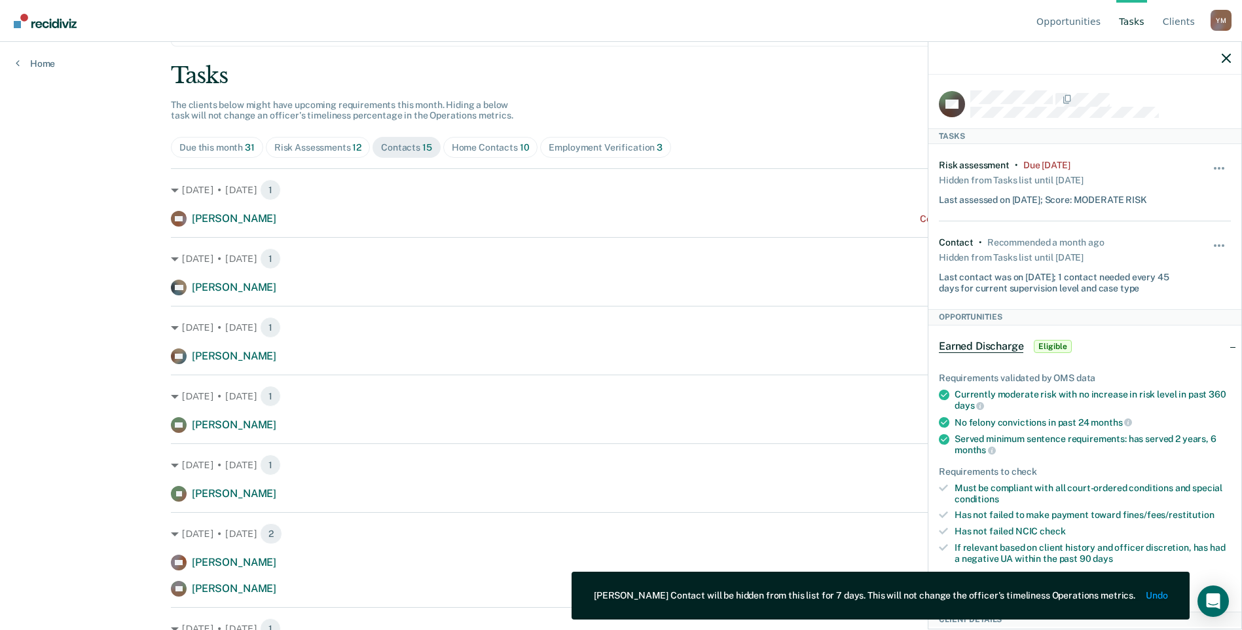
click at [1232, 56] on div at bounding box center [1085, 58] width 313 height 33
click at [1223, 58] on icon "button" at bounding box center [1226, 58] width 9 height 9
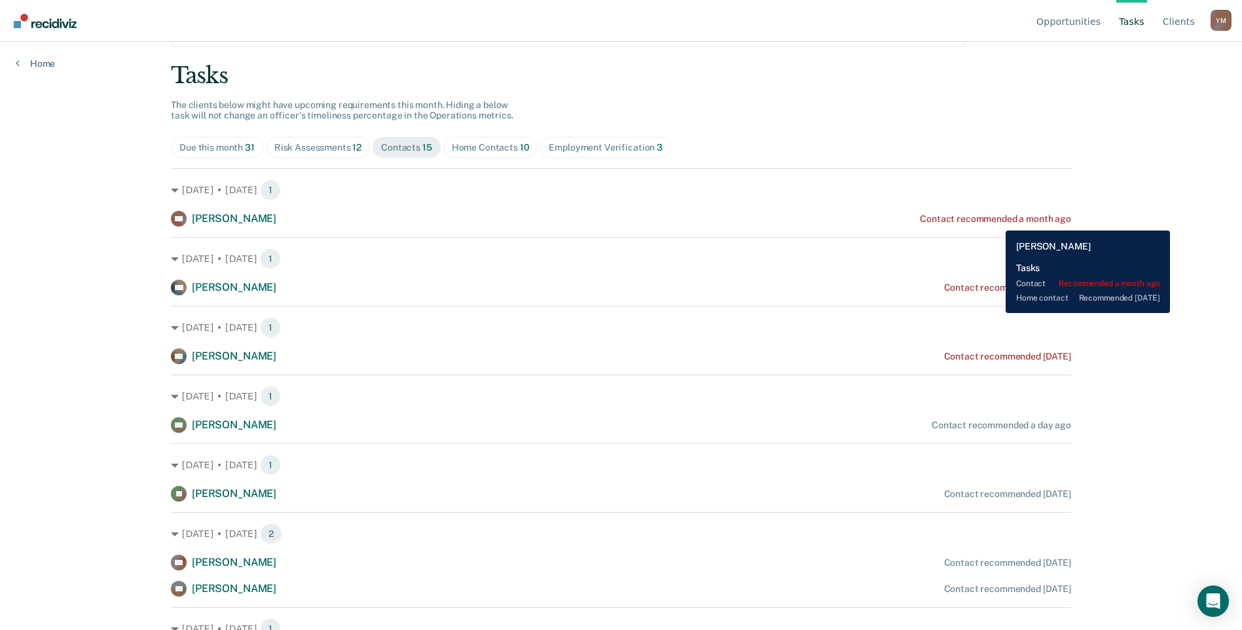
drag, startPoint x: 996, startPoint y: 221, endPoint x: 936, endPoint y: 216, distance: 59.8
click at [936, 216] on div "Contact recommended a month ago" at bounding box center [995, 218] width 151 height 11
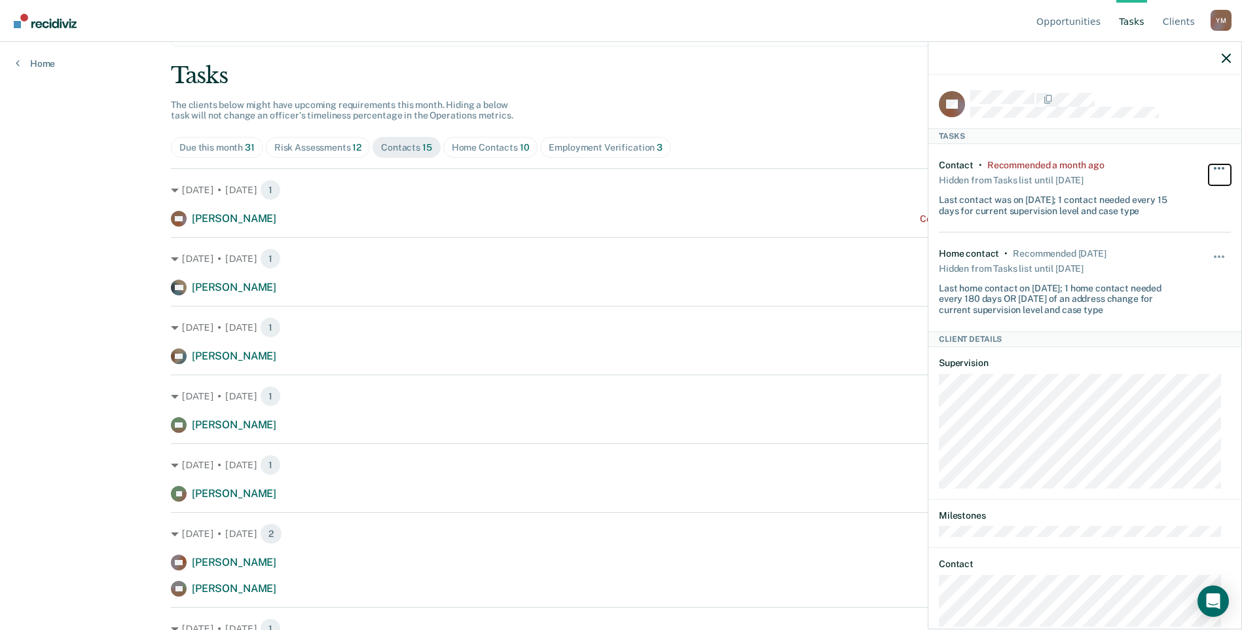
click at [1209, 170] on button "button" at bounding box center [1220, 174] width 22 height 21
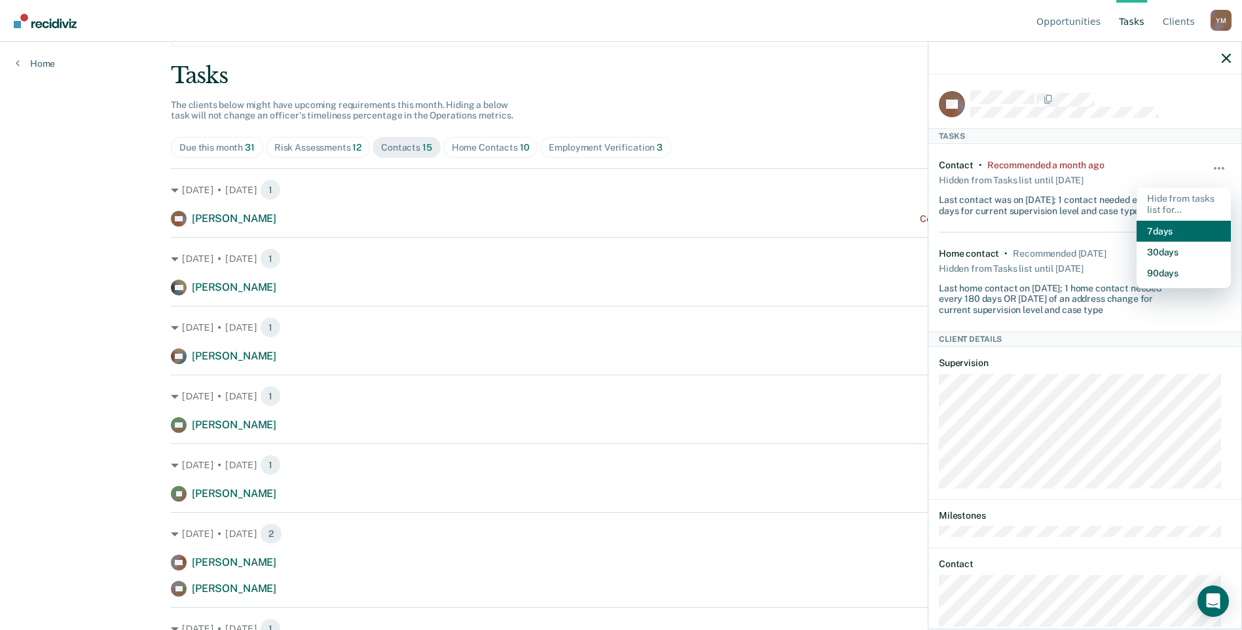
click at [1191, 228] on button "7 days" at bounding box center [1184, 231] width 94 height 21
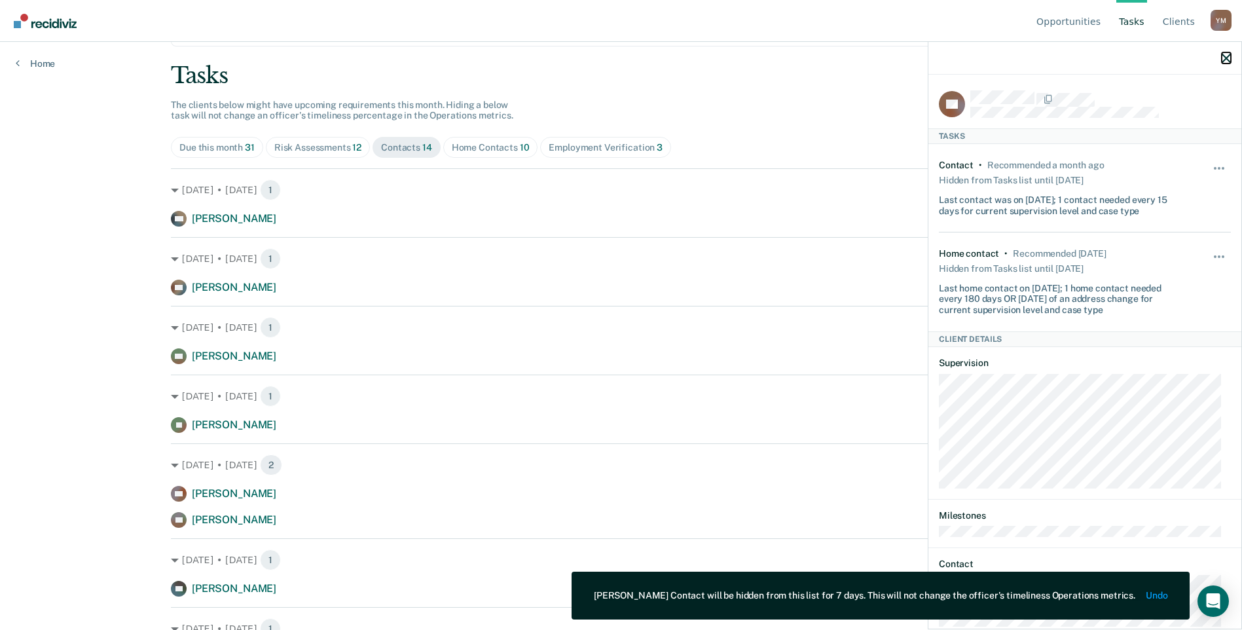
click at [1226, 55] on icon "button" at bounding box center [1226, 58] width 9 height 9
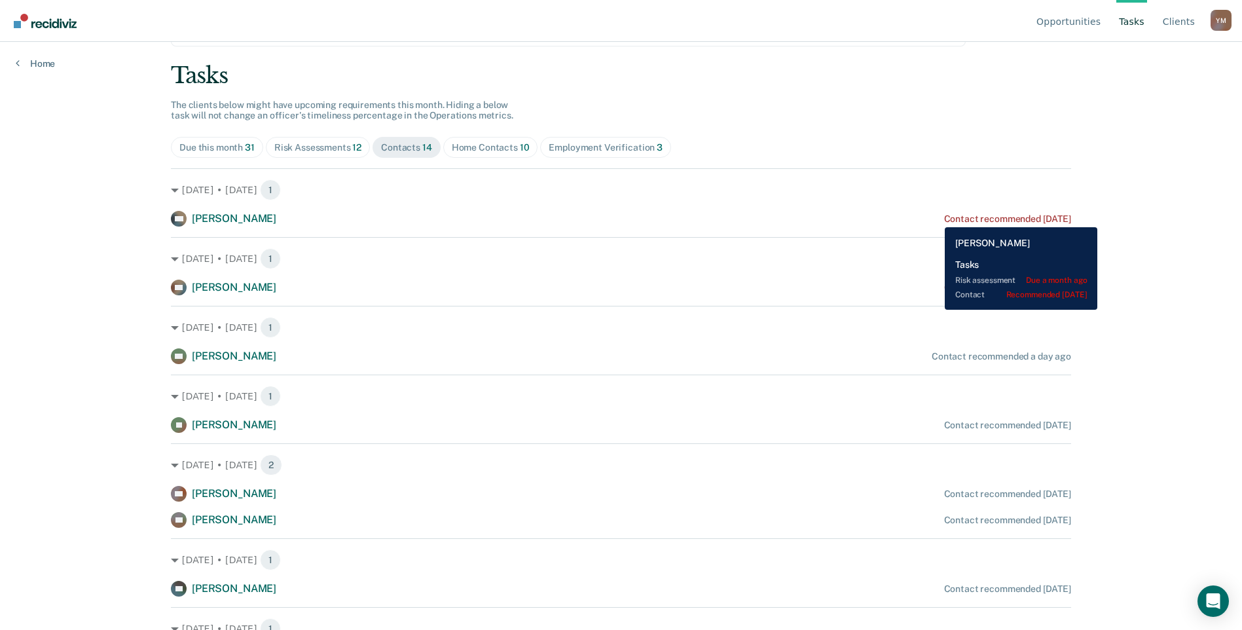
drag, startPoint x: 935, startPoint y: 217, endPoint x: 928, endPoint y: 223, distance: 8.9
click at [944, 223] on div "Contact recommended [DATE]" at bounding box center [1007, 218] width 127 height 11
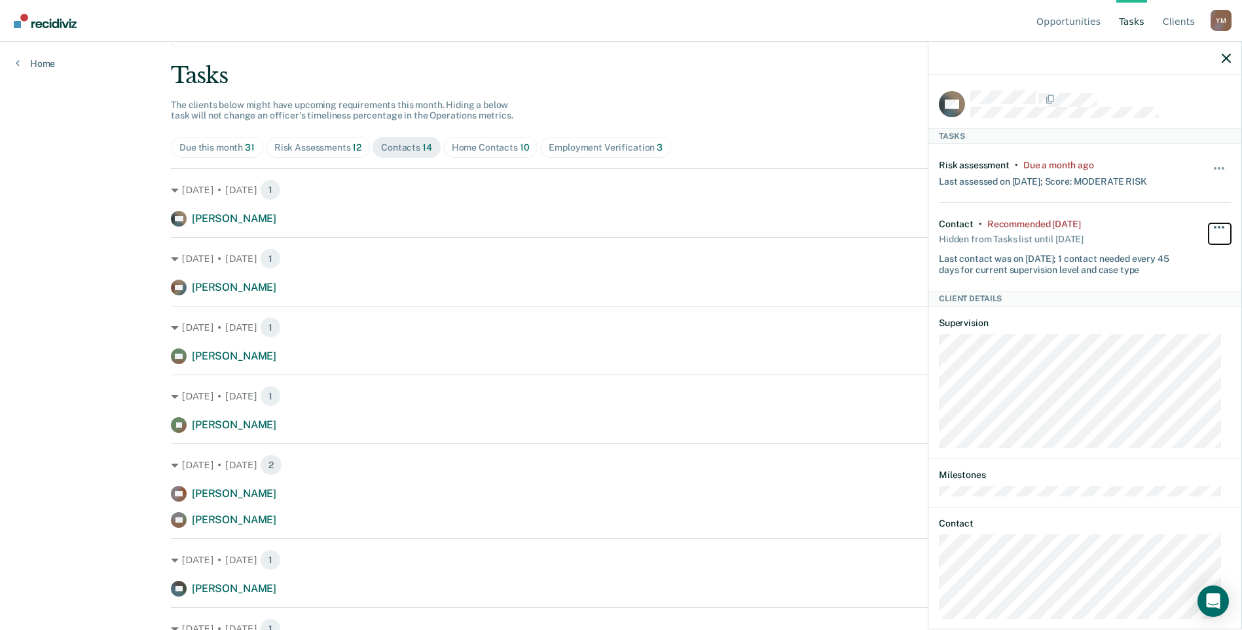
click at [1218, 226] on span "button" at bounding box center [1219, 227] width 3 height 3
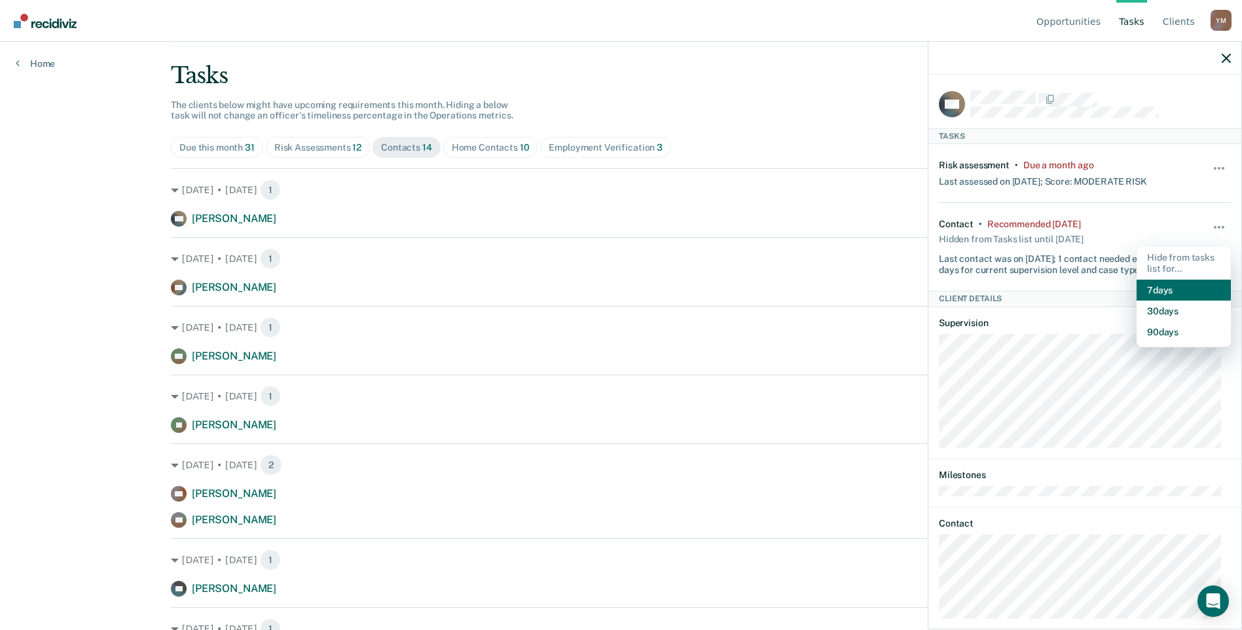
click at [1152, 285] on button "7 days" at bounding box center [1184, 290] width 94 height 21
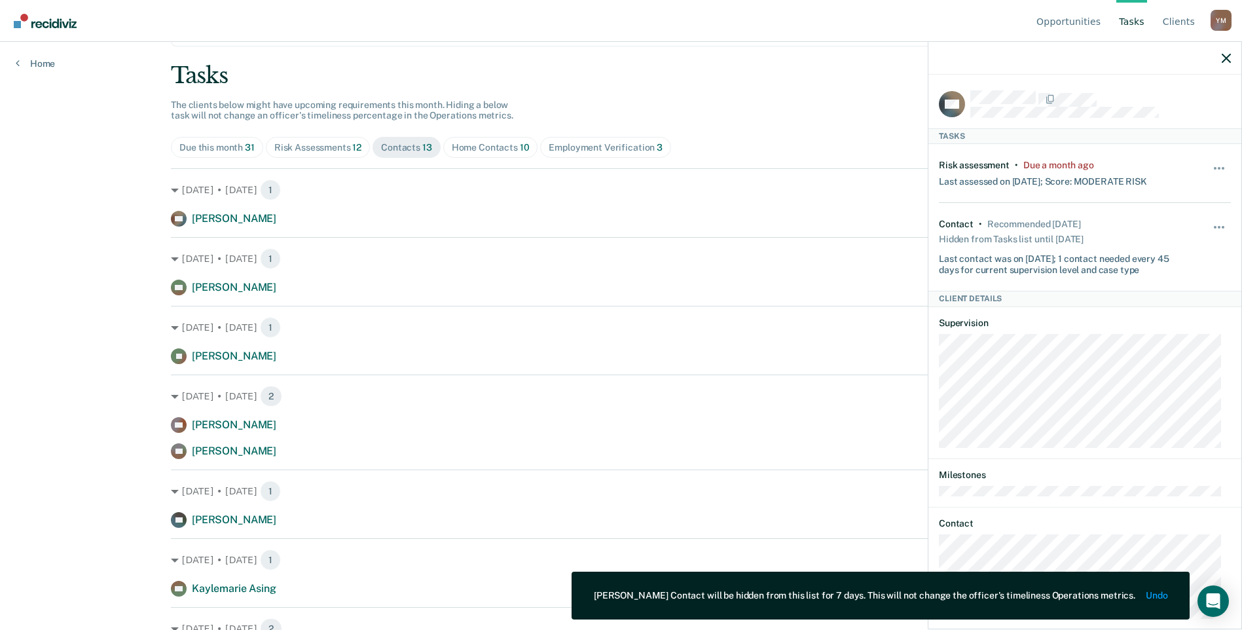
click at [1228, 64] on div at bounding box center [1085, 58] width 313 height 33
click at [1228, 57] on icon "button" at bounding box center [1226, 58] width 9 height 9
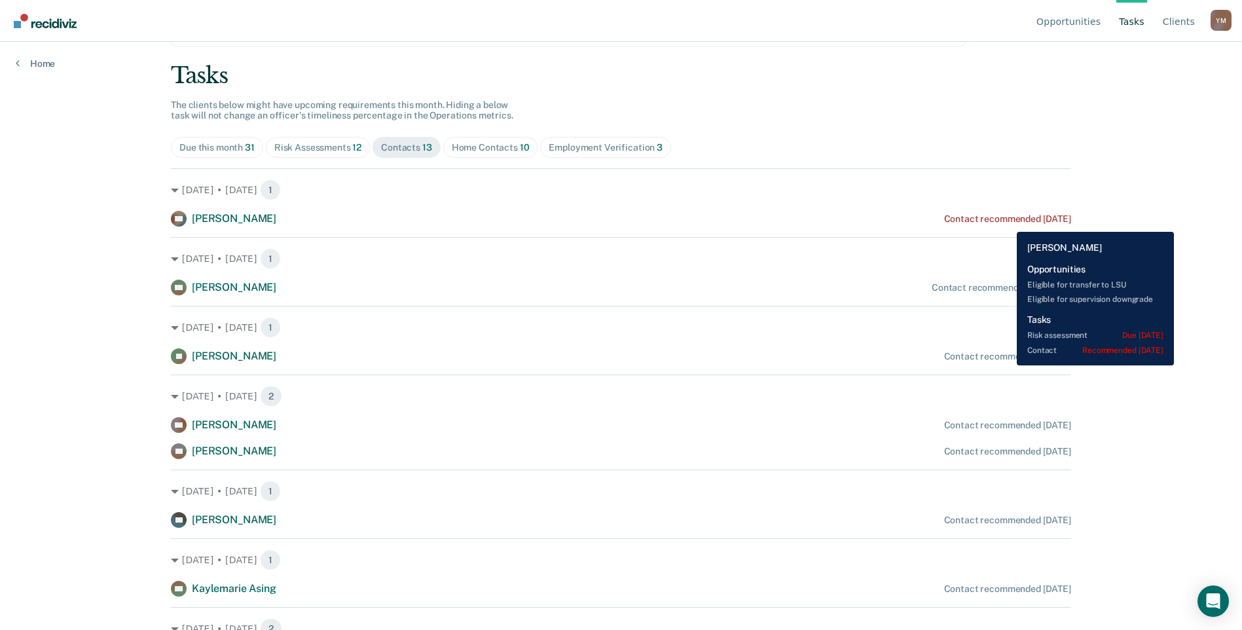
click at [1007, 222] on div "Contact recommended [DATE]" at bounding box center [1007, 218] width 127 height 11
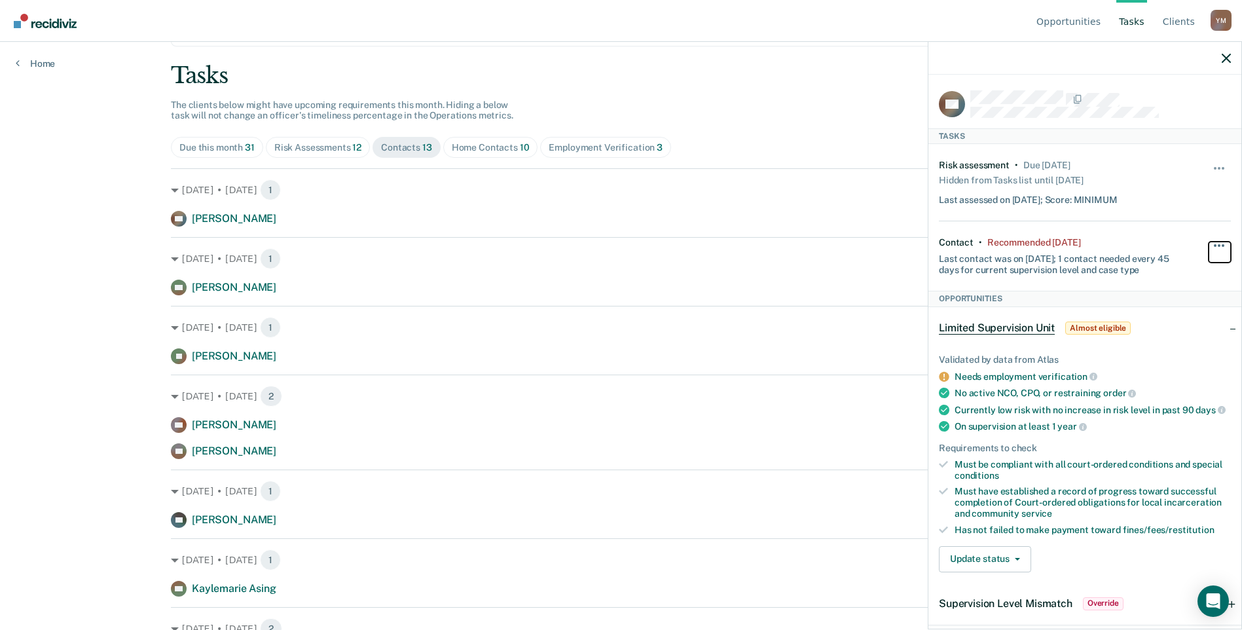
click at [1218, 244] on span "button" at bounding box center [1219, 245] width 3 height 3
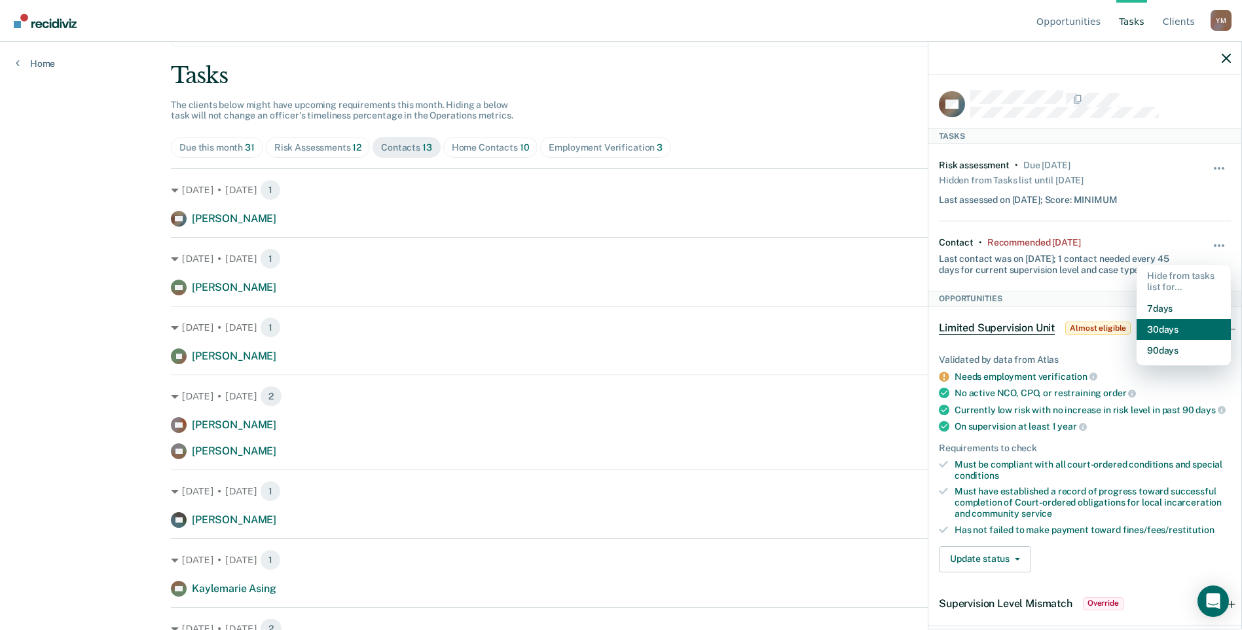
click at [1166, 329] on button "30 days" at bounding box center [1184, 329] width 94 height 21
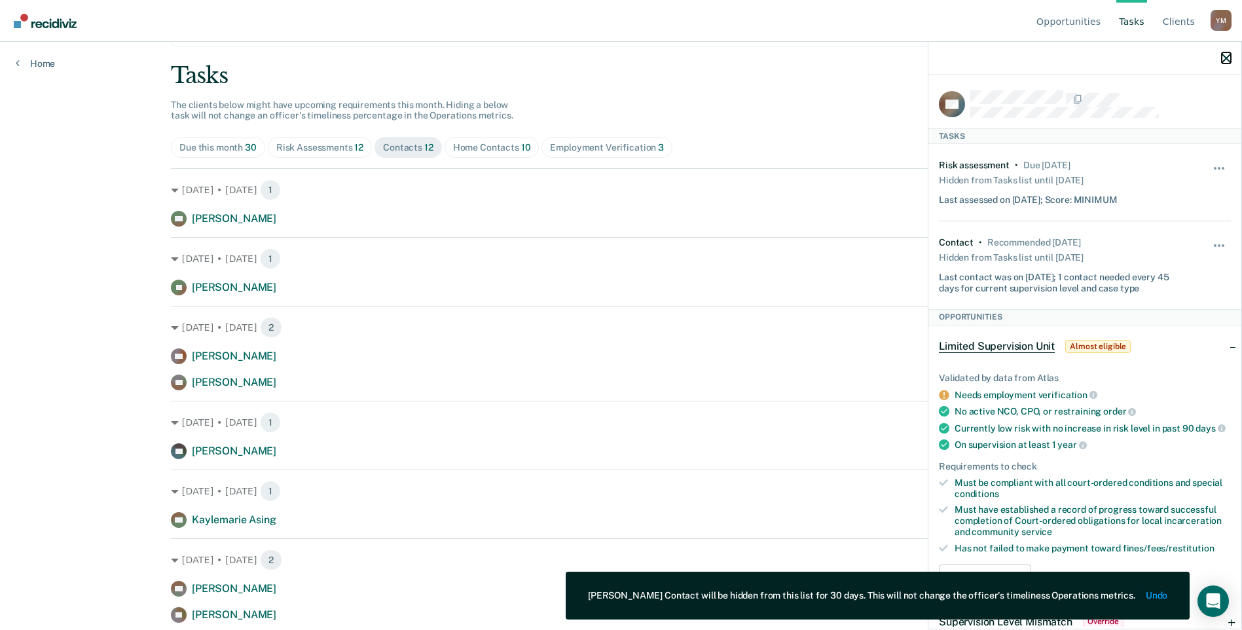
click at [1229, 62] on icon "button" at bounding box center [1226, 58] width 9 height 9
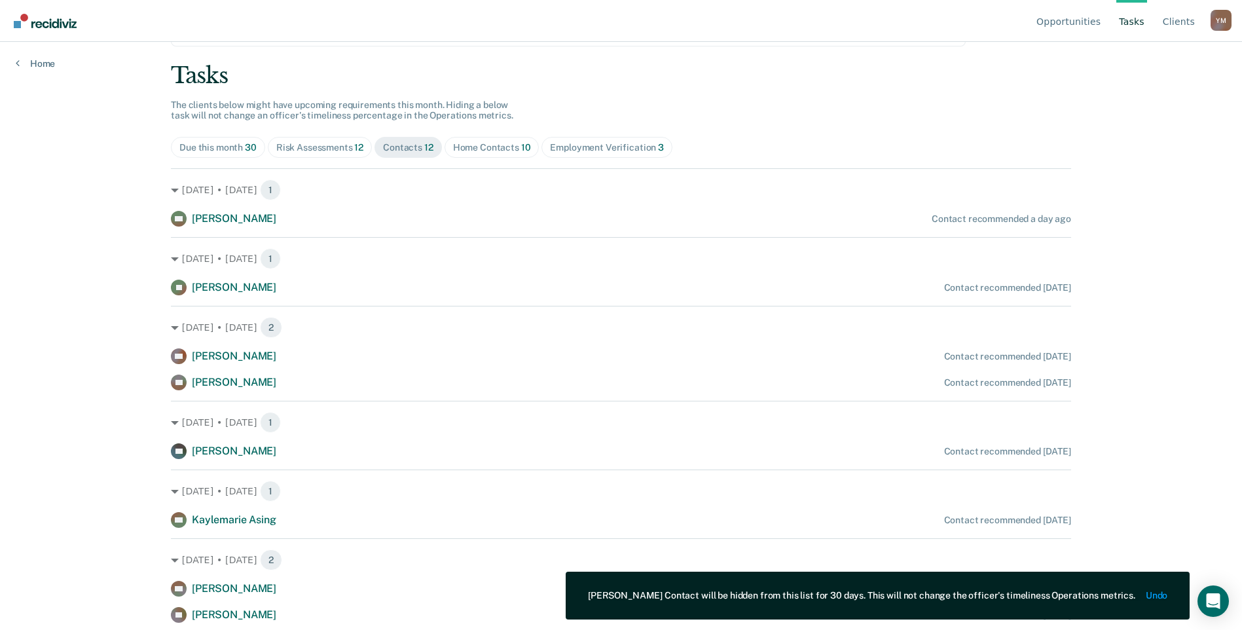
click at [329, 154] on span "Risk Assessments 12" at bounding box center [320, 147] width 104 height 21
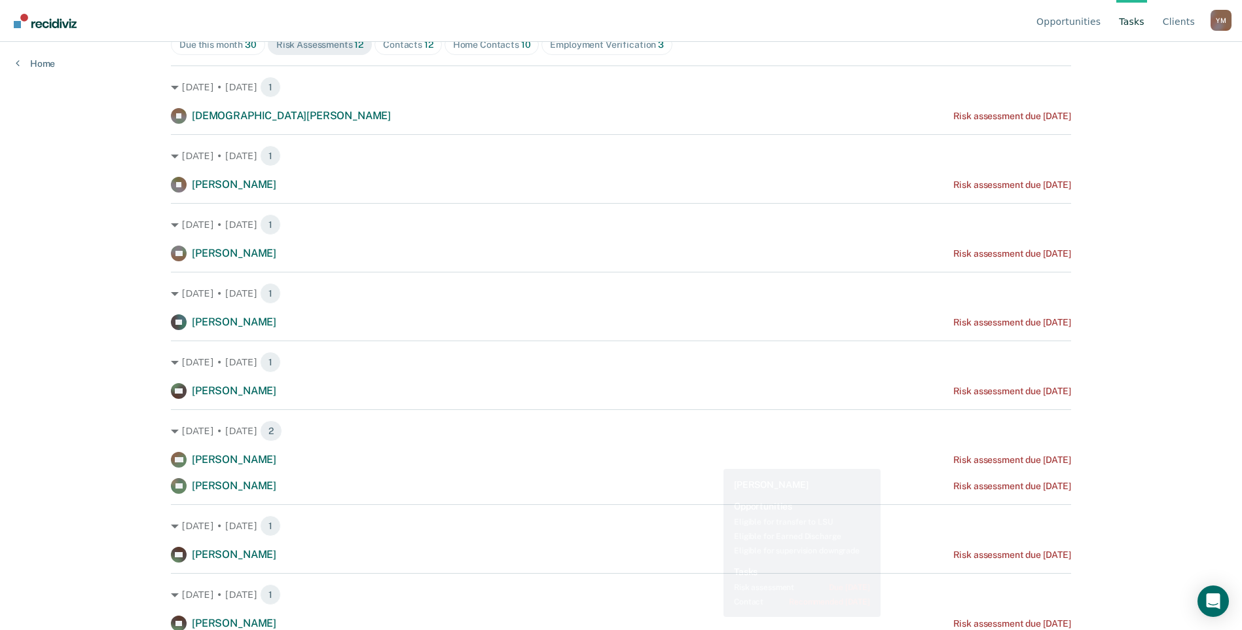
scroll to position [0, 0]
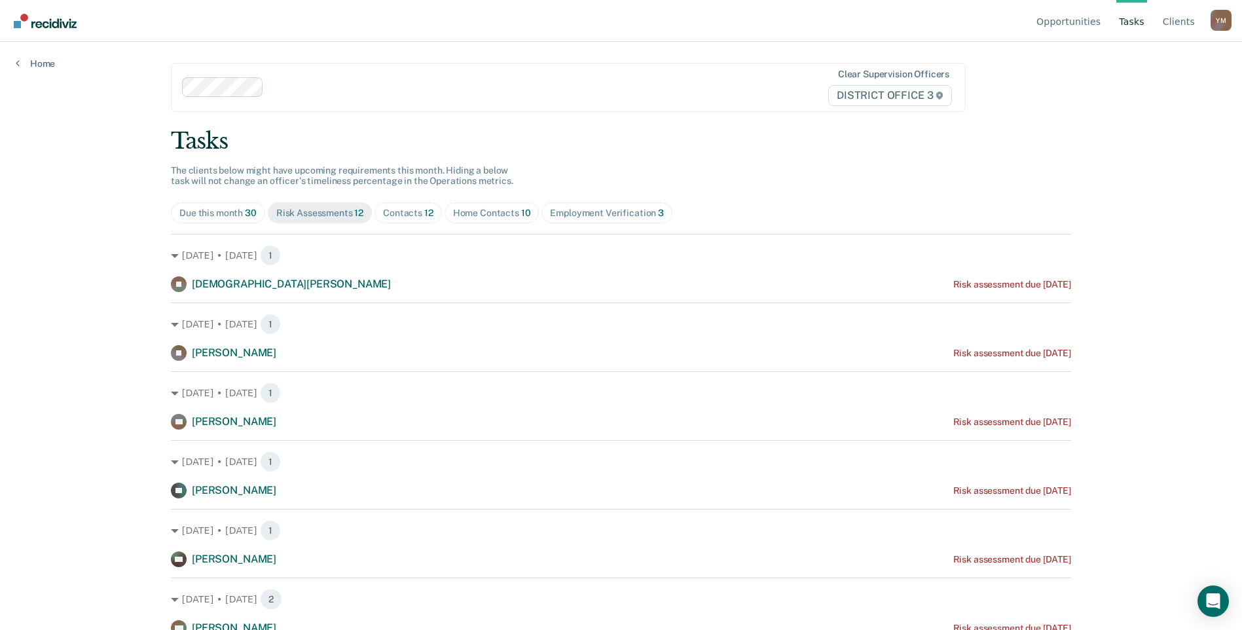
click at [406, 215] on div "Contacts 12" at bounding box center [408, 213] width 50 height 11
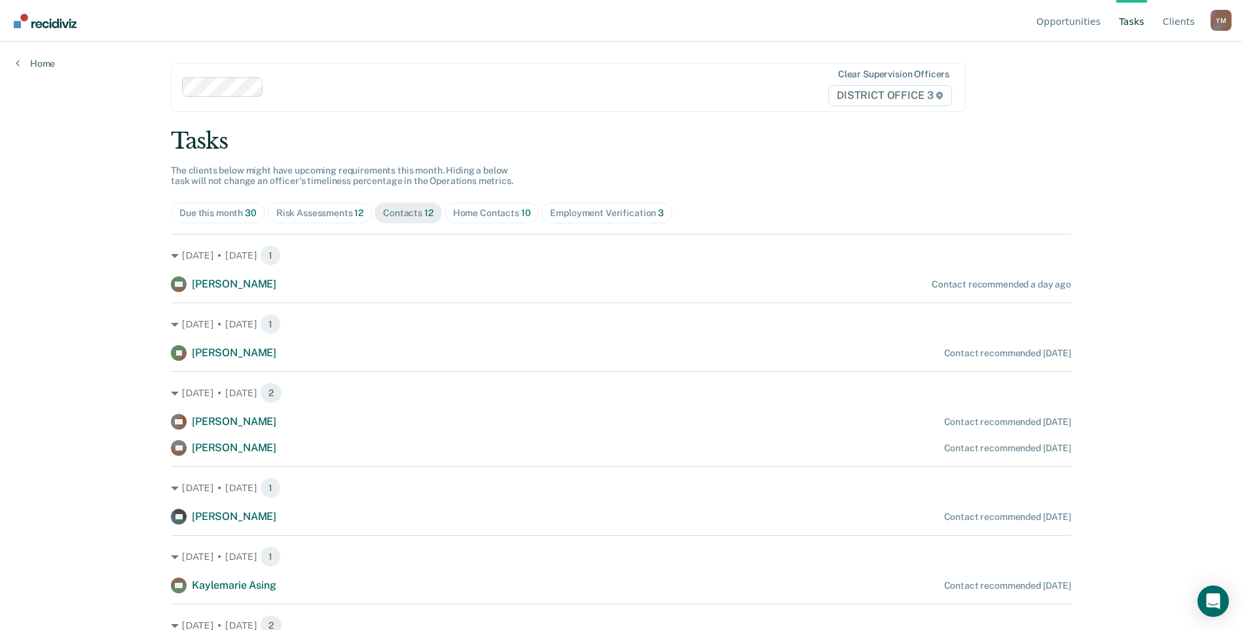
click at [486, 211] on div "Home Contacts 10" at bounding box center [492, 213] width 78 height 11
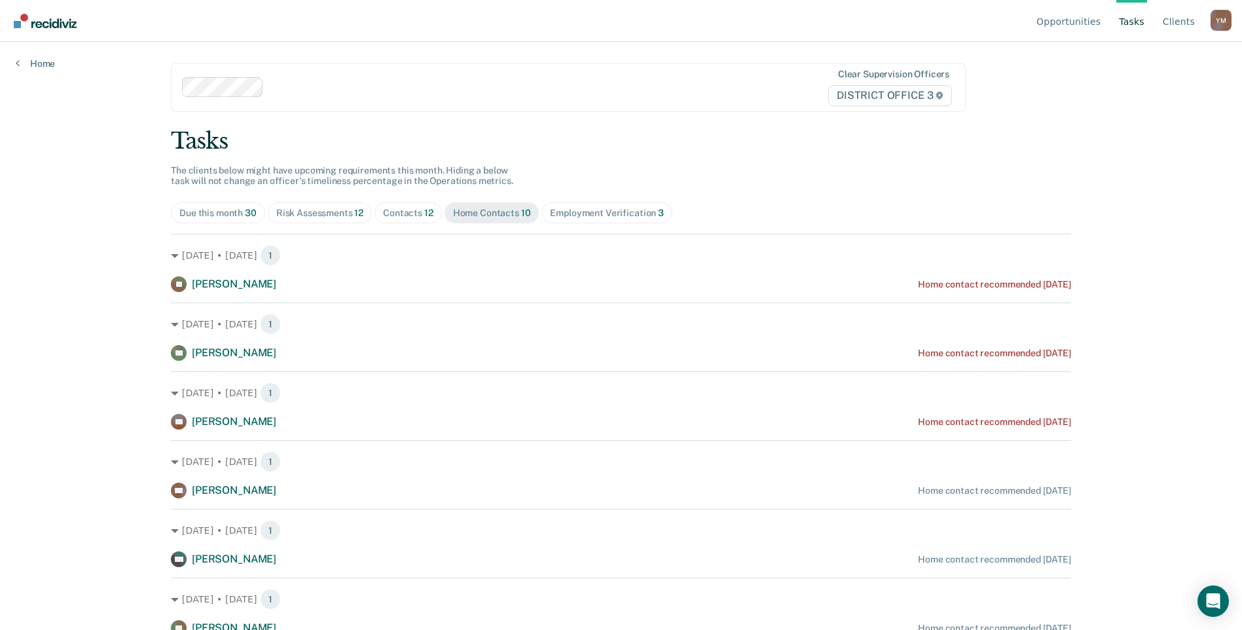
click at [564, 213] on div "Employment Verification 3" at bounding box center [607, 213] width 114 height 11
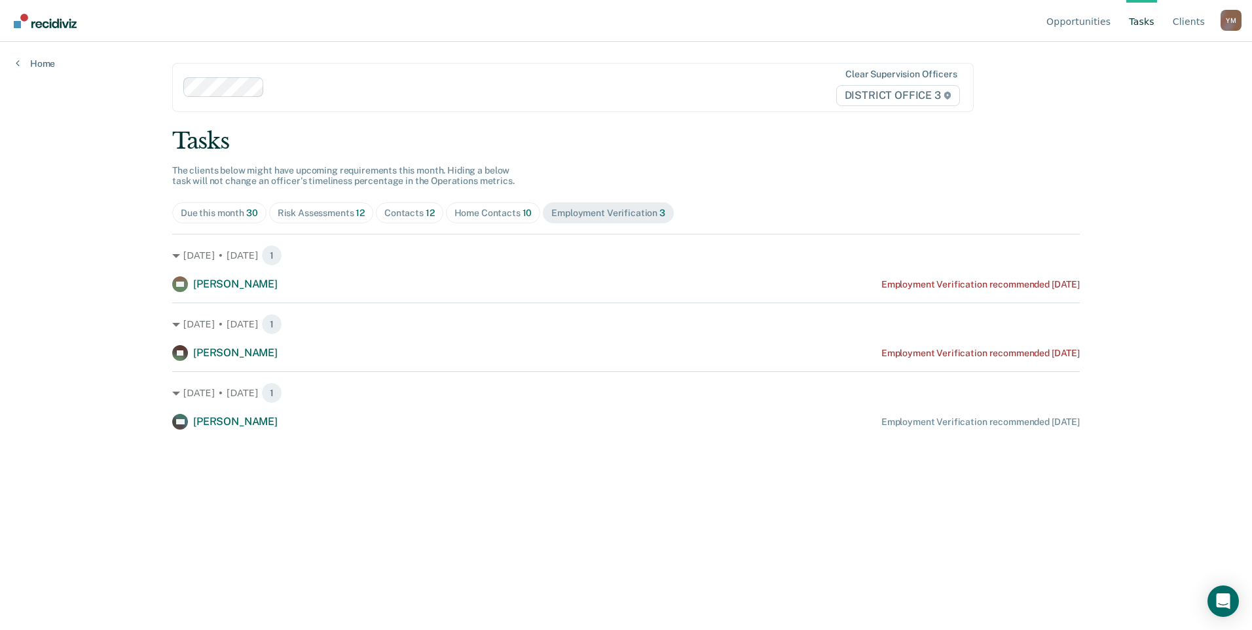
click at [393, 212] on div "Contacts 12" at bounding box center [409, 213] width 50 height 11
